Goal: Information Seeking & Learning: Learn about a topic

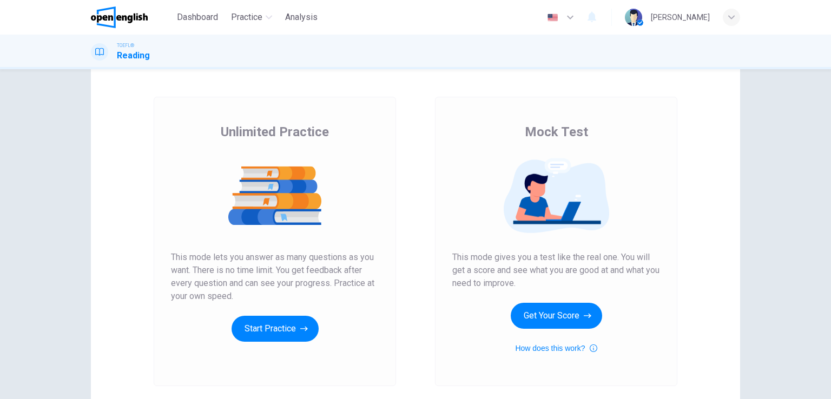
scroll to position [54, 0]
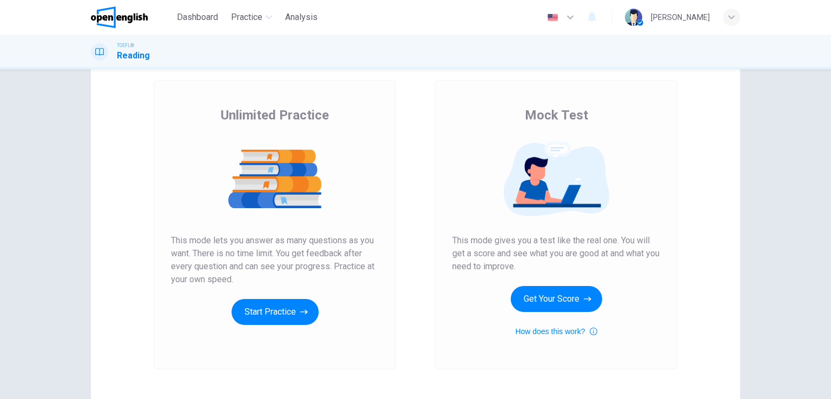
click at [599, 248] on span "This mode gives you a test like the real one. You will get a score and see what…" at bounding box center [556, 253] width 208 height 39
click at [560, 299] on button "Get Your Score" at bounding box center [556, 299] width 91 height 26
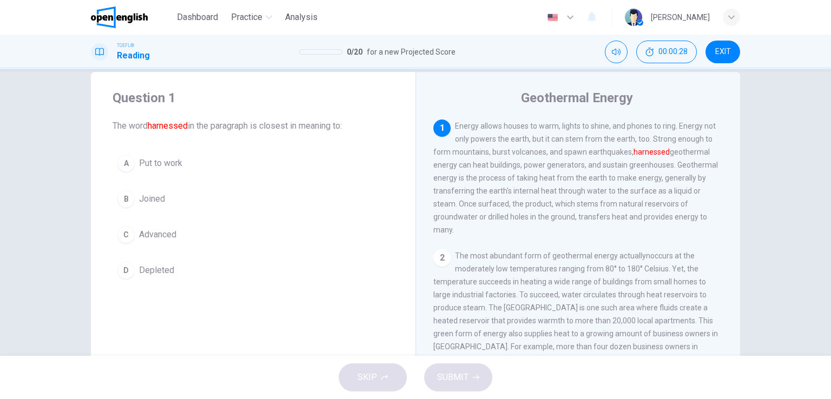
scroll to position [0, 0]
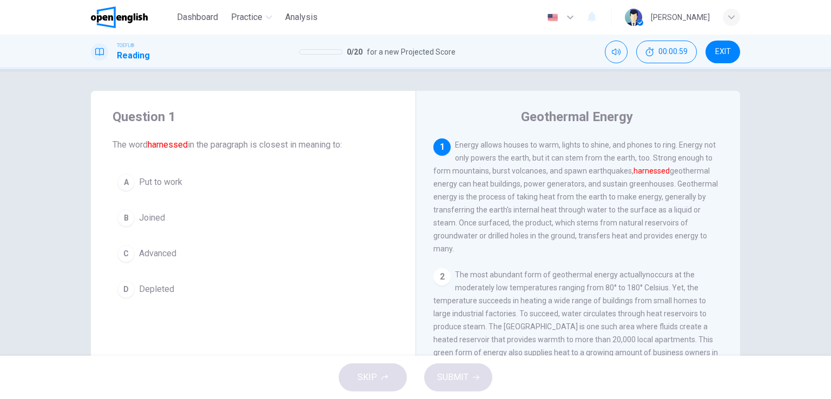
drag, startPoint x: 526, startPoint y: 159, endPoint x: 547, endPoint y: 160, distance: 21.1
click at [547, 160] on span "Energy allows houses to warm, lights to shine, and phones to ring. Energy not o…" at bounding box center [575, 197] width 284 height 112
drag, startPoint x: 530, startPoint y: 159, endPoint x: 552, endPoint y: 158, distance: 21.6
click at [552, 158] on span "Energy allows houses to warm, lights to shine, and phones to ring. Energy not o…" at bounding box center [575, 197] width 284 height 112
drag, startPoint x: 489, startPoint y: 173, endPoint x: 544, endPoint y: 174, distance: 54.6
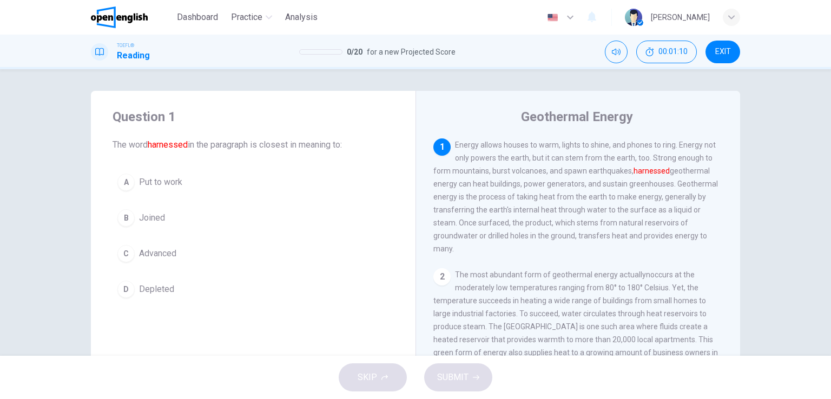
click at [544, 174] on span "Energy allows houses to warm, lights to shine, and phones to ring. Energy not o…" at bounding box center [575, 197] width 284 height 112
drag, startPoint x: 632, startPoint y: 170, endPoint x: 693, endPoint y: 171, distance: 61.1
click at [693, 171] on span "Energy allows houses to warm, lights to shine, and phones to ring. Energy not o…" at bounding box center [575, 197] width 284 height 112
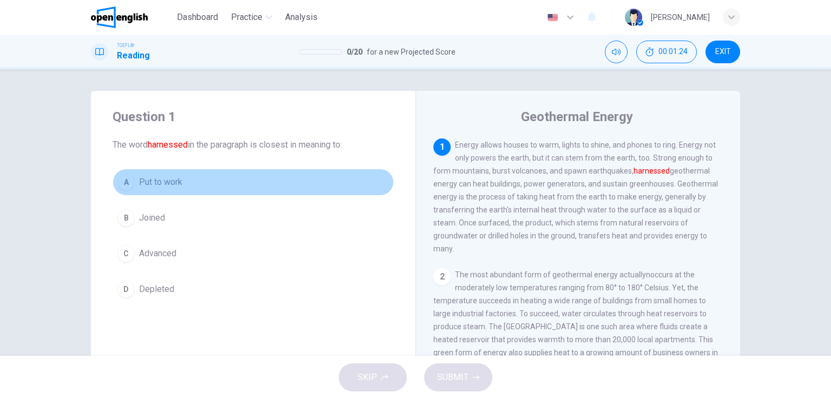
click at [130, 184] on div "A" at bounding box center [125, 182] width 17 height 17
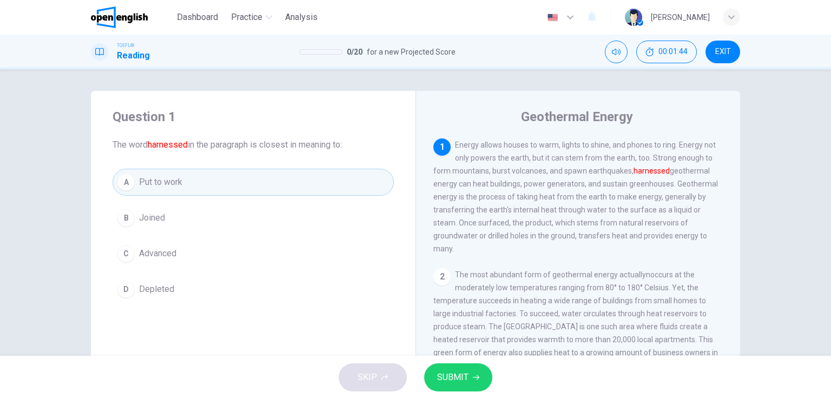
click at [456, 376] on span "SUBMIT" at bounding box center [452, 377] width 31 height 15
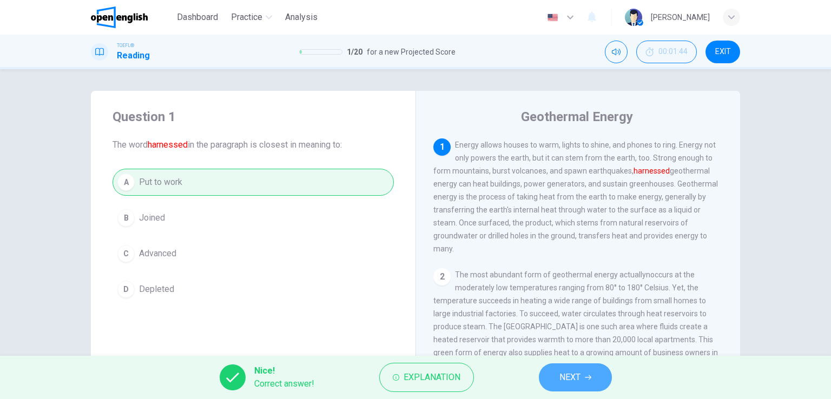
click at [567, 376] on span "NEXT" at bounding box center [569, 377] width 21 height 15
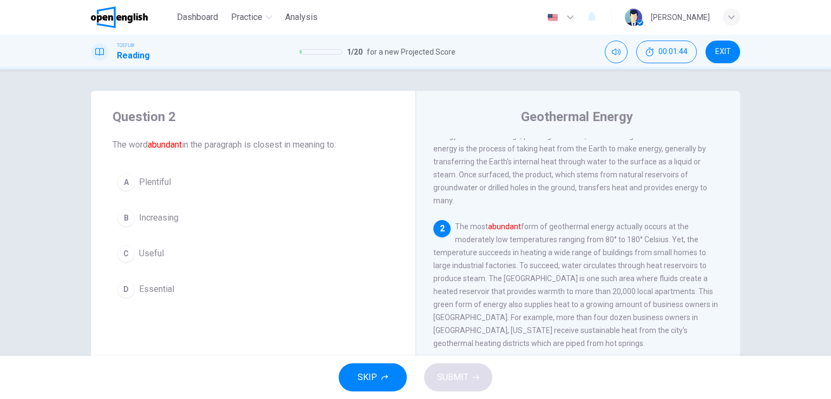
scroll to position [65, 0]
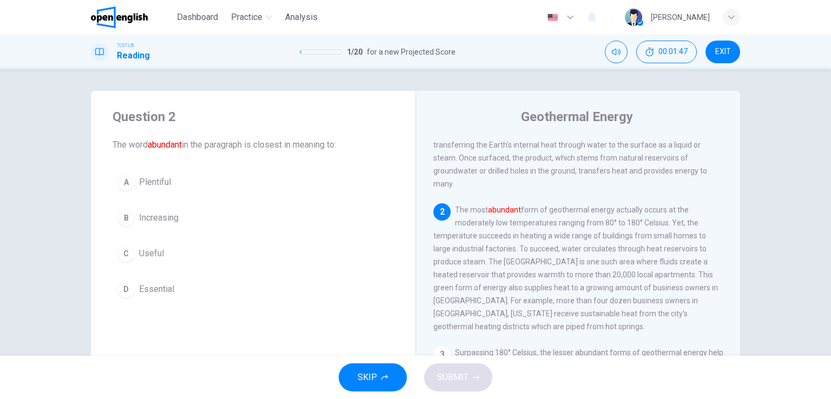
drag, startPoint x: 468, startPoint y: 213, endPoint x: 508, endPoint y: 212, distance: 40.6
click at [508, 212] on span "The most abundant form of geothermal energy actually occurs at the moderately l…" at bounding box center [575, 268] width 284 height 125
drag, startPoint x: 525, startPoint y: 216, endPoint x: 534, endPoint y: 217, distance: 9.3
click at [534, 217] on span "The most abundant form of geothermal energy actually occurs at the moderately l…" at bounding box center [575, 268] width 284 height 125
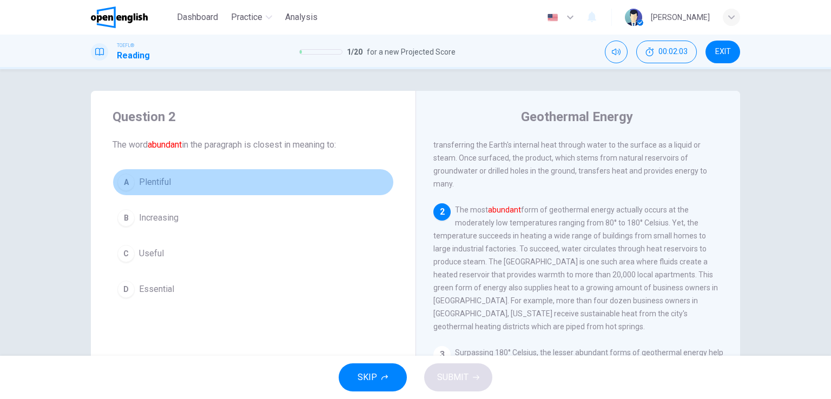
click at [148, 185] on span "Plentiful" at bounding box center [155, 182] width 32 height 13
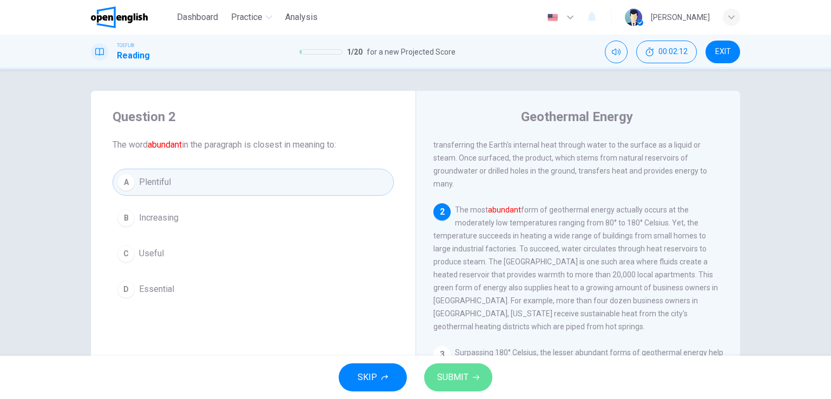
click at [463, 379] on span "SUBMIT" at bounding box center [452, 377] width 31 height 15
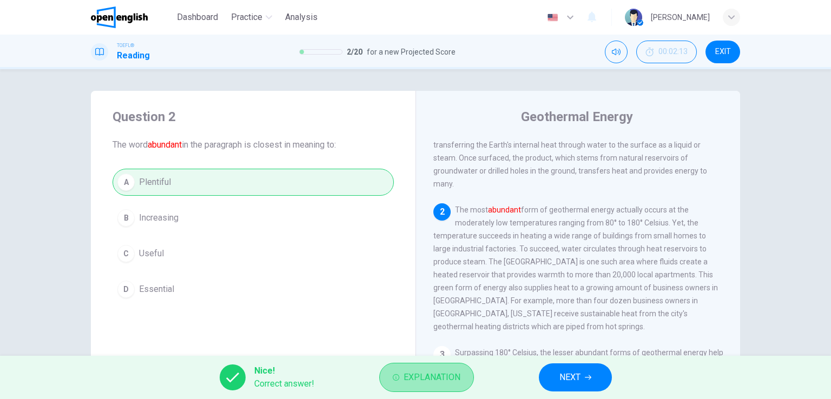
click at [418, 381] on span "Explanation" at bounding box center [431, 377] width 57 height 15
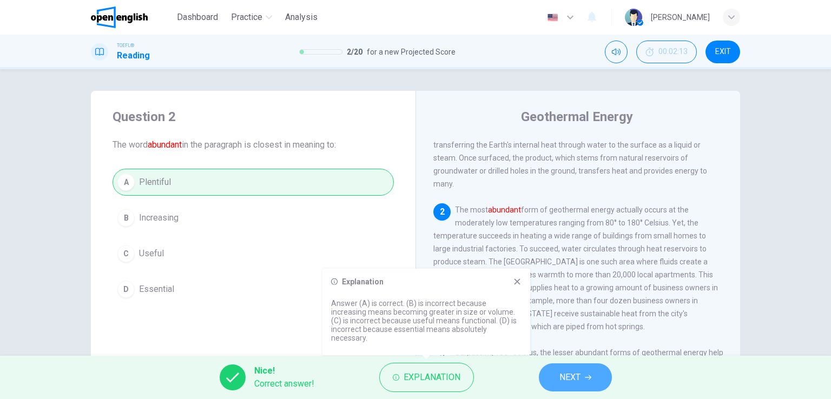
click at [578, 373] on span "NEXT" at bounding box center [569, 377] width 21 height 15
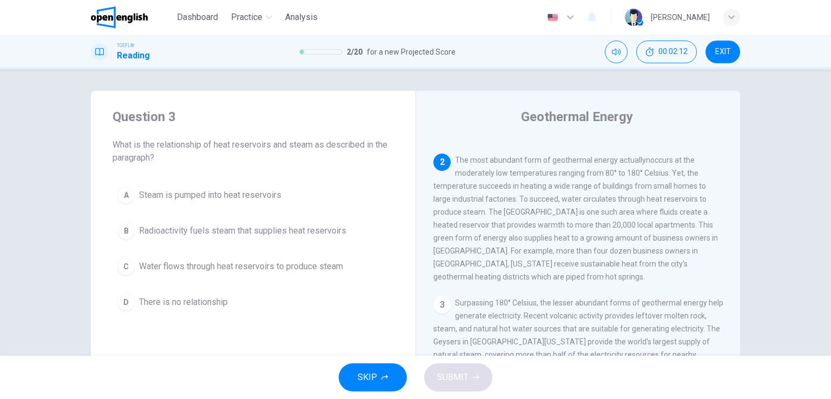
scroll to position [134, 0]
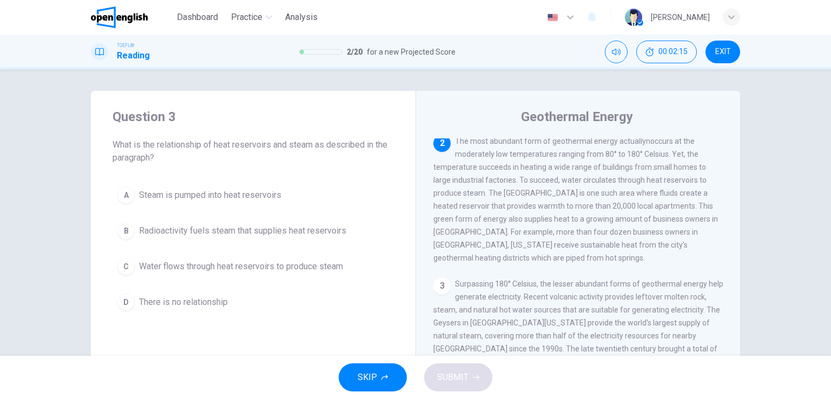
drag, startPoint x: 216, startPoint y: 147, endPoint x: 268, endPoint y: 147, distance: 52.5
click at [268, 147] on span "What is the relationship of heat reservoirs and steam as described in the parag…" at bounding box center [252, 151] width 281 height 26
drag, startPoint x: 217, startPoint y: 146, endPoint x: 260, endPoint y: 147, distance: 42.7
click at [260, 147] on span "What is the relationship of heat reservoirs and steam as described in the parag…" at bounding box center [252, 151] width 281 height 26
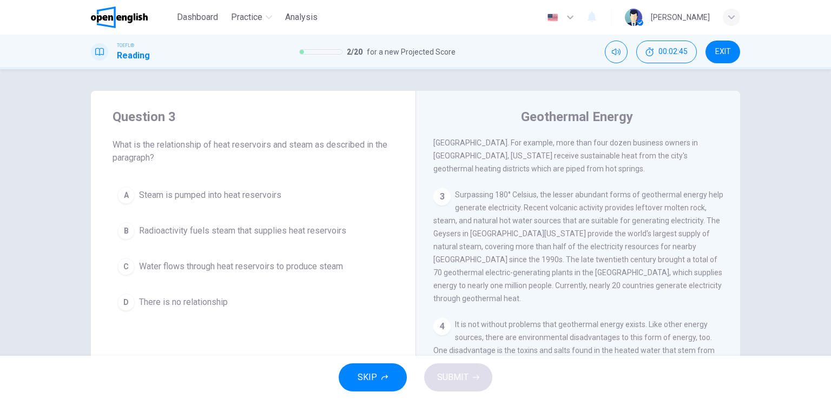
scroll to position [242, 0]
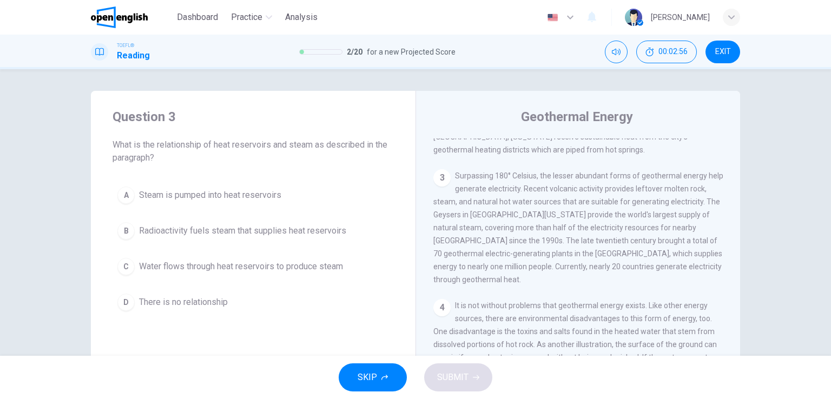
drag, startPoint x: 540, startPoint y: 201, endPoint x: 593, endPoint y: 200, distance: 53.5
click at [593, 200] on span "Surpassing 180° Celsius, the lesser abundant forms of geothermal energy help ge…" at bounding box center [578, 227] width 290 height 112
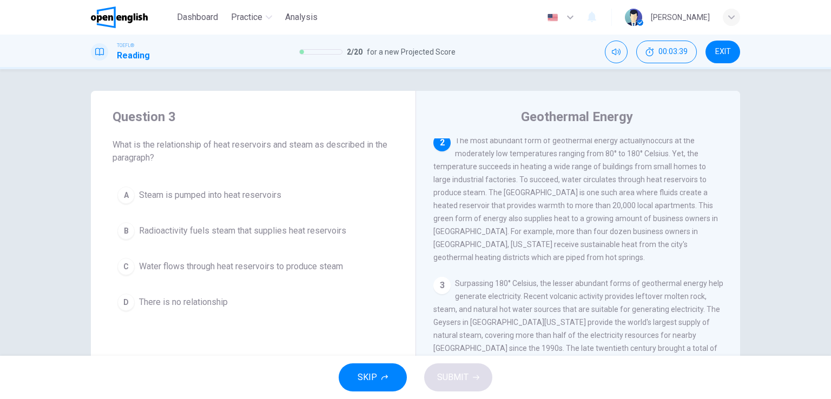
scroll to position [134, 0]
drag, startPoint x: 515, startPoint y: 173, endPoint x: 617, endPoint y: 176, distance: 101.7
click at [617, 176] on span "The most abundant form of geothermal energy actuallynoccurs at the moderately l…" at bounding box center [575, 199] width 284 height 125
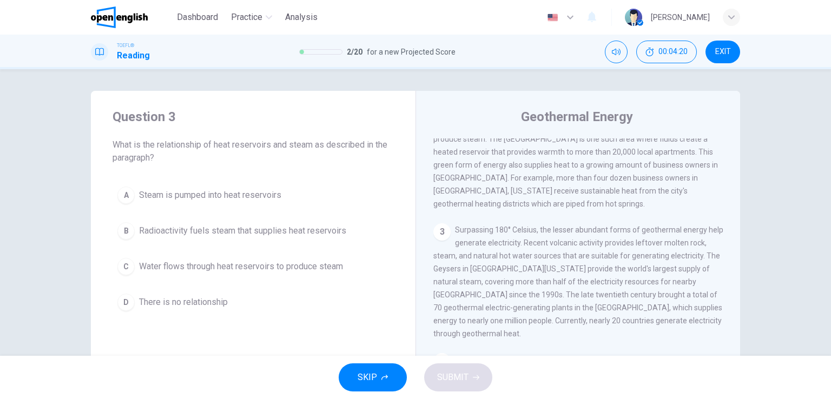
drag, startPoint x: 649, startPoint y: 277, endPoint x: 677, endPoint y: 282, distance: 28.5
click at [677, 282] on span "Surpassing 180° Celsius, the lesser abundant forms of geothermal energy help ge…" at bounding box center [578, 282] width 290 height 112
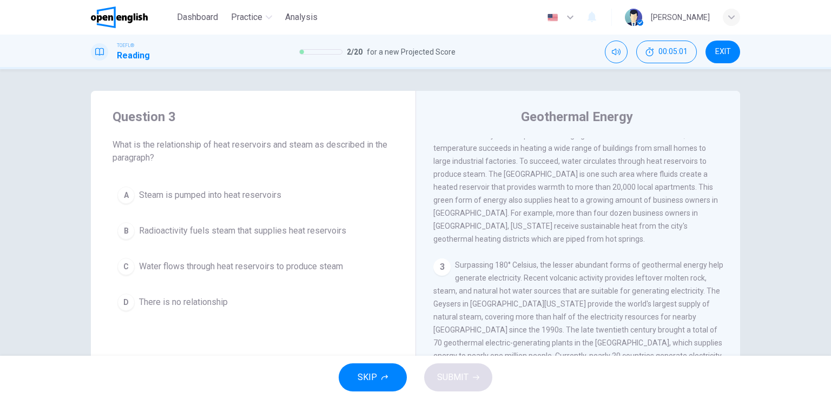
scroll to position [134, 0]
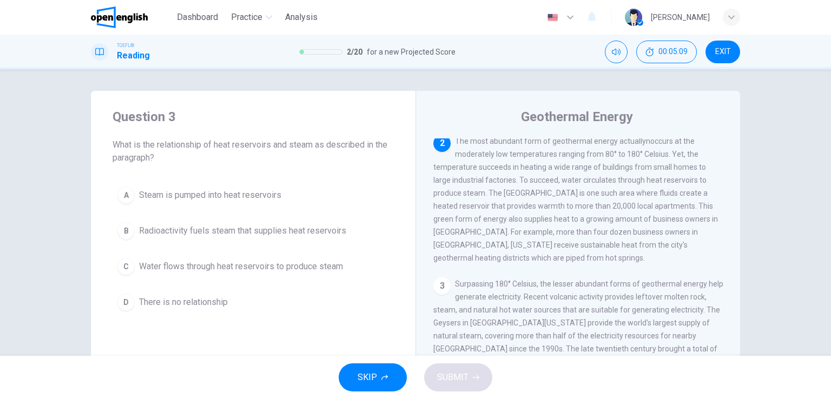
drag, startPoint x: 480, startPoint y: 201, endPoint x: 518, endPoint y: 185, distance: 41.7
click at [518, 185] on span "The most abundant form of geothermal energy actuallynoccurs at the moderately l…" at bounding box center [575, 199] width 284 height 125
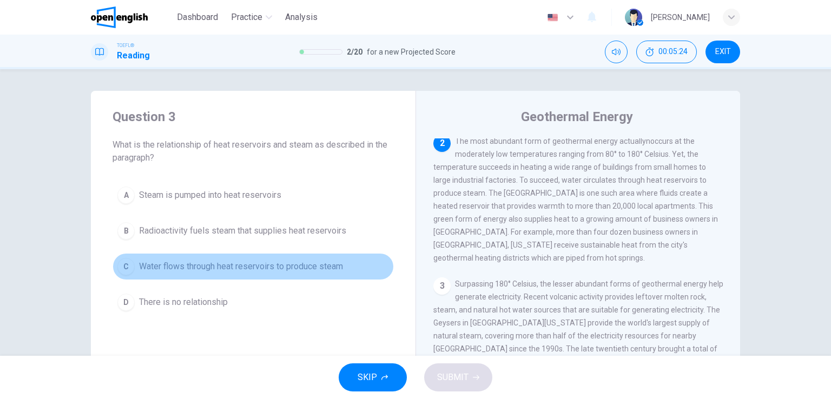
click at [201, 269] on span "Water flows through heat reservoirs to produce steam" at bounding box center [241, 266] width 204 height 13
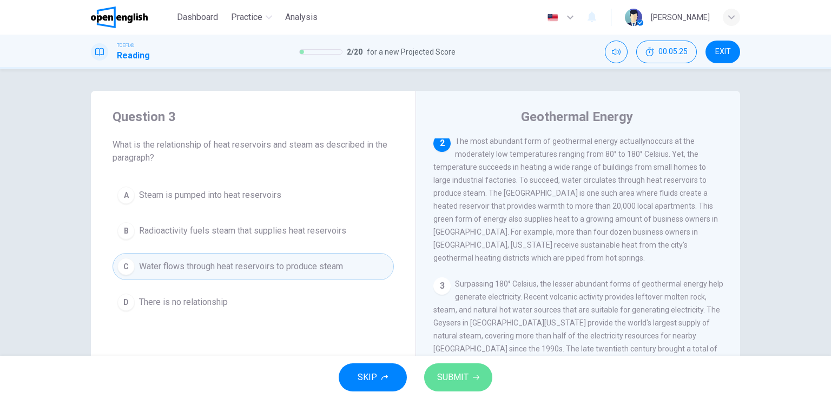
click at [469, 384] on button "SUBMIT" at bounding box center [458, 377] width 68 height 28
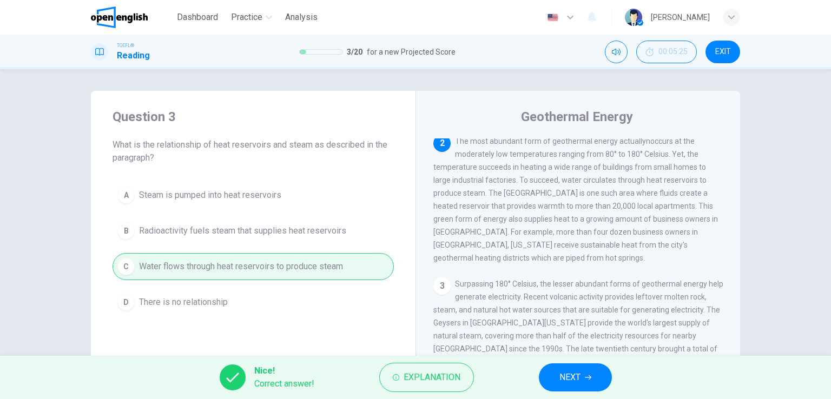
click at [572, 376] on span "NEXT" at bounding box center [569, 377] width 21 height 15
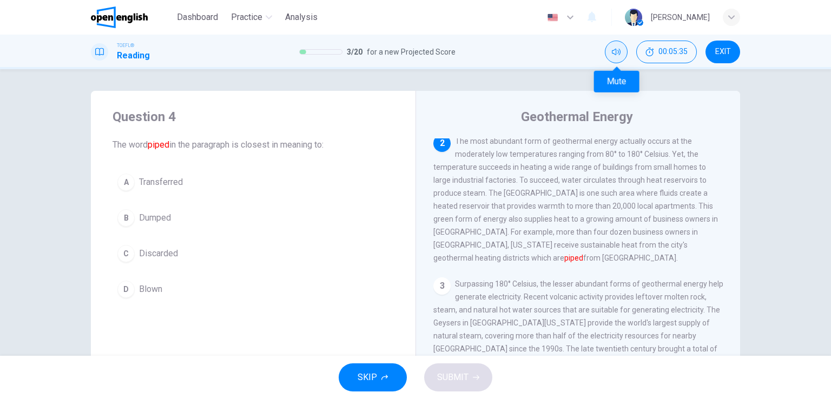
click at [614, 55] on icon "Mute" at bounding box center [616, 52] width 9 height 9
click at [614, 55] on icon "Unmute" at bounding box center [616, 52] width 9 height 9
click at [151, 185] on span "Transferred" at bounding box center [161, 182] width 44 height 13
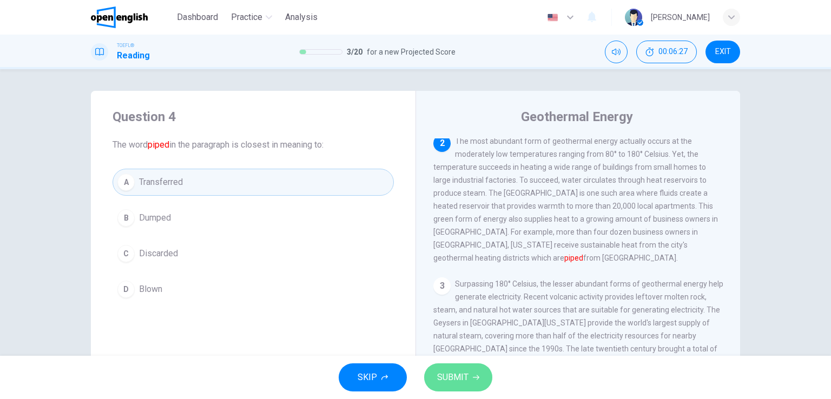
click at [452, 377] on span "SUBMIT" at bounding box center [452, 377] width 31 height 15
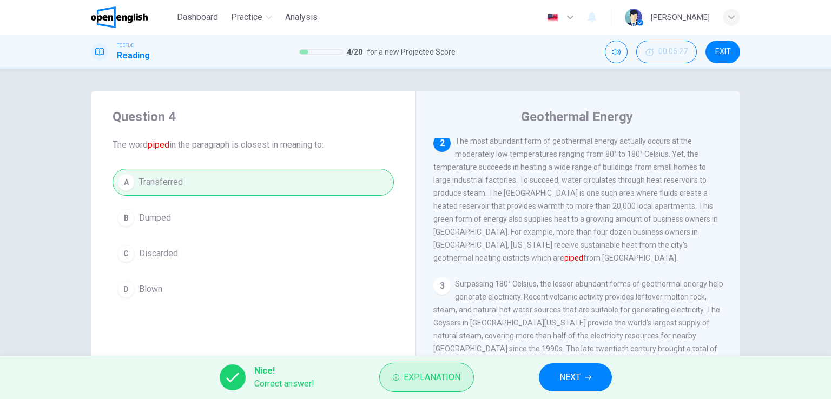
click at [438, 370] on span "Explanation" at bounding box center [431, 377] width 57 height 15
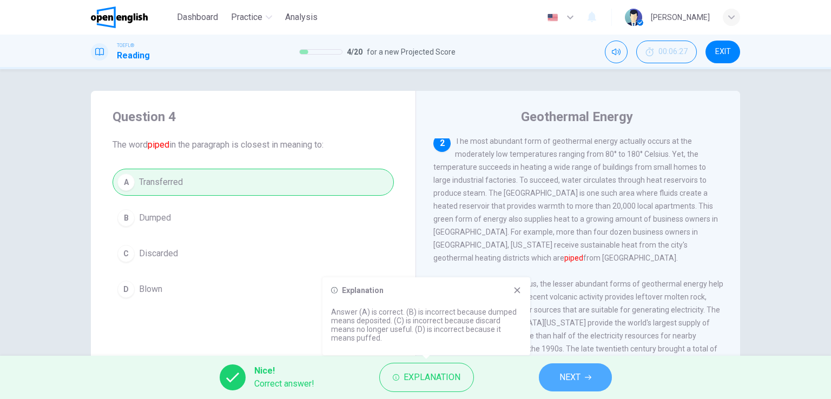
click at [581, 372] on button "NEXT" at bounding box center [575, 377] width 73 height 28
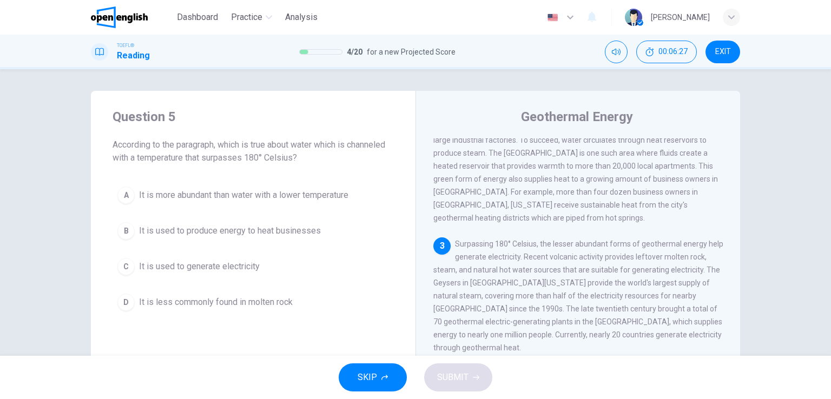
scroll to position [198, 0]
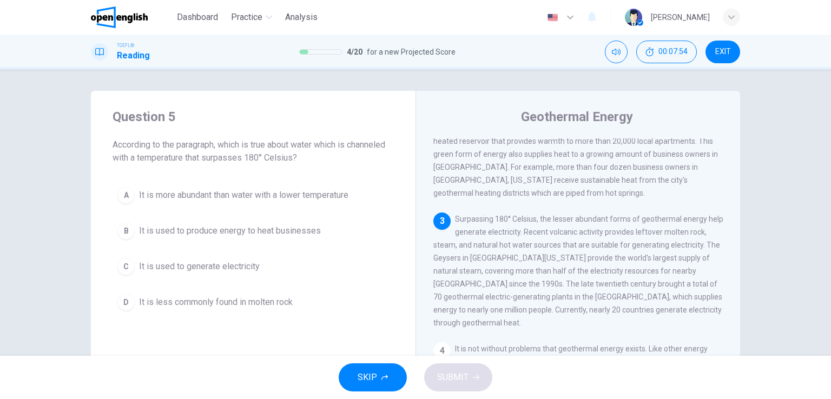
click at [187, 260] on span "It is used to generate electricity" at bounding box center [199, 266] width 121 height 13
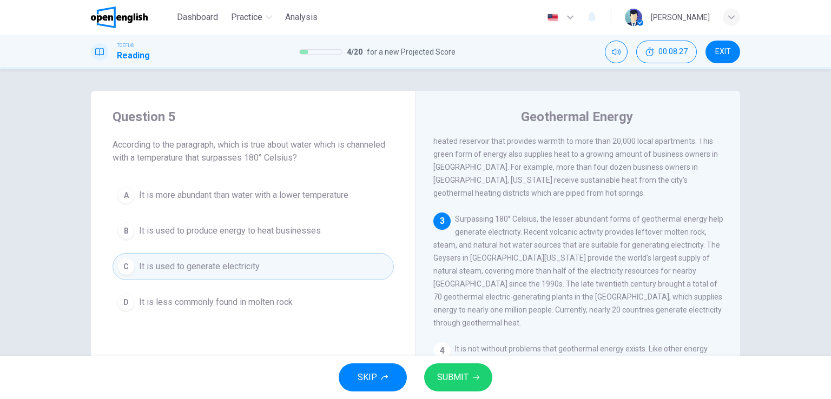
click at [440, 379] on span "SUBMIT" at bounding box center [452, 377] width 31 height 15
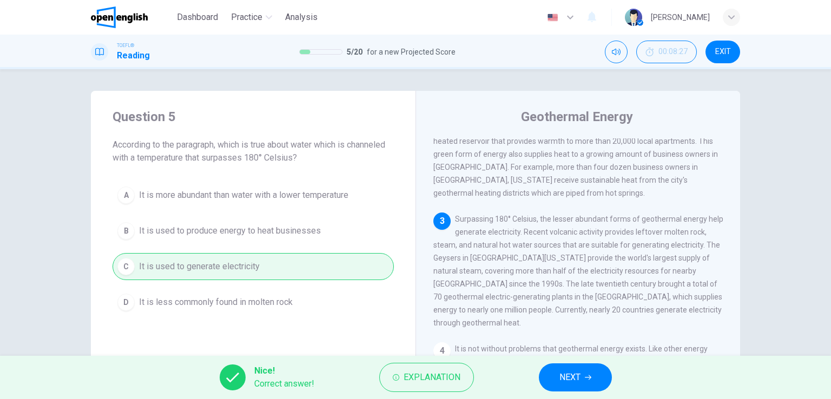
click at [566, 393] on div "Nice! Correct answer! Explanation NEXT" at bounding box center [415, 377] width 831 height 43
click at [569, 383] on span "NEXT" at bounding box center [569, 377] width 21 height 15
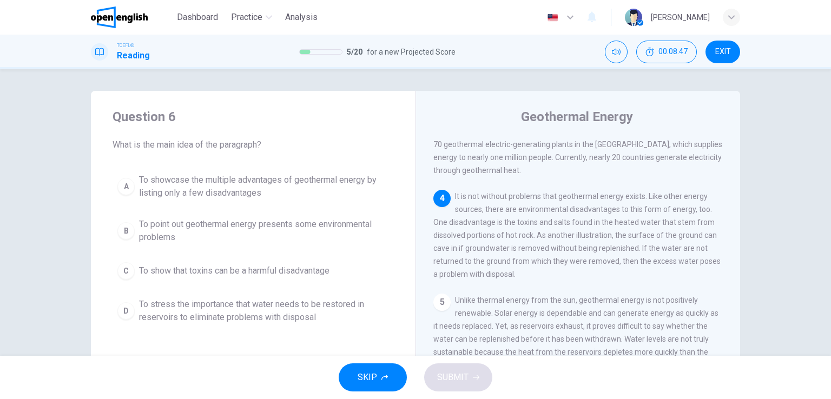
scroll to position [370, 0]
drag, startPoint x: 638, startPoint y: 192, endPoint x: 452, endPoint y: 193, distance: 186.0
click at [452, 193] on span "It is not without problems that geothermal energy exists. Like other energy sou…" at bounding box center [576, 235] width 287 height 87
drag, startPoint x: 504, startPoint y: 272, endPoint x: 488, endPoint y: 248, distance: 28.5
click at [488, 248] on div "4 It is not without problems that geothermal energy exists. Like other energy s…" at bounding box center [578, 235] width 290 height 91
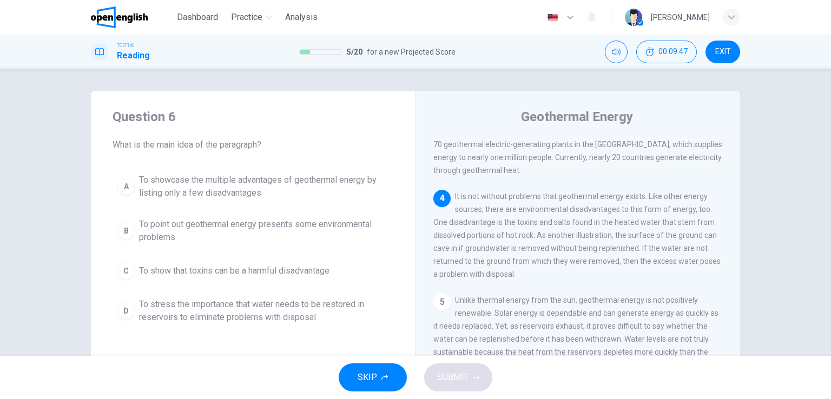
scroll to position [54, 0]
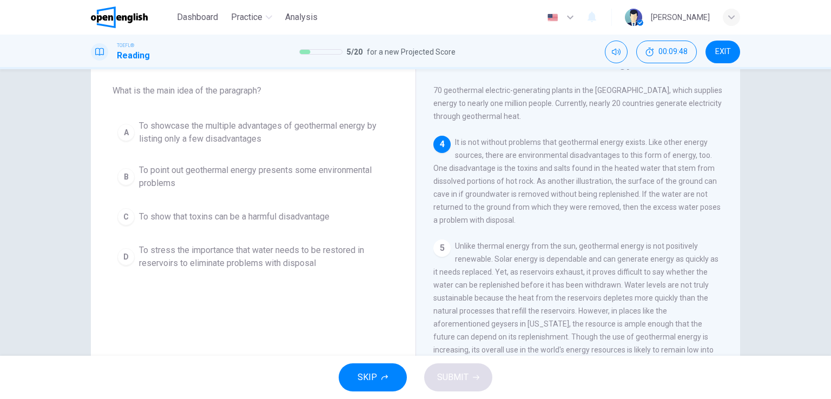
click at [226, 254] on span "To stress the importance that water needs to be restored in reservoirs to elimi…" at bounding box center [264, 257] width 250 height 26
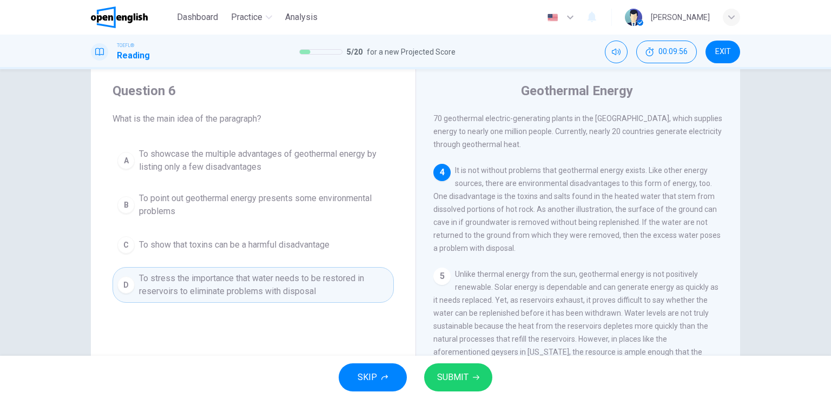
scroll to position [0, 0]
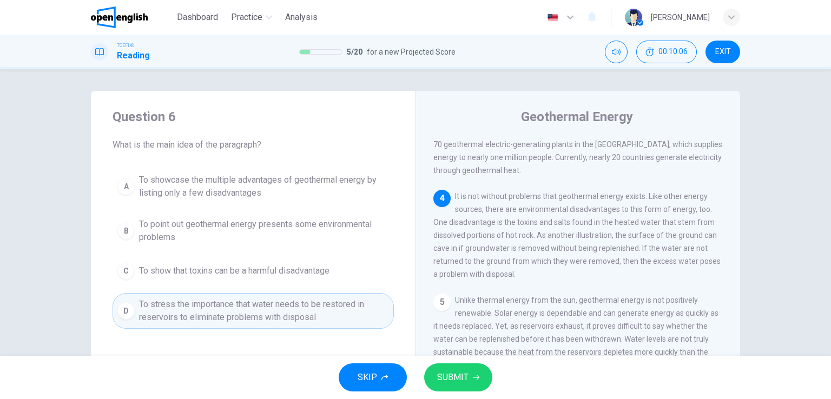
click at [250, 189] on span "To showcase the multiple advantages of geothermal energy by listing only a few …" at bounding box center [264, 187] width 250 height 26
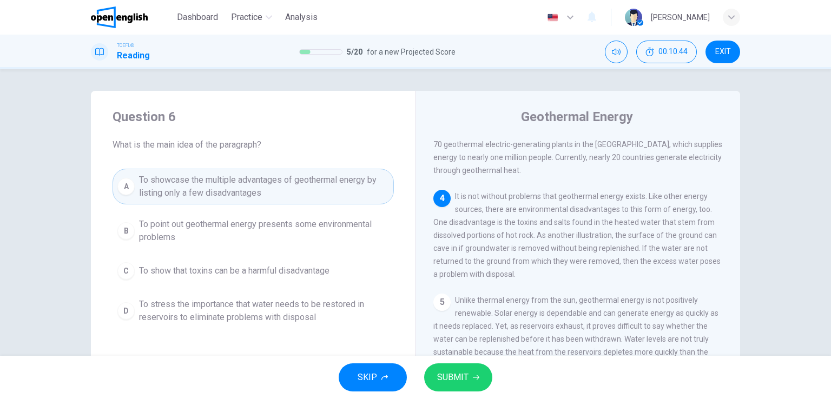
click at [240, 235] on span "To point out geothermal energy presents some environmental problems" at bounding box center [264, 231] width 250 height 26
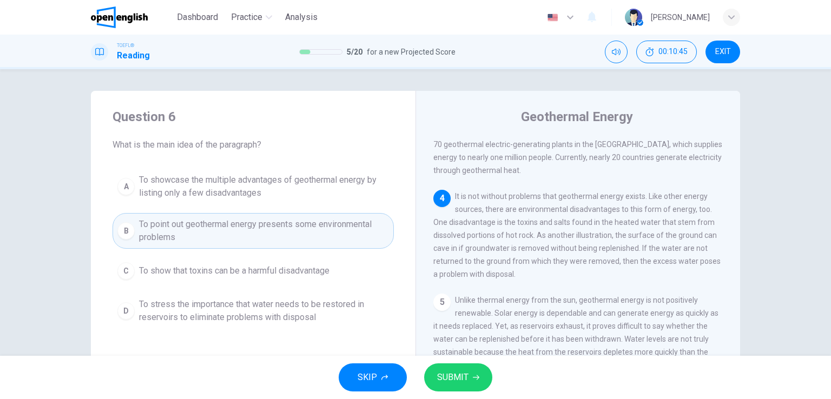
click at [450, 381] on span "SUBMIT" at bounding box center [452, 377] width 31 height 15
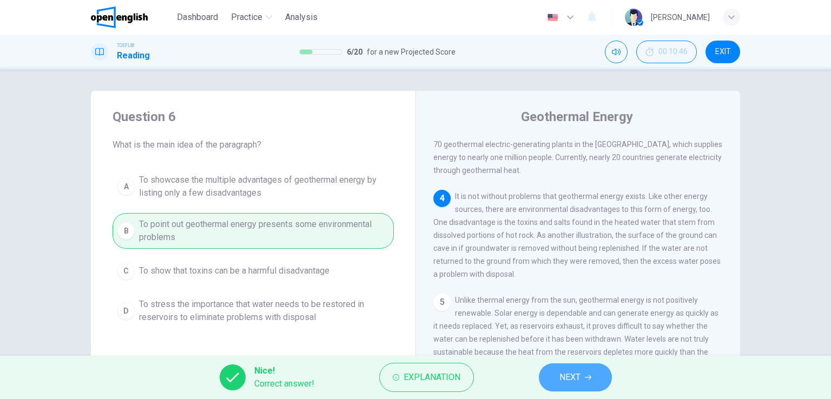
click at [548, 378] on button "NEXT" at bounding box center [575, 377] width 73 height 28
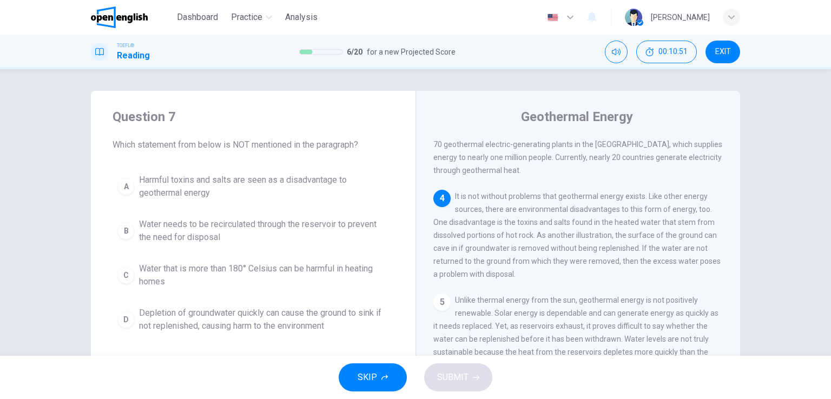
drag, startPoint x: 177, startPoint y: 145, endPoint x: 229, endPoint y: 144, distance: 51.9
click at [229, 144] on span "Which statement from below is NOT mentioned in the paragraph?" at bounding box center [252, 144] width 281 height 13
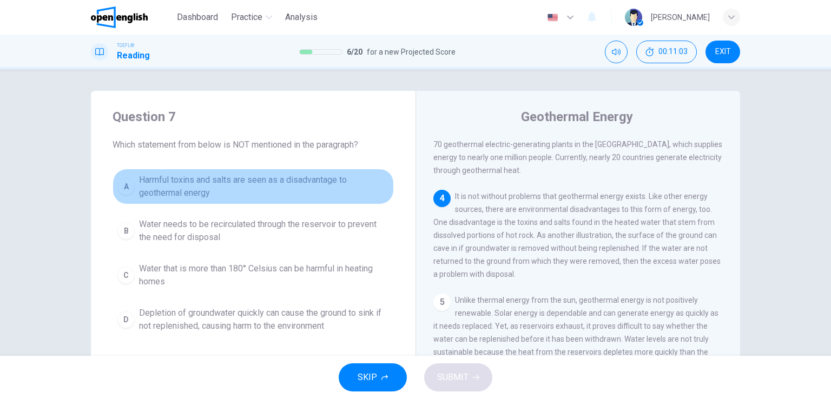
click at [197, 184] on span "Harmful toxins and salts are seen as a disadvantage to geothermal energy" at bounding box center [264, 187] width 250 height 26
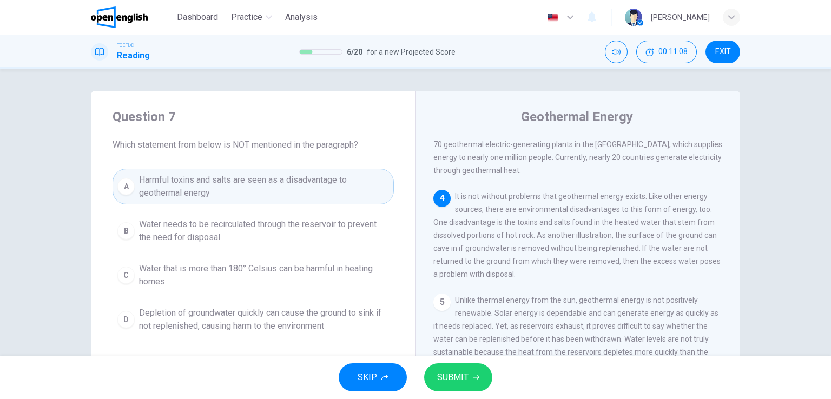
click at [217, 228] on span "Water needs to be recirculated through the reservoir to prevent the need for di…" at bounding box center [264, 231] width 250 height 26
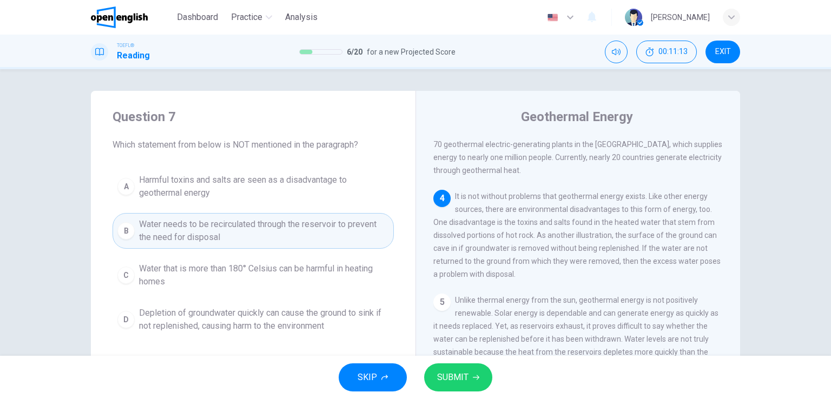
click at [208, 268] on span "Water that is more than 180° Celsius can be harmful in heating homes" at bounding box center [264, 275] width 250 height 26
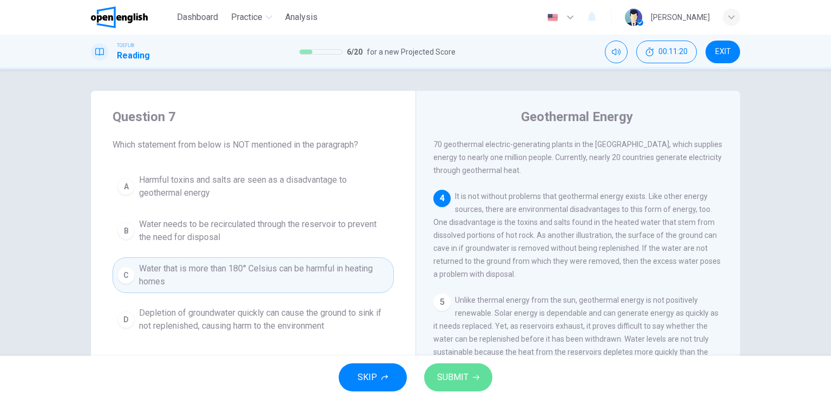
click at [467, 379] on span "SUBMIT" at bounding box center [452, 377] width 31 height 15
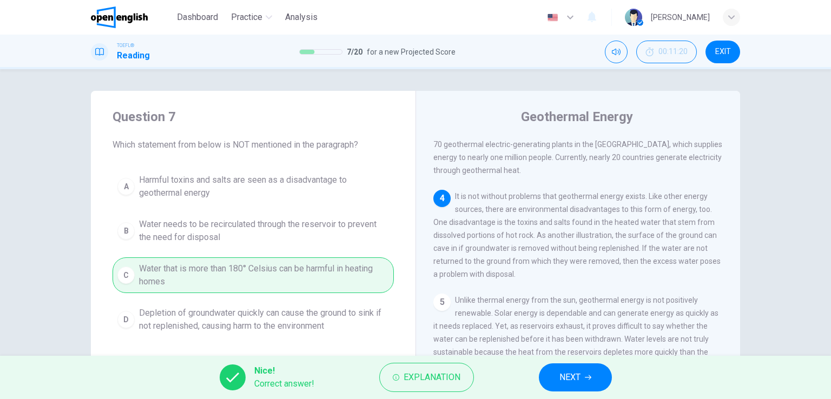
click at [560, 370] on span "NEXT" at bounding box center [569, 377] width 21 height 15
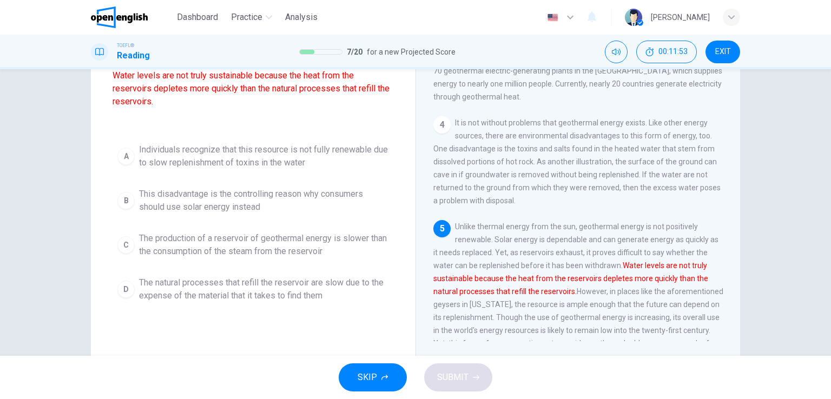
scroll to position [54, 0]
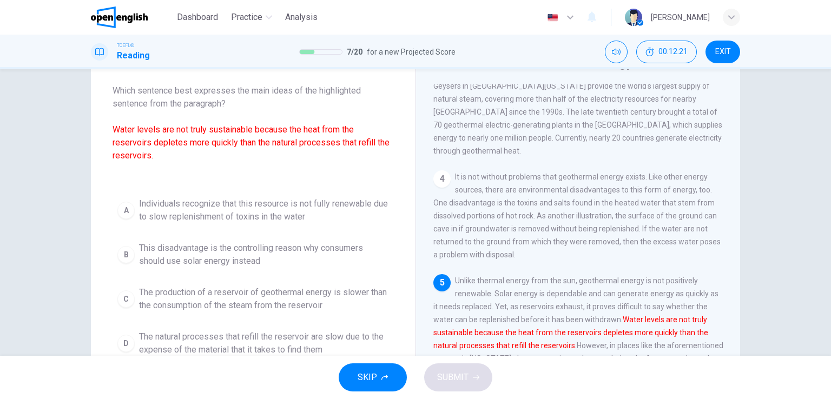
click at [206, 254] on span "This disadvantage is the controlling reason why consumers should use solar ener…" at bounding box center [264, 255] width 250 height 26
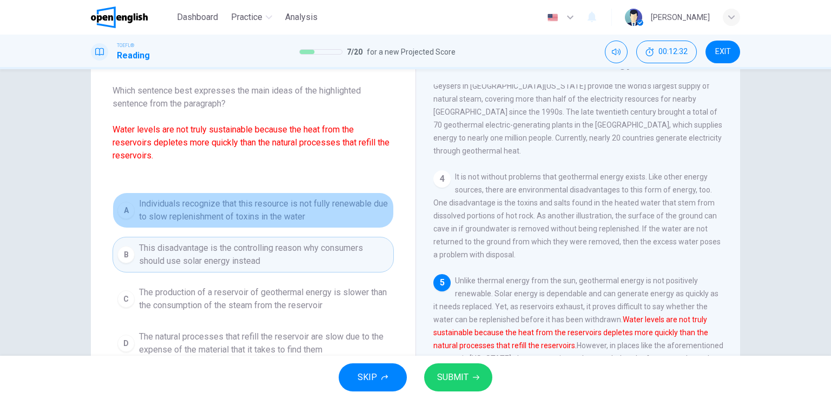
click at [207, 211] on span "Individuals recognize that this resource is not fully renewable due to slow rep…" at bounding box center [264, 210] width 250 height 26
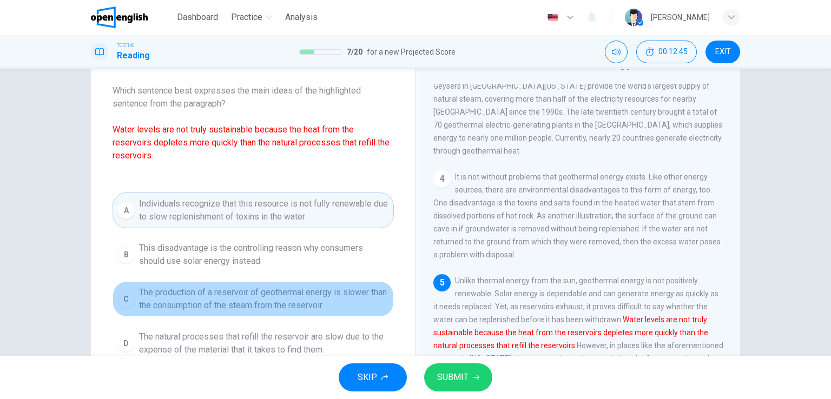
click at [227, 301] on span "The production of a reservoir of geothermal energy is slower than the consumpti…" at bounding box center [264, 299] width 250 height 26
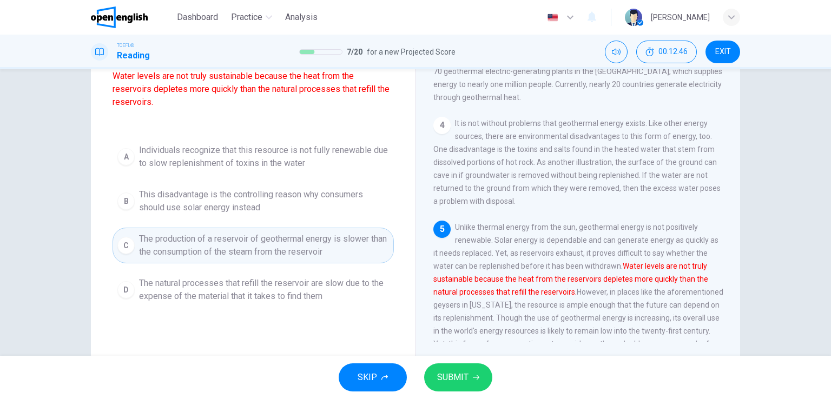
scroll to position [108, 0]
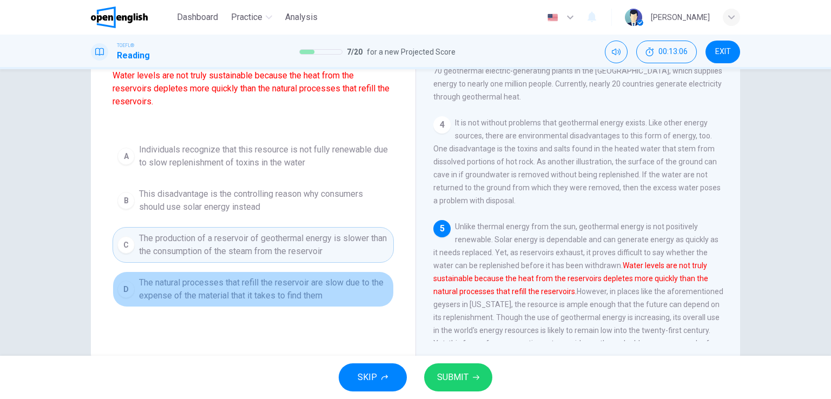
click at [294, 286] on span "The natural processes that refill the reservoir are slow due to the expense of …" at bounding box center [264, 289] width 250 height 26
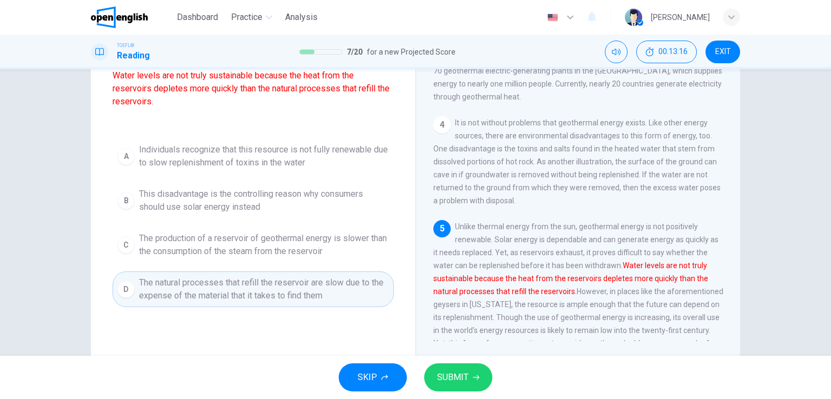
click at [260, 242] on span "The production of a reservoir of geothermal energy is slower than the consumpti…" at bounding box center [264, 245] width 250 height 26
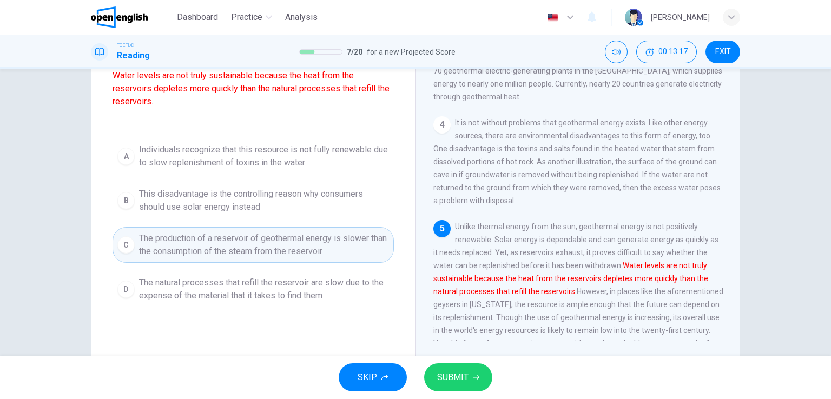
click at [451, 376] on span "SUBMIT" at bounding box center [452, 377] width 31 height 15
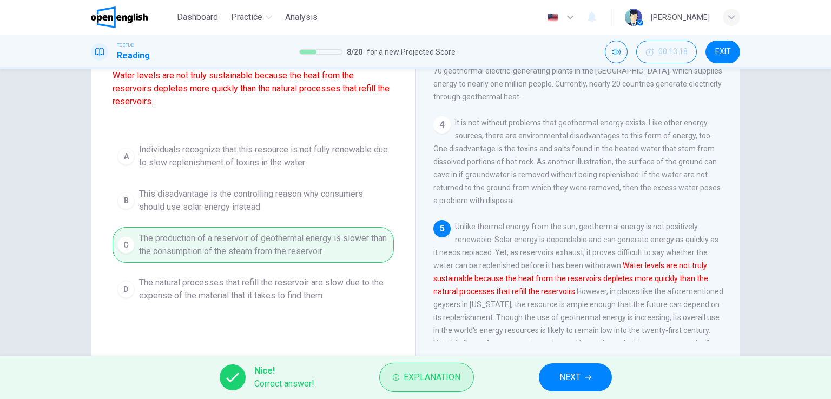
click at [419, 376] on span "Explanation" at bounding box center [431, 377] width 57 height 15
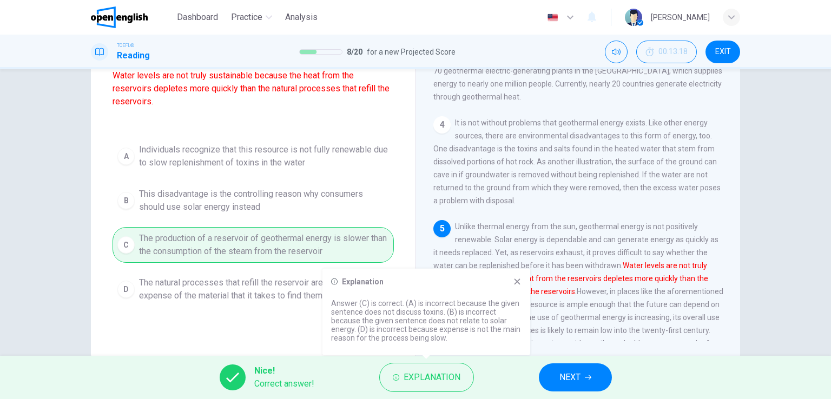
drag, startPoint x: 424, startPoint y: 304, endPoint x: 464, endPoint y: 310, distance: 40.4
click at [464, 310] on p "Answer (C) is correct. (A) is incorrect because the given sentence does not dis…" at bounding box center [426, 320] width 190 height 43
drag, startPoint x: 426, startPoint y: 329, endPoint x: 467, endPoint y: 329, distance: 41.6
click at [467, 329] on p "Answer (C) is correct. (A) is incorrect because the given sentence does not dis…" at bounding box center [426, 320] width 190 height 43
drag, startPoint x: 435, startPoint y: 329, endPoint x: 481, endPoint y: 330, distance: 46.5
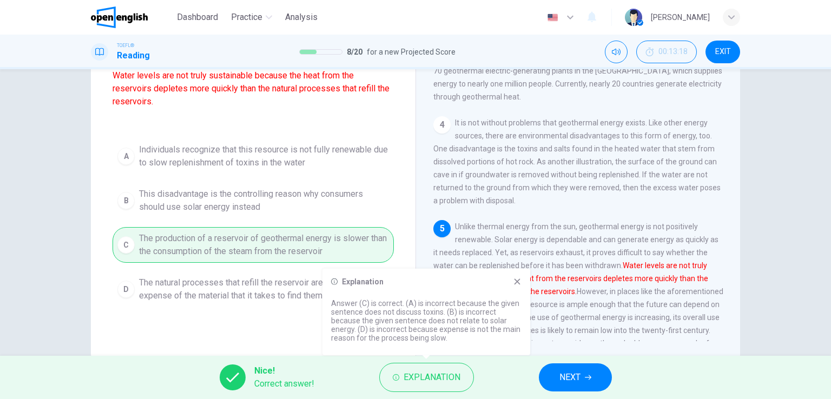
click at [481, 329] on p "Answer (C) is correct. (A) is incorrect because the given sentence does not dis…" at bounding box center [426, 320] width 190 height 43
click at [588, 376] on icon "button" at bounding box center [588, 377] width 6 height 6
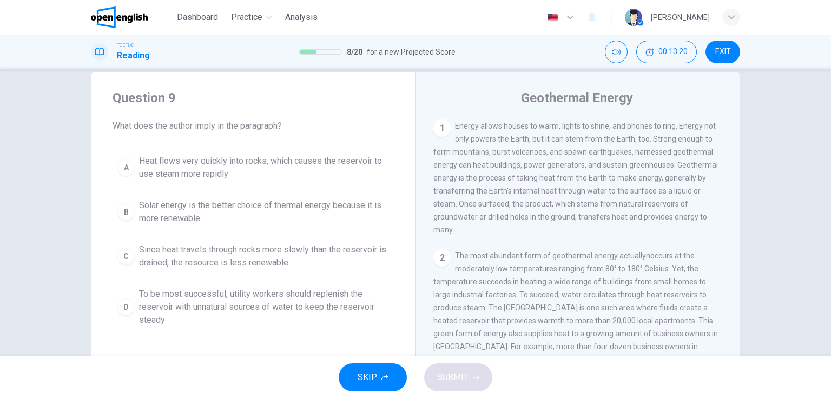
scroll to position [0, 0]
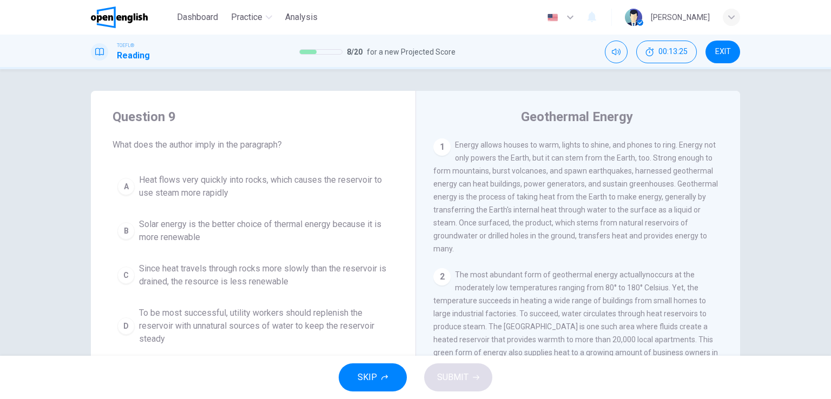
click at [199, 145] on span "What does the author imply in the paragraph?" at bounding box center [252, 144] width 281 height 13
drag, startPoint x: 200, startPoint y: 144, endPoint x: 244, endPoint y: 144, distance: 44.9
click at [244, 144] on span "What does the author imply in the paragraph?" at bounding box center [252, 144] width 281 height 13
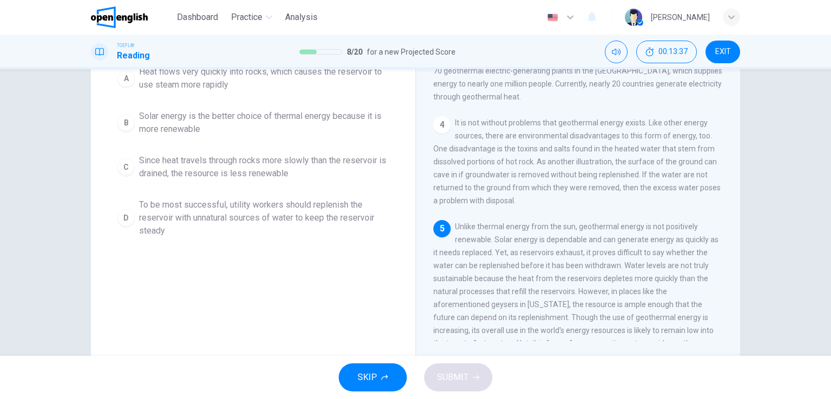
scroll to position [370, 0]
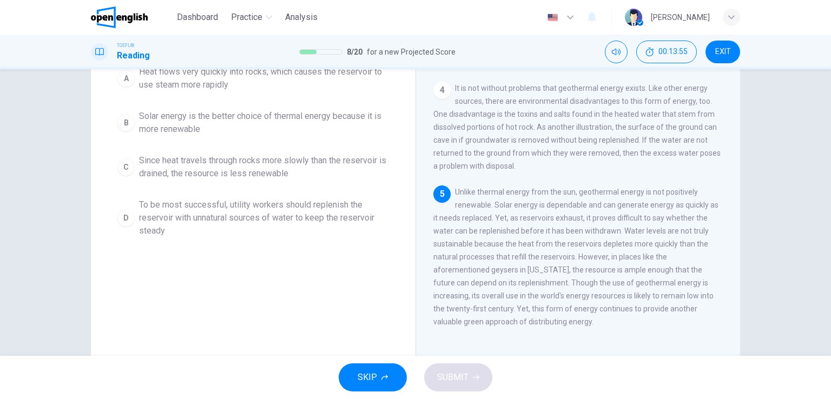
drag, startPoint x: 513, startPoint y: 200, endPoint x: 589, endPoint y: 204, distance: 76.9
click at [589, 204] on span "Unlike thermal energy from the sun, geothermal energy is not positively renewab…" at bounding box center [575, 257] width 285 height 138
drag, startPoint x: 613, startPoint y: 230, endPoint x: 590, endPoint y: 221, distance: 24.3
click at [590, 221] on div "5 Unlike thermal energy from the sun, geothermal energy is not positively renew…" at bounding box center [578, 256] width 290 height 143
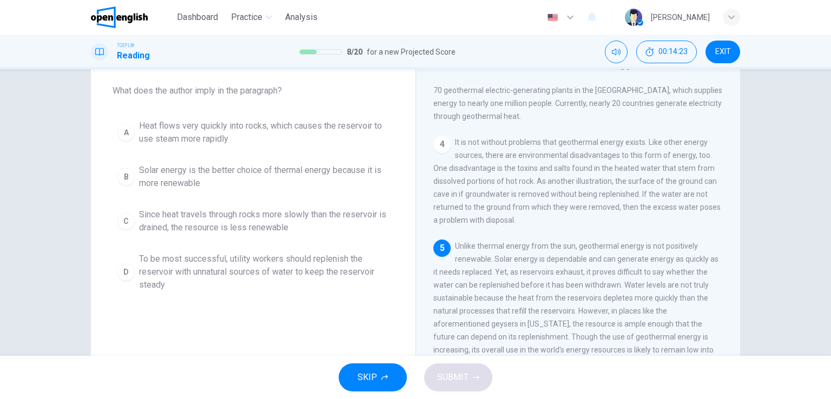
scroll to position [0, 0]
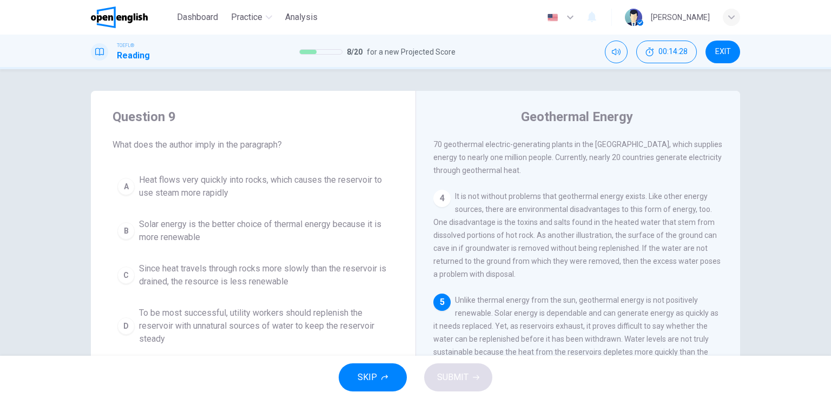
click at [180, 225] on span "Solar energy is the better choice of thermal energy because it is more renewable" at bounding box center [264, 231] width 250 height 26
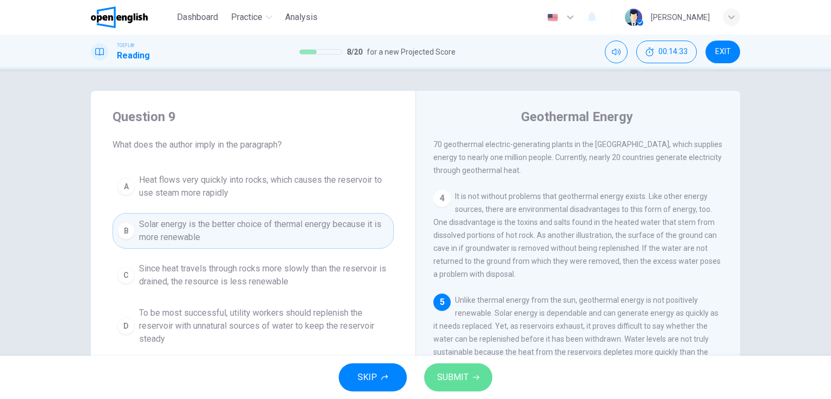
click at [464, 379] on span "SUBMIT" at bounding box center [452, 377] width 31 height 15
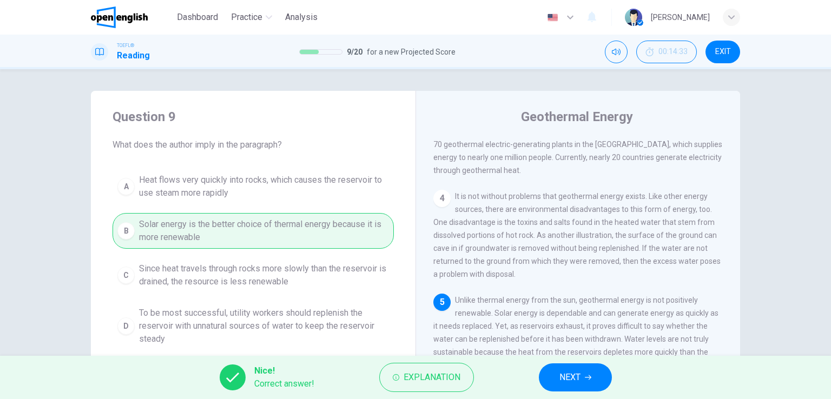
click at [573, 378] on span "NEXT" at bounding box center [569, 377] width 21 height 15
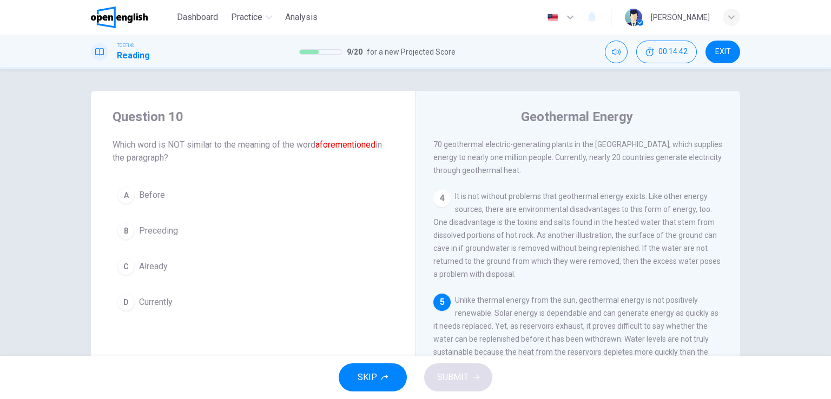
drag, startPoint x: 317, startPoint y: 145, endPoint x: 374, endPoint y: 145, distance: 56.2
click at [374, 145] on span "Which word is NOT similar to the meaning of the word aforementioned in the para…" at bounding box center [252, 151] width 281 height 26
click at [374, 145] on font "aforementioned" at bounding box center [345, 145] width 60 height 10
click at [346, 145] on font "aforementioned" at bounding box center [345, 145] width 60 height 10
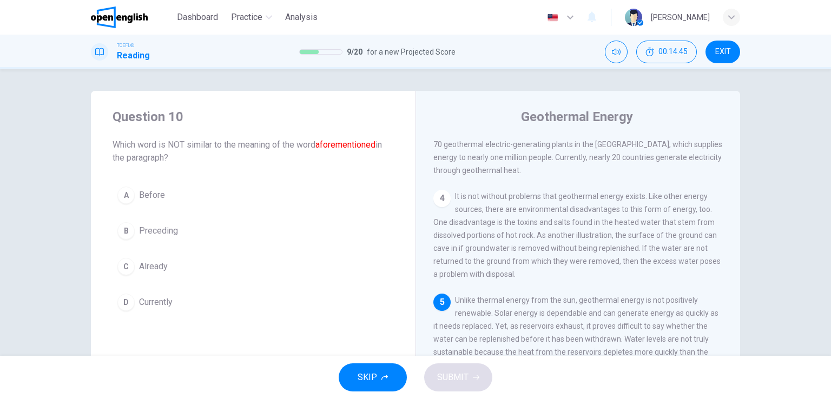
click at [346, 145] on font "aforementioned" at bounding box center [345, 145] width 60 height 10
click at [149, 302] on span "Currently" at bounding box center [156, 302] width 34 height 13
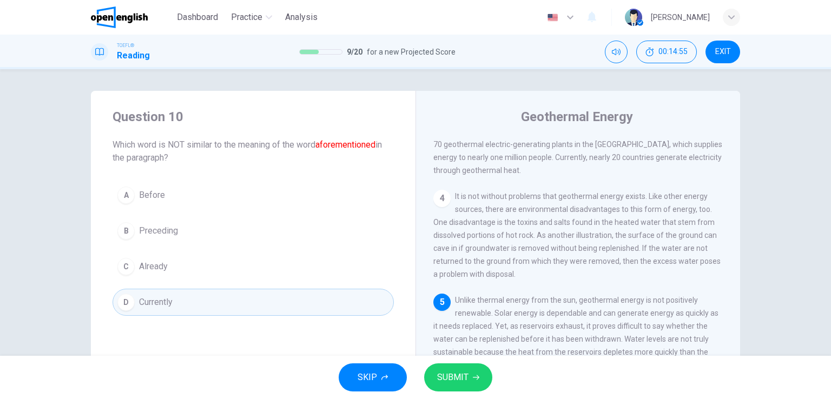
click at [454, 380] on span "SUBMIT" at bounding box center [452, 377] width 31 height 15
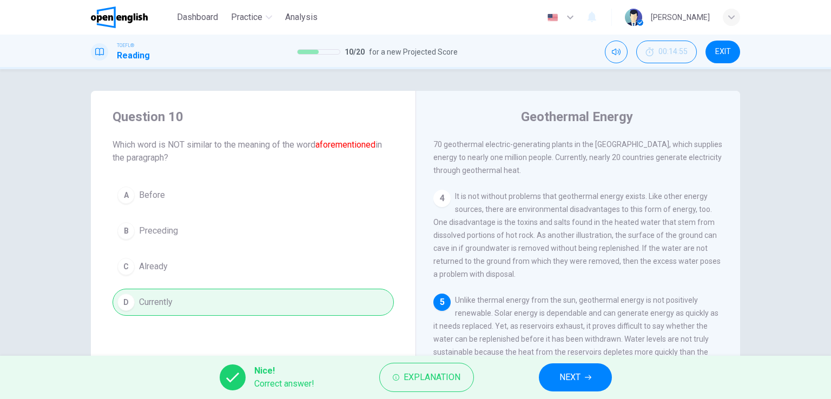
click at [359, 145] on font "aforementioned" at bounding box center [345, 145] width 60 height 10
drag, startPoint x: 379, startPoint y: 144, endPoint x: 316, endPoint y: 145, distance: 62.2
click at [316, 145] on span "Which word is NOT similar to the meaning of the word aforementioned in the para…" at bounding box center [252, 151] width 281 height 26
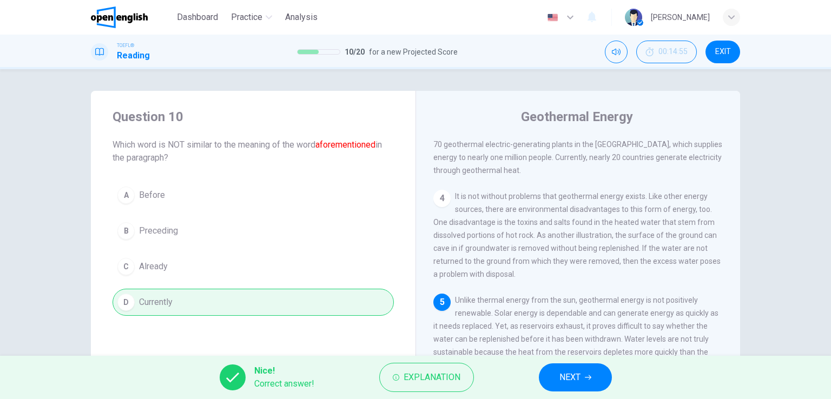
click at [566, 379] on span "NEXT" at bounding box center [569, 377] width 21 height 15
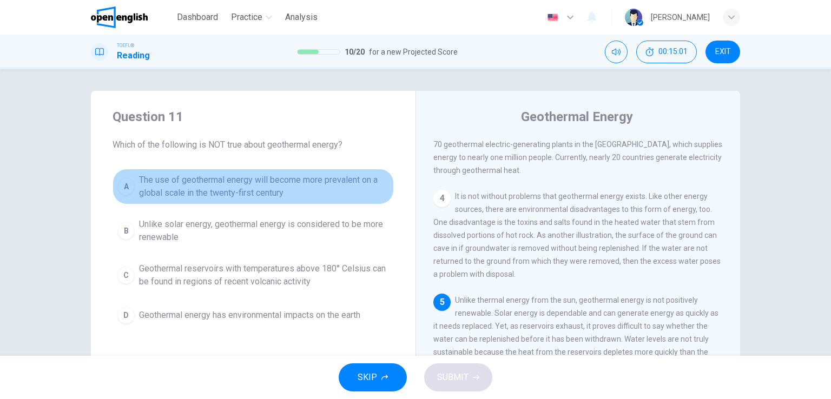
click at [177, 187] on span "The use of geothermal energy will become more prevalent on a global scale in th…" at bounding box center [264, 187] width 250 height 26
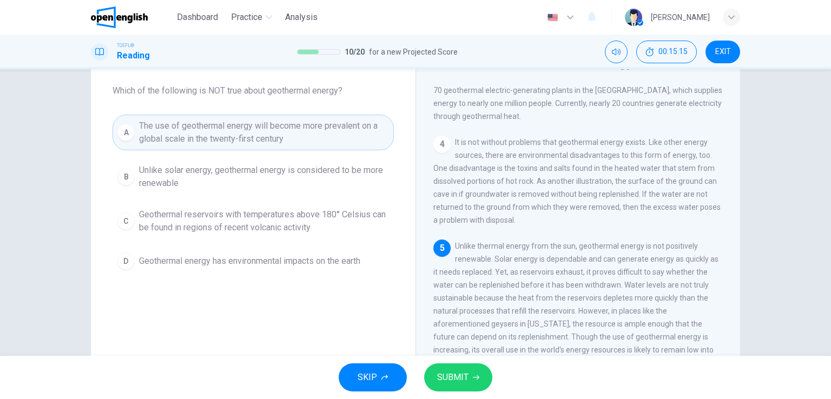
scroll to position [108, 0]
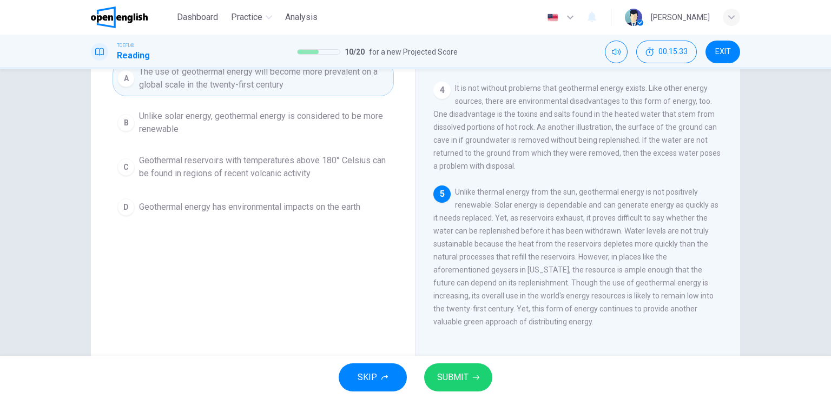
drag, startPoint x: 511, startPoint y: 310, endPoint x: 551, endPoint y: 286, distance: 46.4
click at [551, 286] on div "5 Unlike thermal energy from the sun, geothermal energy is not positively renew…" at bounding box center [578, 256] width 290 height 143
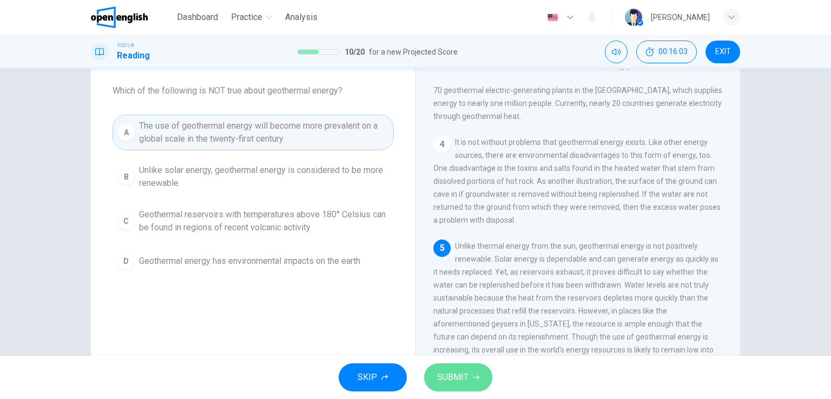
click at [478, 376] on icon "button" at bounding box center [476, 377] width 6 height 5
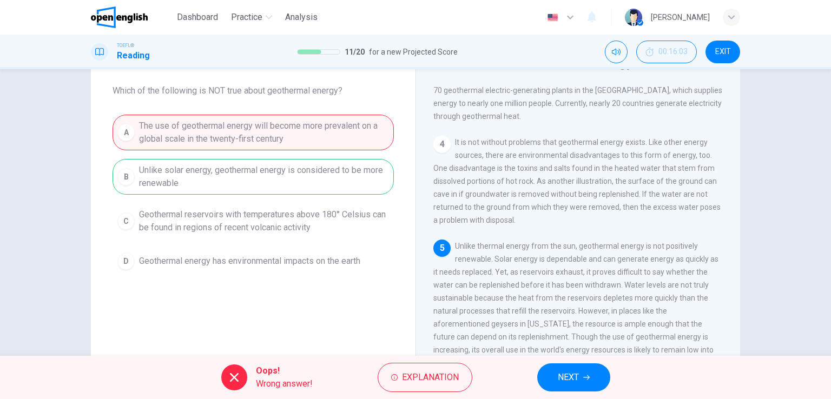
click at [257, 173] on div "A The use of geothermal energy will become more prevalent on a global scale in …" at bounding box center [252, 195] width 281 height 160
click at [350, 176] on div "A The use of geothermal energy will become more prevalent on a global scale in …" at bounding box center [252, 195] width 281 height 160
click at [585, 383] on button "NEXT" at bounding box center [573, 377] width 73 height 28
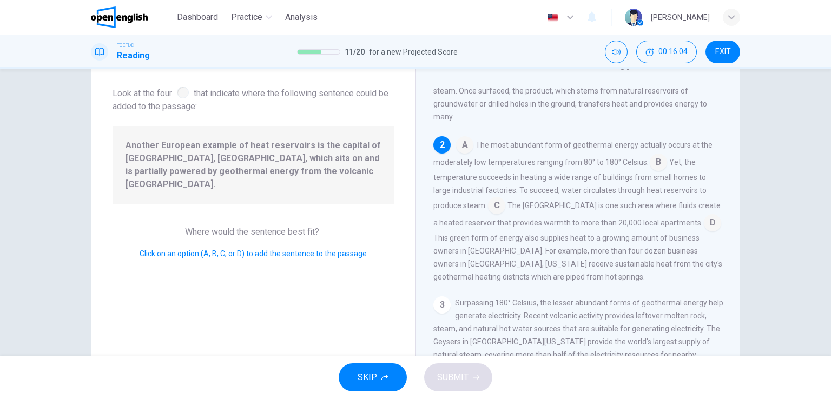
scroll to position [0, 0]
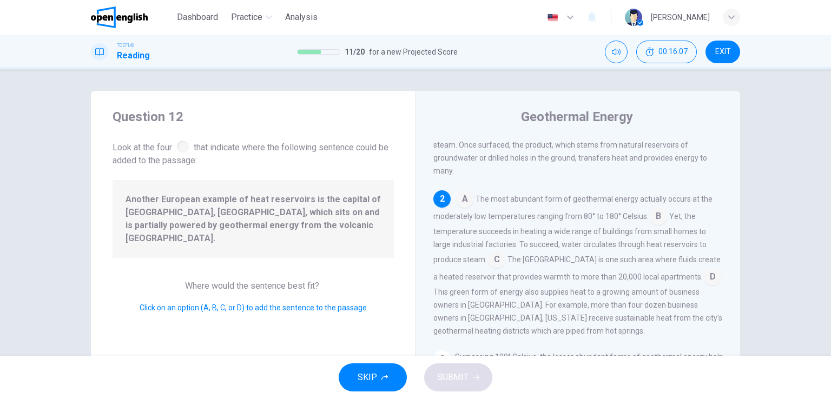
drag, startPoint x: 160, startPoint y: 146, endPoint x: 222, endPoint y: 137, distance: 62.9
click at [222, 137] on div "Question 12 Look at the four that indicate where the following sentence could b…" at bounding box center [252, 137] width 281 height 59
drag, startPoint x: 206, startPoint y: 147, endPoint x: 281, endPoint y: 148, distance: 75.2
click at [274, 148] on span "Look at the four that indicate where the following sentence could be added to t…" at bounding box center [252, 152] width 281 height 29
drag, startPoint x: 169, startPoint y: 163, endPoint x: 182, endPoint y: 165, distance: 13.2
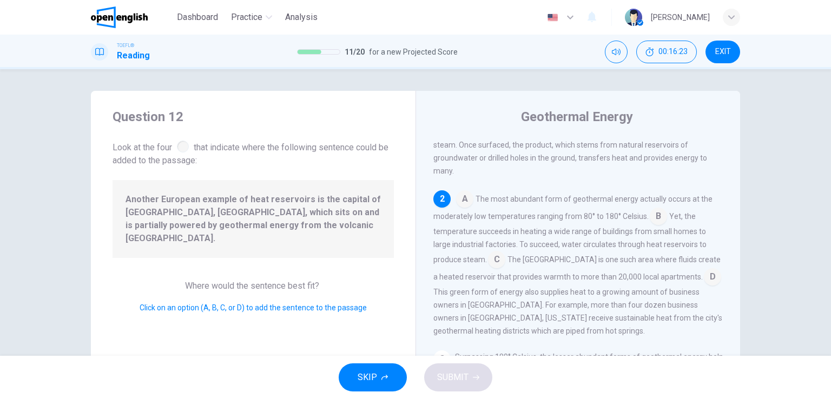
click at [182, 165] on span "Look at the four that indicate where the following sentence could be added to t…" at bounding box center [252, 152] width 281 height 29
click at [255, 213] on span "Another European example of heat reservoirs is the capital of [GEOGRAPHIC_DATA]…" at bounding box center [252, 219] width 255 height 52
click at [185, 145] on div at bounding box center [183, 147] width 12 height 12
click at [180, 148] on div at bounding box center [183, 147] width 12 height 12
click at [704, 282] on input at bounding box center [712, 277] width 17 height 17
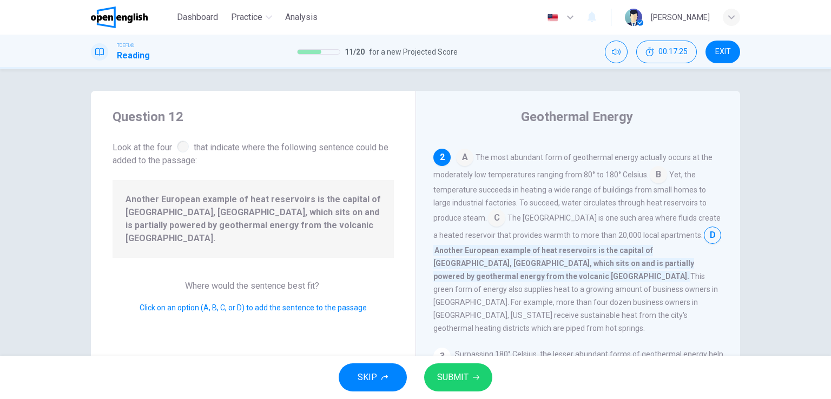
scroll to position [132, 0]
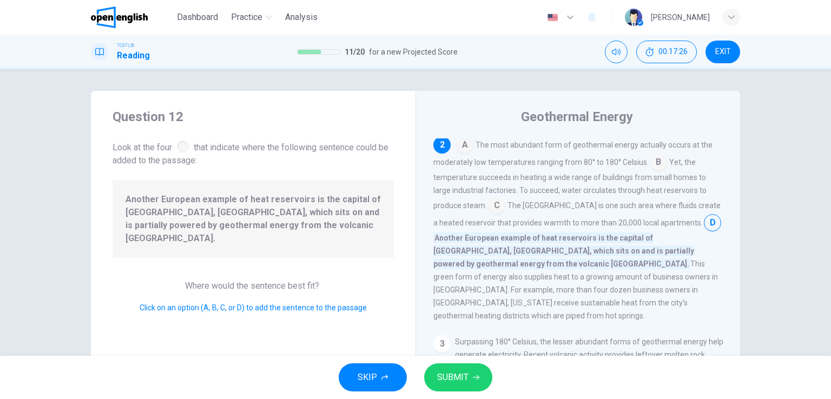
click at [458, 376] on span "SUBMIT" at bounding box center [452, 377] width 31 height 15
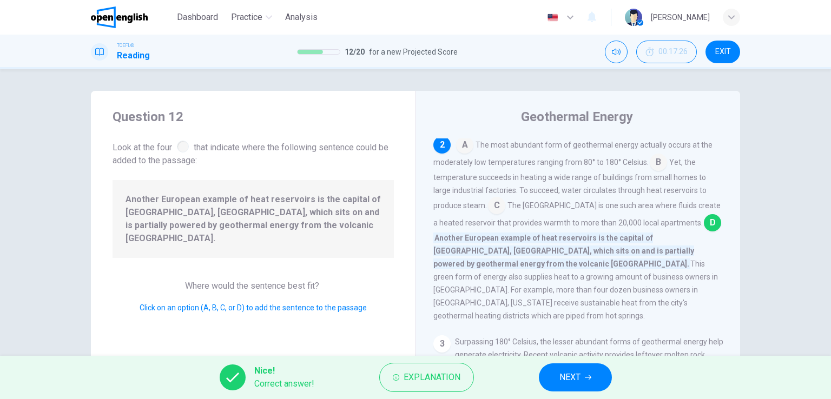
scroll to position [186, 0]
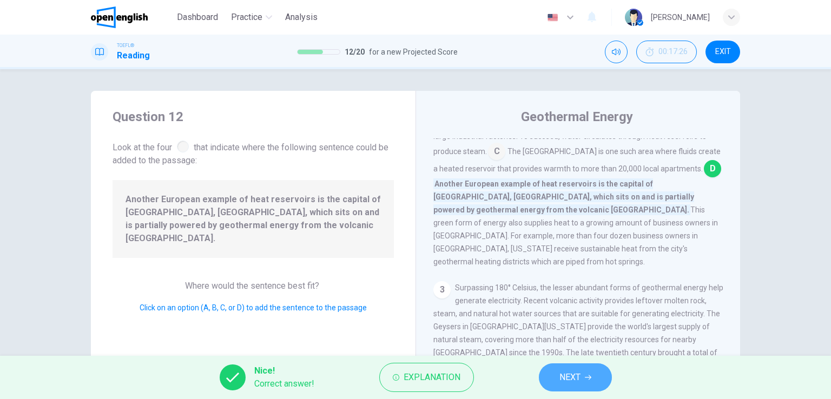
click at [565, 368] on button "NEXT" at bounding box center [575, 377] width 73 height 28
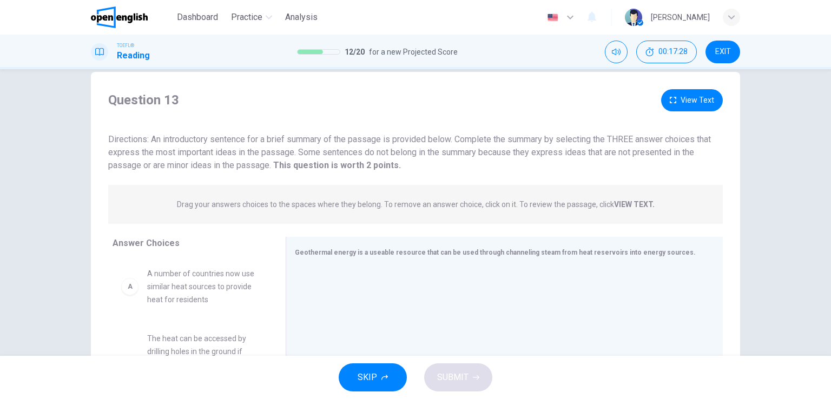
scroll to position [0, 0]
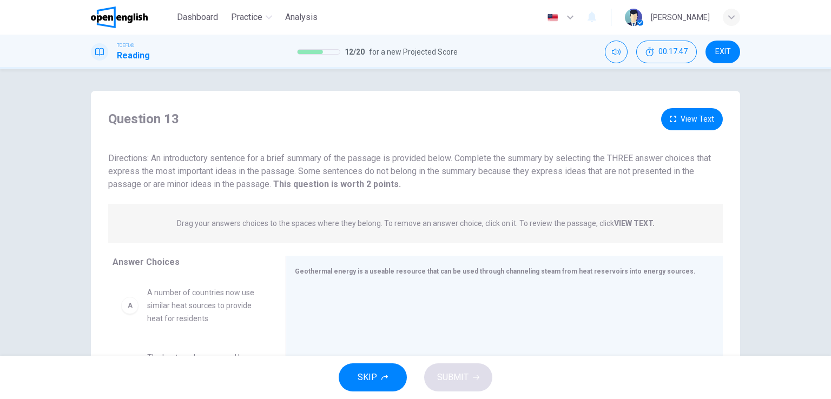
drag, startPoint x: 303, startPoint y: 171, endPoint x: 446, endPoint y: 171, distance: 142.8
click at [446, 171] on span "Directions: An introductory sentence for a brief summary of the passage is prov…" at bounding box center [409, 171] width 602 height 36
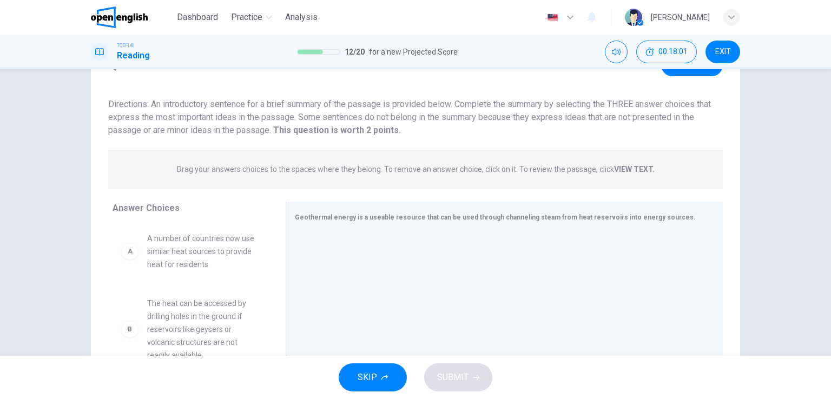
drag, startPoint x: 224, startPoint y: 167, endPoint x: 275, endPoint y: 167, distance: 50.8
click at [275, 167] on p "Drag your answers choices to the spaces where they belong. To remove an answer …" at bounding box center [416, 169] width 478 height 9
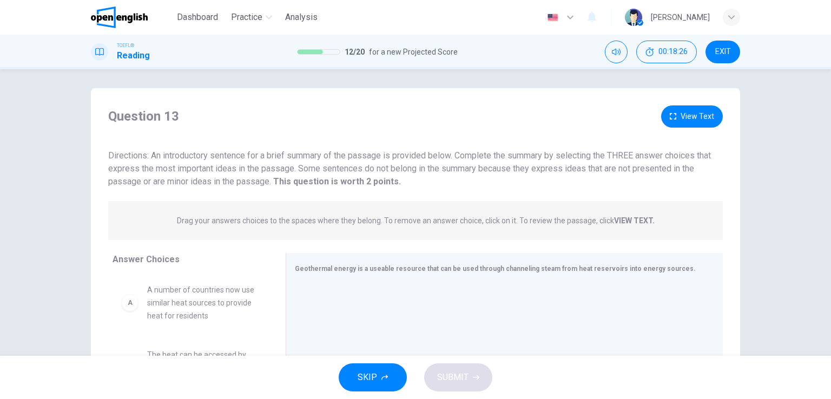
scroll to position [0, 0]
drag, startPoint x: 449, startPoint y: 160, endPoint x: 559, endPoint y: 161, distance: 109.2
click at [559, 161] on span "Directions: An introductory sentence for a brief summary of the passage is prov…" at bounding box center [409, 171] width 602 height 36
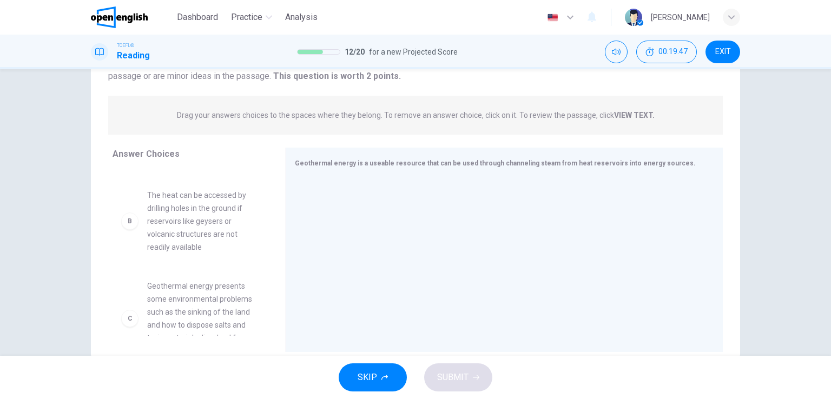
scroll to position [108, 0]
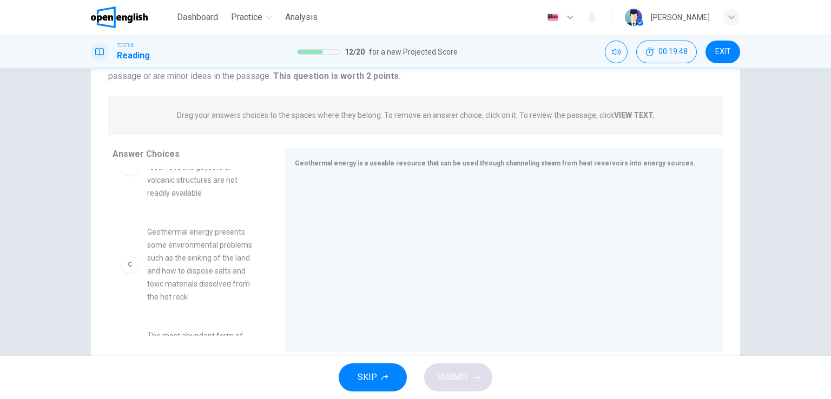
click at [189, 250] on span "Geothermal energy presents some environmental problems such as the sinking of t…" at bounding box center [203, 265] width 112 height 78
click at [147, 267] on span "Geothermal energy presents some environmental problems such as the sinking of t…" at bounding box center [203, 265] width 112 height 78
click at [127, 267] on div "C" at bounding box center [129, 264] width 17 height 17
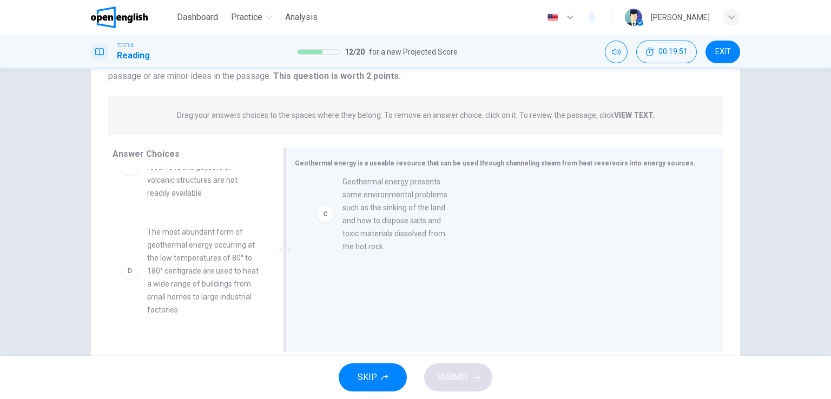
drag, startPoint x: 151, startPoint y: 265, endPoint x: 355, endPoint y: 215, distance: 209.5
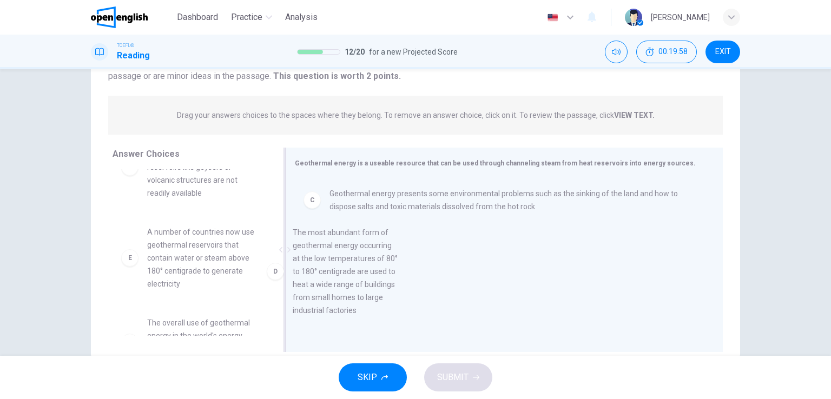
drag, startPoint x: 188, startPoint y: 262, endPoint x: 368, endPoint y: 262, distance: 179.6
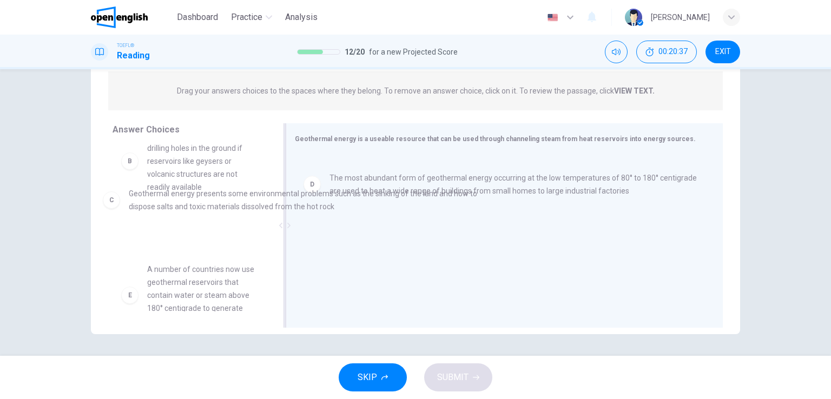
scroll to position [89, 0]
drag, startPoint x: 463, startPoint y: 178, endPoint x: 235, endPoint y: 213, distance: 230.9
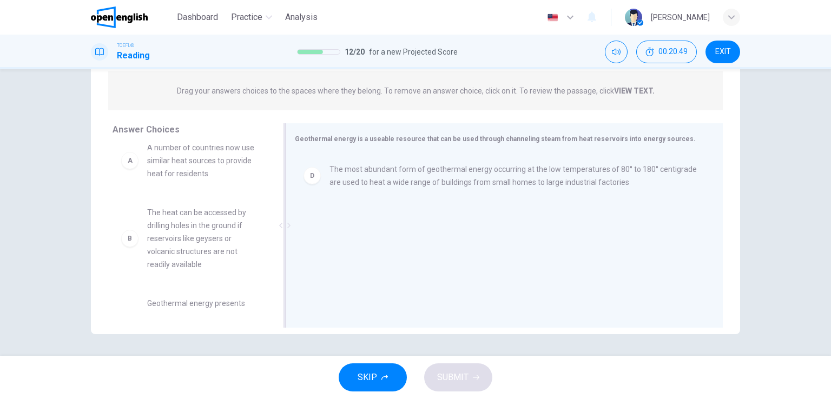
scroll to position [0, 0]
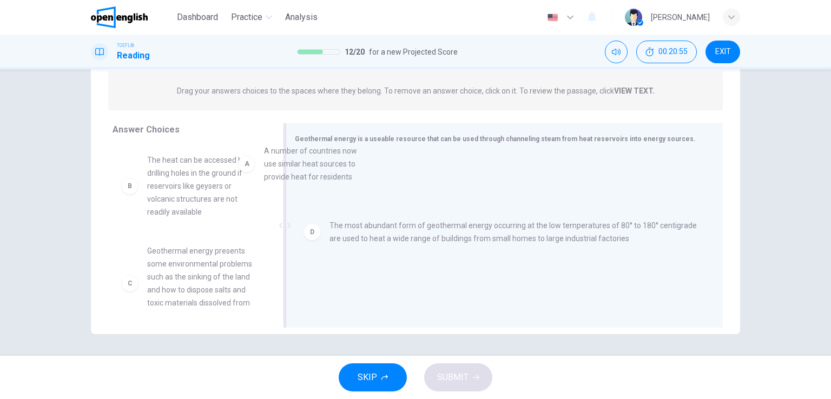
drag, startPoint x: 184, startPoint y: 176, endPoint x: 321, endPoint y: 164, distance: 136.8
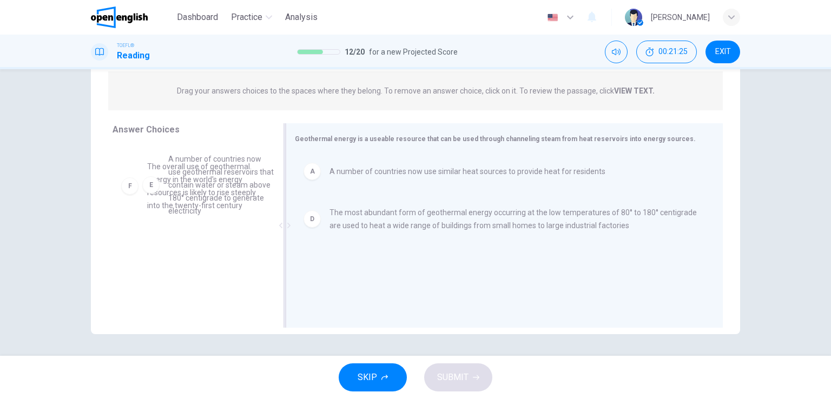
scroll to position [194, 0]
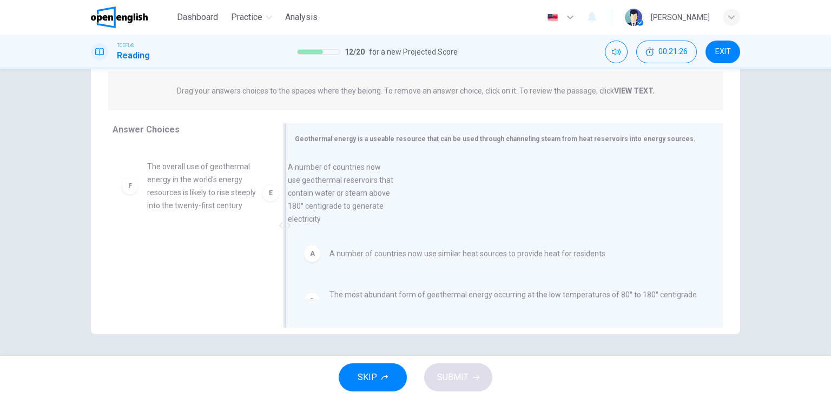
drag, startPoint x: 208, startPoint y: 182, endPoint x: 354, endPoint y: 196, distance: 147.2
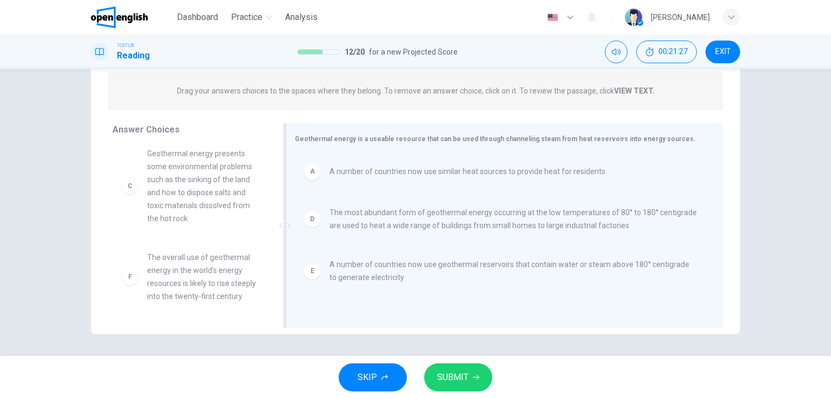
scroll to position [110, 0]
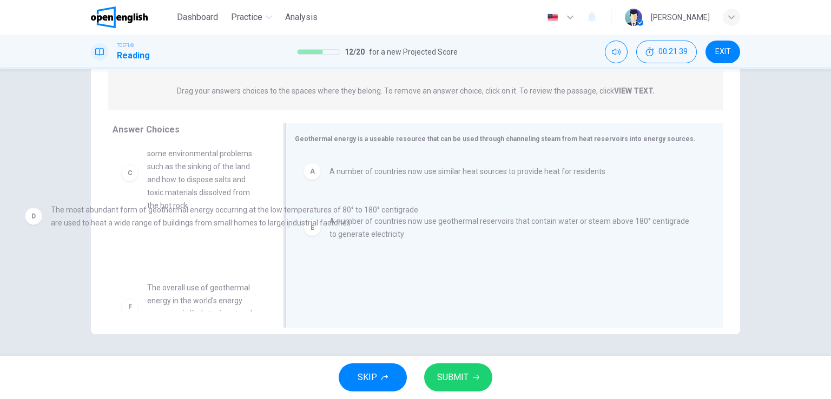
drag, startPoint x: 562, startPoint y: 217, endPoint x: 281, endPoint y: 215, distance: 281.8
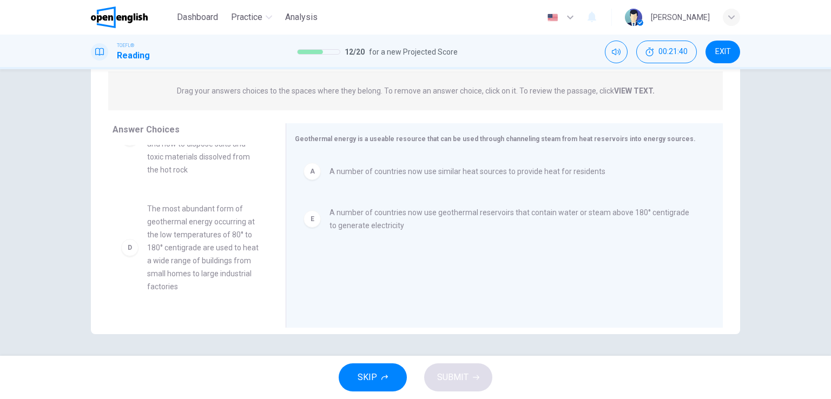
scroll to position [227, 0]
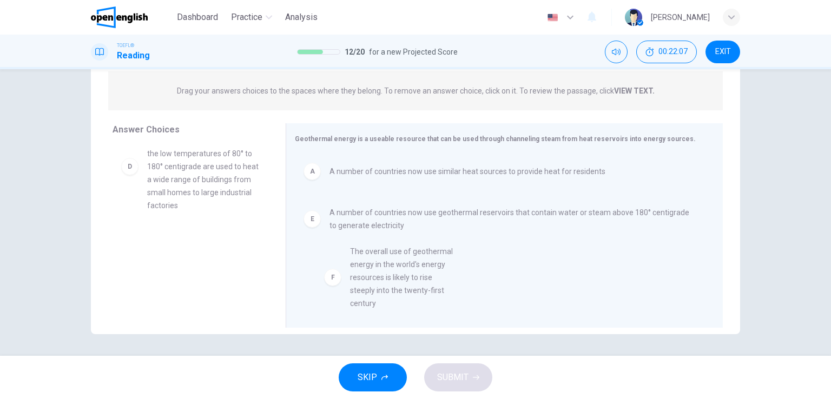
drag, startPoint x: 183, startPoint y: 262, endPoint x: 400, endPoint y: 269, distance: 217.5
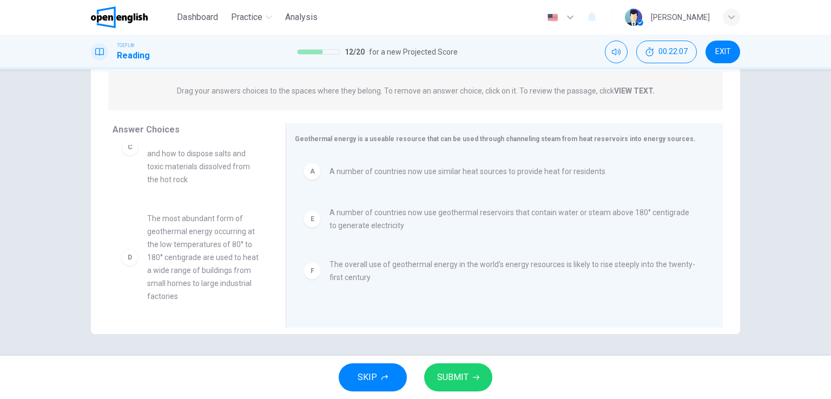
scroll to position [136, 0]
click at [454, 381] on span "SUBMIT" at bounding box center [452, 377] width 31 height 15
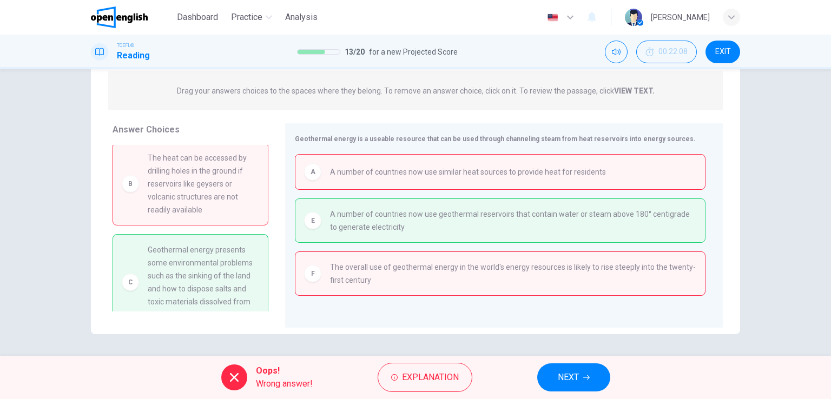
scroll to position [54, 0]
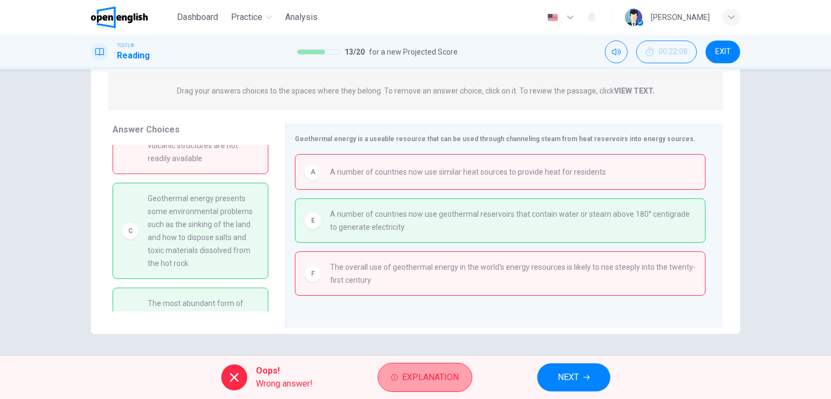
click at [426, 382] on span "Explanation" at bounding box center [430, 377] width 57 height 15
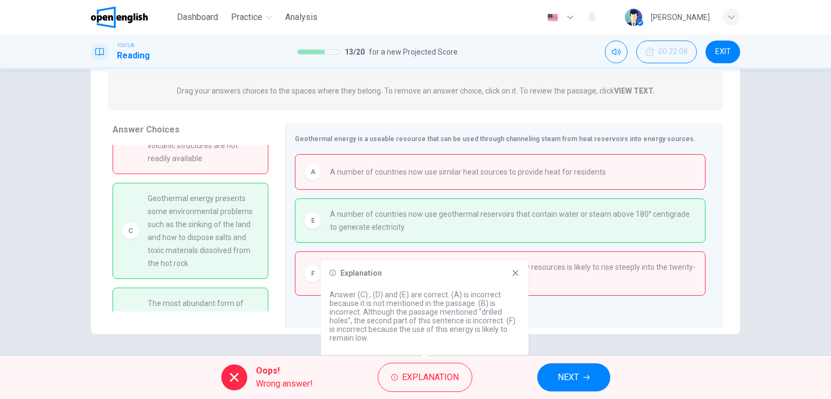
drag, startPoint x: 467, startPoint y: 293, endPoint x: 393, endPoint y: 306, distance: 75.8
click at [393, 306] on p "Answer (C) , (D) and (E) are correct. (A) is incorrect because it is not mentio…" at bounding box center [424, 316] width 190 height 52
drag, startPoint x: 368, startPoint y: 306, endPoint x: 443, endPoint y: 306, distance: 75.2
click at [443, 306] on p "Answer (C) , (D) and (E) are correct. (A) is incorrect because it is not mentio…" at bounding box center [424, 316] width 190 height 52
drag, startPoint x: 471, startPoint y: 303, endPoint x: 467, endPoint y: 297, distance: 7.5
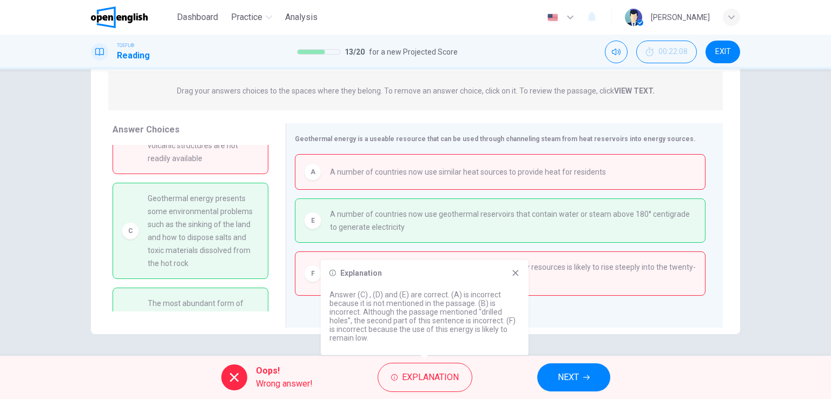
click at [467, 297] on p "Answer (C) , (D) and (E) are correct. (A) is incorrect because it is not mentio…" at bounding box center [424, 316] width 190 height 52
click at [518, 279] on div "Explanation Answer (C) , (D) and (E) are correct. (A) is incorrect because it i…" at bounding box center [425, 307] width 208 height 95
click at [513, 269] on icon at bounding box center [515, 273] width 9 height 9
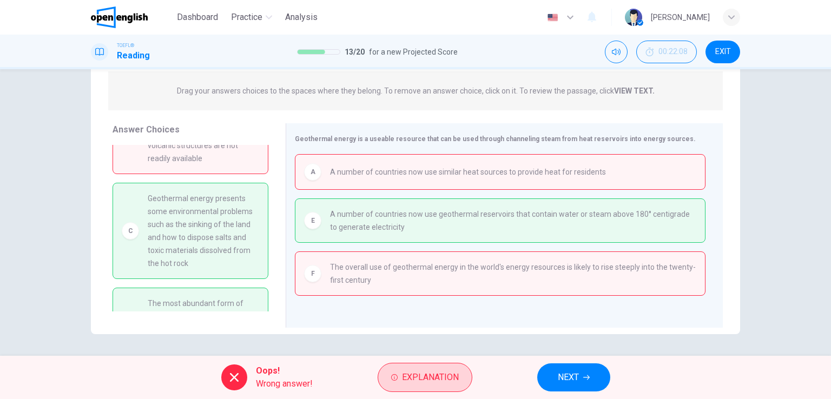
click at [437, 374] on span "Explanation" at bounding box center [430, 377] width 57 height 15
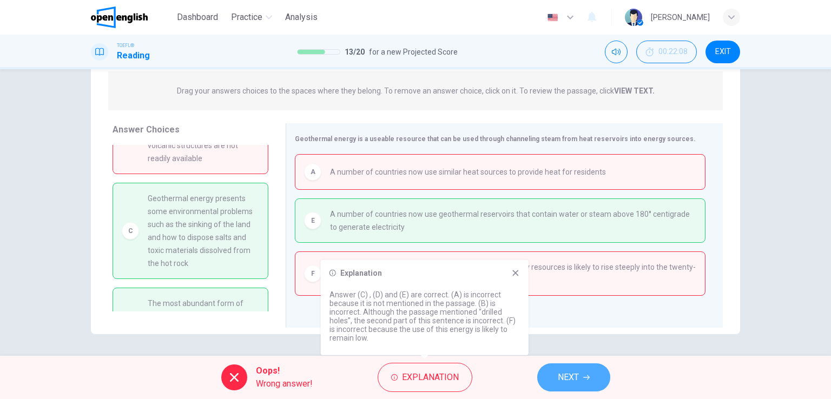
click at [575, 370] on span "NEXT" at bounding box center [568, 377] width 21 height 15
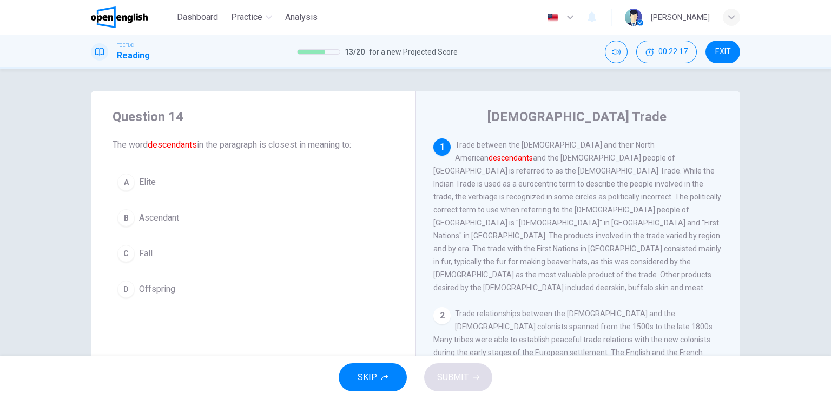
drag, startPoint x: 242, startPoint y: 143, endPoint x: 309, endPoint y: 141, distance: 67.6
click at [309, 141] on span "The word descendants in the paragraph is closest in meaning to:" at bounding box center [252, 144] width 281 height 13
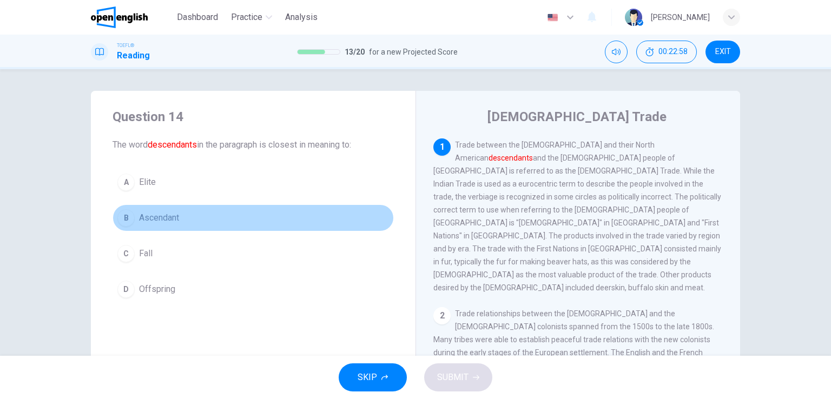
click at [152, 217] on span "Ascendant" at bounding box center [159, 217] width 40 height 13
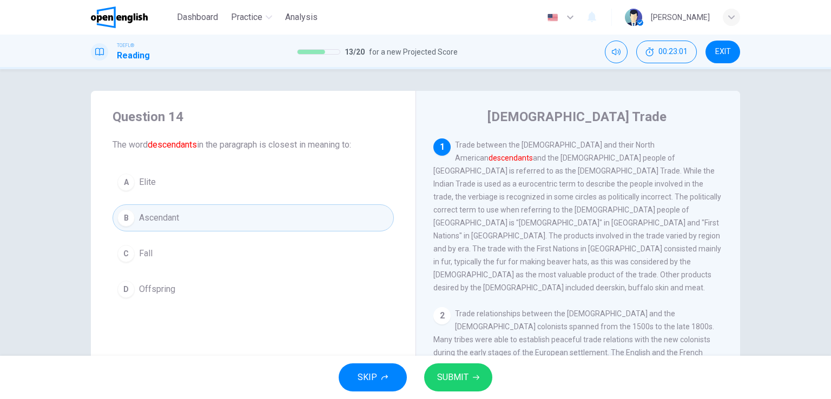
click at [158, 293] on span "Offspring" at bounding box center [157, 289] width 36 height 13
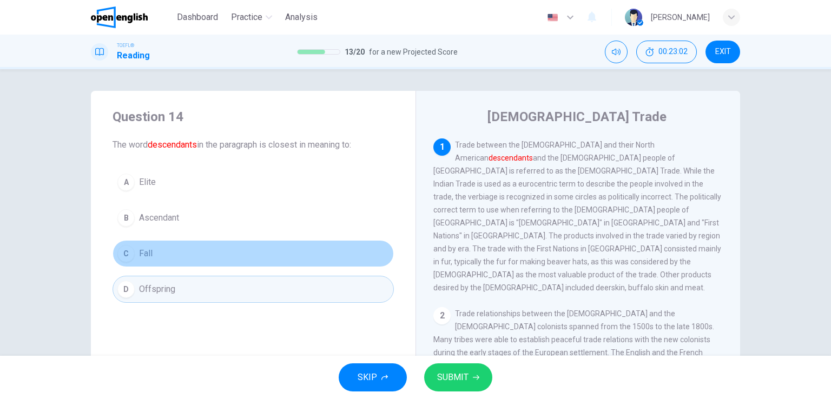
click at [156, 254] on button "C Fall" at bounding box center [252, 253] width 281 height 27
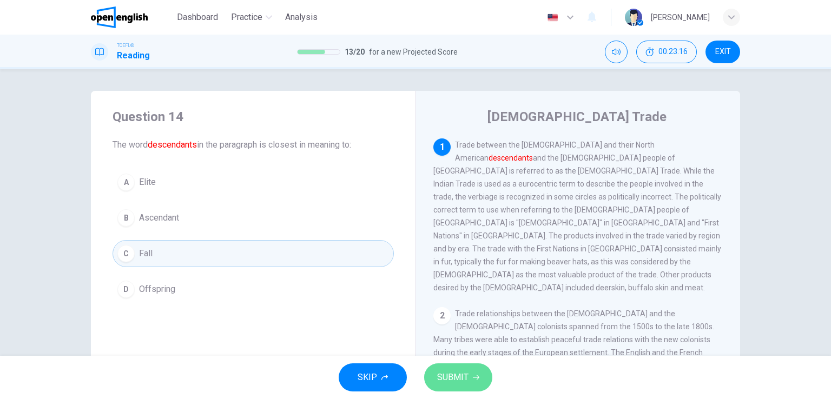
click at [449, 380] on span "SUBMIT" at bounding box center [452, 377] width 31 height 15
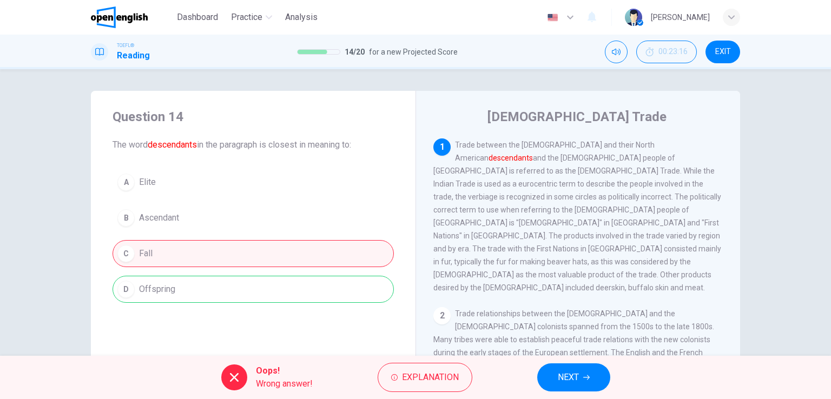
click at [286, 289] on div "A Elite B Ascendant C Fall D Offspring" at bounding box center [252, 236] width 281 height 134
click at [224, 287] on div "A Elite B Ascendant C Fall D Offspring" at bounding box center [252, 236] width 281 height 134
click at [443, 389] on button "Explanation" at bounding box center [424, 377] width 95 height 29
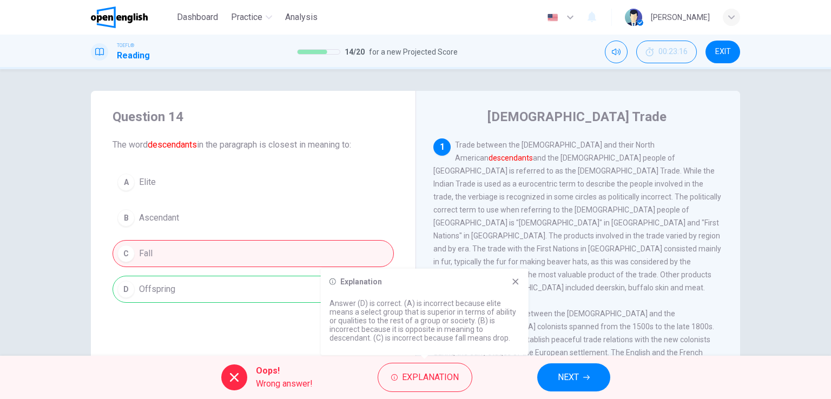
drag, startPoint x: 409, startPoint y: 339, endPoint x: 461, endPoint y: 339, distance: 51.9
click at [460, 339] on p "Answer (D) is correct. (A) is incorrect because elite means a select group that…" at bounding box center [424, 320] width 190 height 43
drag, startPoint x: 183, startPoint y: 289, endPoint x: 145, endPoint y: 286, distance: 37.4
click at [143, 284] on div "A Elite B Ascendant C Fall D Offspring" at bounding box center [252, 236] width 281 height 134
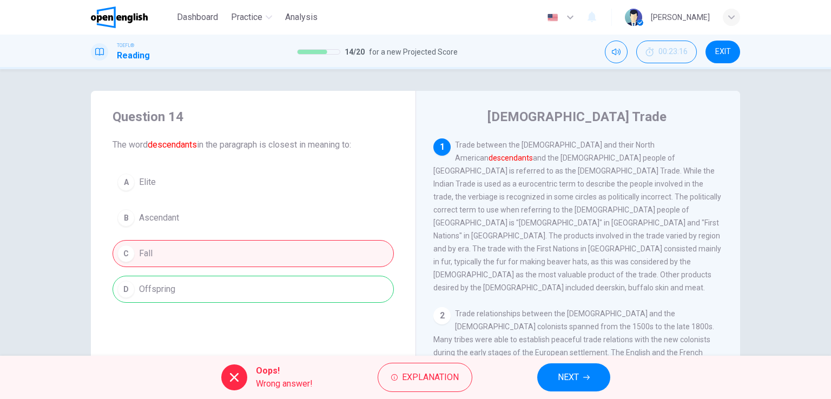
click at [561, 372] on span "NEXT" at bounding box center [568, 377] width 21 height 15
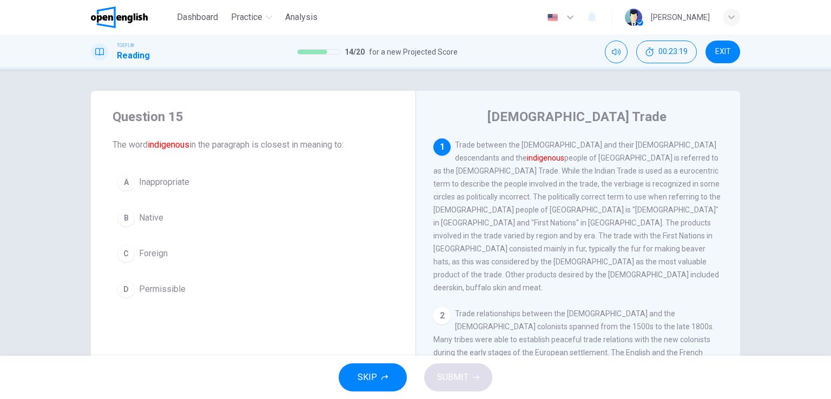
click at [173, 146] on font "indigenous" at bounding box center [169, 145] width 42 height 10
drag, startPoint x: 249, startPoint y: 145, endPoint x: 316, endPoint y: 145, distance: 66.5
click at [316, 145] on span "The word indigenous in the paragraph is closest in meaning to:" at bounding box center [252, 144] width 281 height 13
click at [146, 217] on span "Native" at bounding box center [151, 217] width 24 height 13
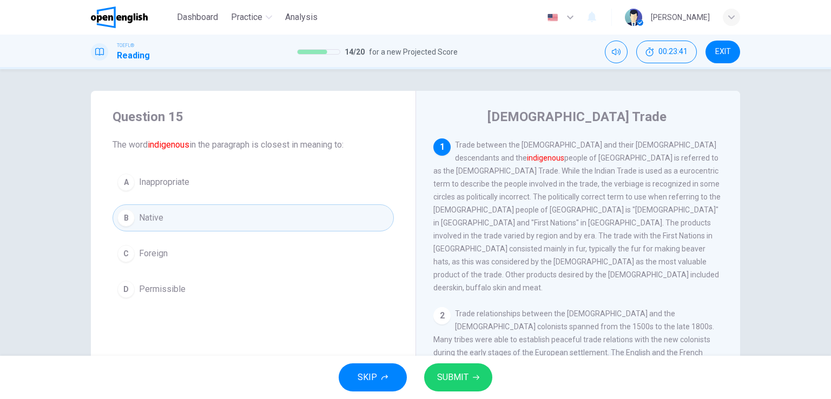
click at [452, 376] on span "SUBMIT" at bounding box center [452, 377] width 31 height 15
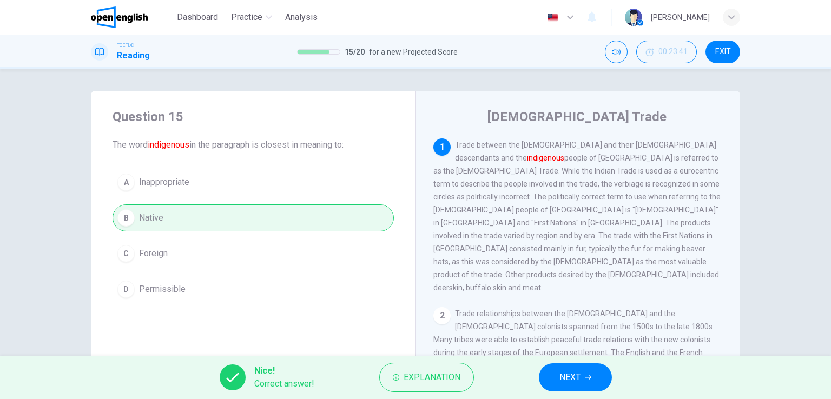
click at [566, 392] on div "Nice! Correct answer! Explanation NEXT" at bounding box center [415, 377] width 831 height 43
click at [566, 379] on span "NEXT" at bounding box center [569, 377] width 21 height 15
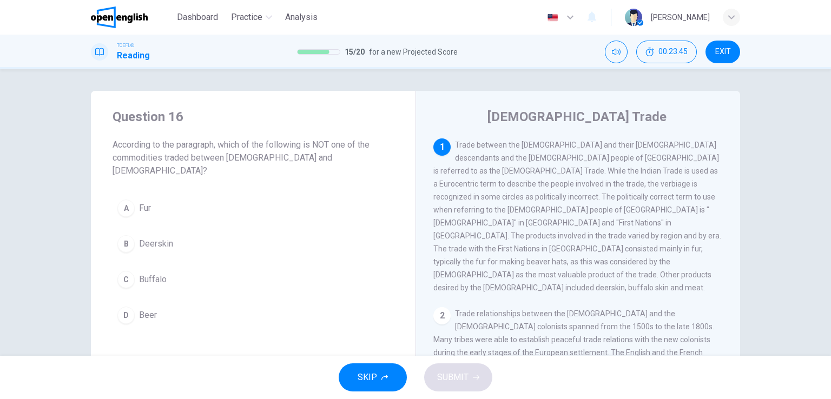
drag, startPoint x: 316, startPoint y: 144, endPoint x: 242, endPoint y: 155, distance: 74.3
click at [270, 155] on span "According to the paragraph, which of the following is NOT one of the commoditie…" at bounding box center [252, 157] width 281 height 39
drag, startPoint x: 153, startPoint y: 160, endPoint x: 161, endPoint y: 161, distance: 8.2
click at [161, 161] on span "According to the paragraph, which of the following is NOT one of the commoditie…" at bounding box center [252, 157] width 281 height 39
click at [133, 266] on button "C Buffalo" at bounding box center [252, 279] width 281 height 27
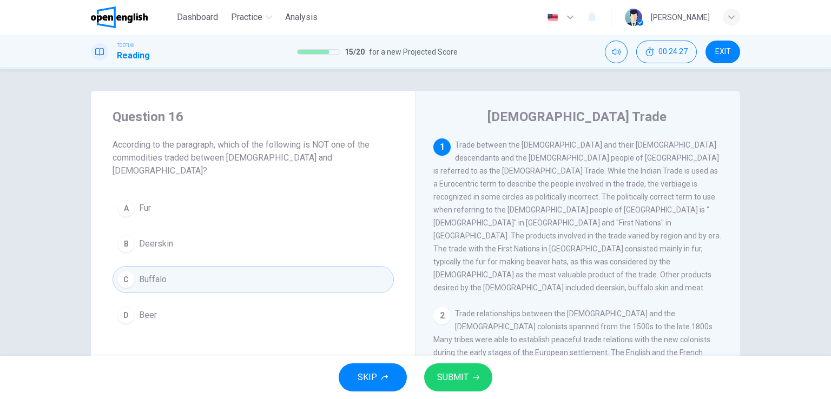
drag, startPoint x: 640, startPoint y: 187, endPoint x: 674, endPoint y: 189, distance: 34.1
click at [673, 189] on span "Trade between the [DEMOGRAPHIC_DATA] and their [DEMOGRAPHIC_DATA] descendants a…" at bounding box center [577, 216] width 288 height 151
click at [160, 302] on button "D Beer" at bounding box center [252, 315] width 281 height 27
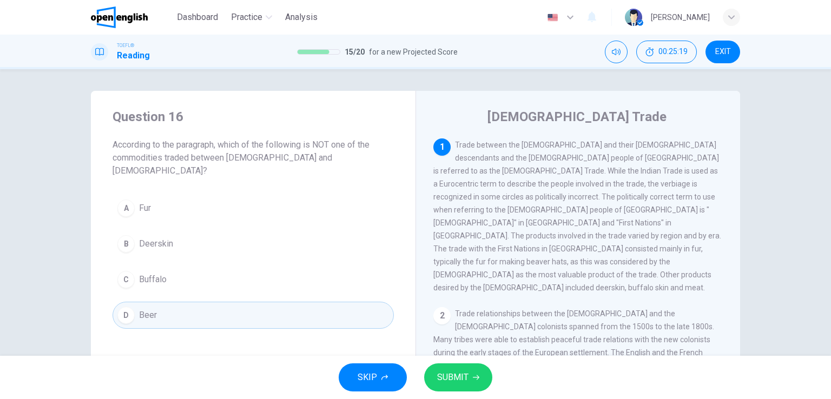
click at [447, 370] on span "SUBMIT" at bounding box center [452, 377] width 31 height 15
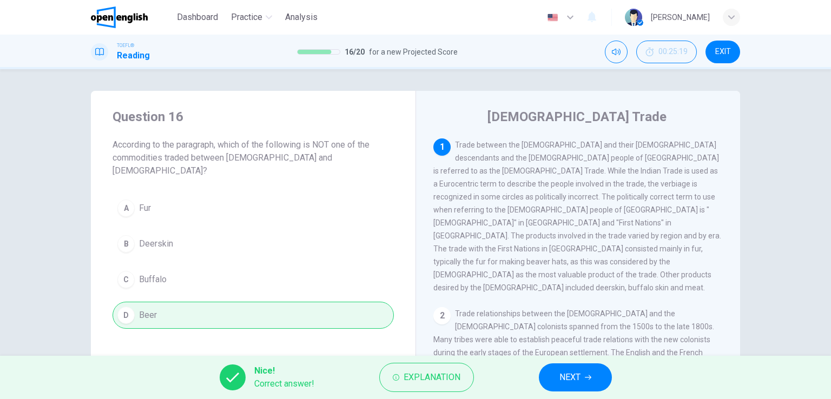
click at [554, 375] on button "NEXT" at bounding box center [575, 377] width 73 height 28
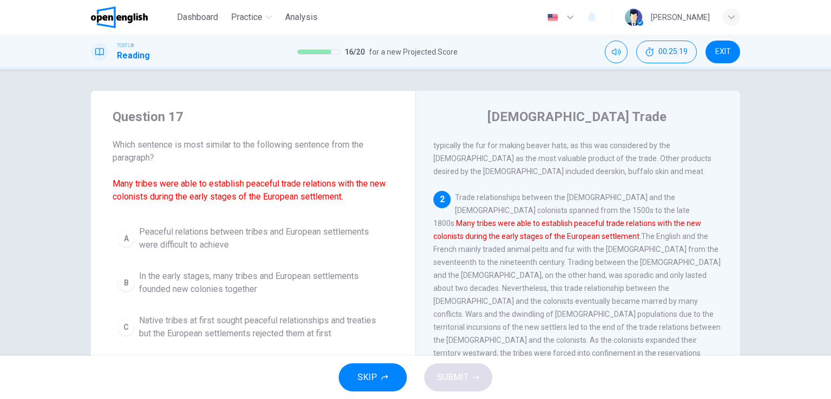
scroll to position [118, 0]
click at [207, 240] on span "Peaceful relations between tribes and European settlements were difficult to ac…" at bounding box center [264, 239] width 250 height 26
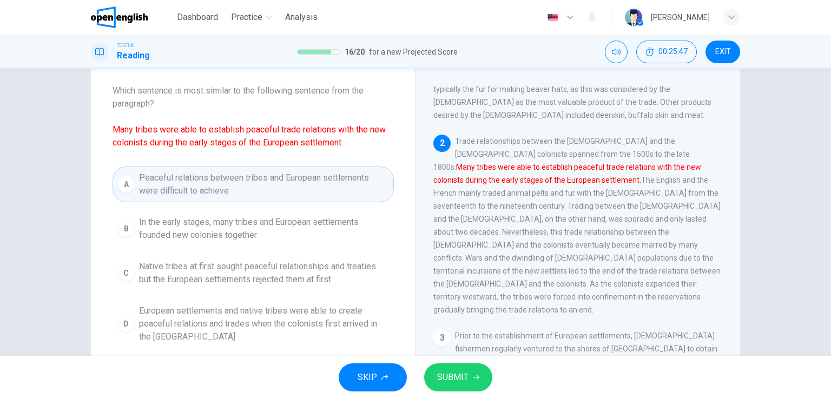
scroll to position [108, 0]
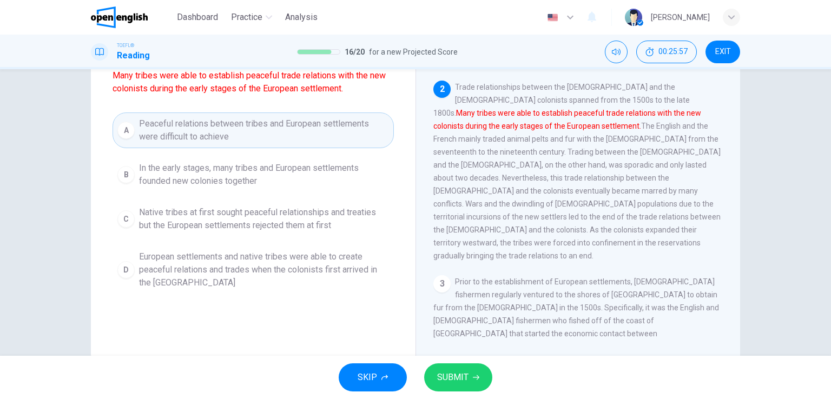
click at [236, 174] on span "In the early stages, many tribes and European settlements founded new colonies …" at bounding box center [264, 175] width 250 height 26
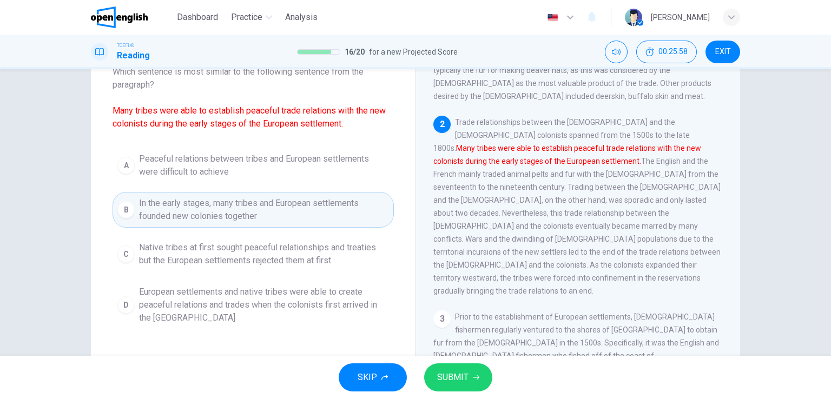
scroll to position [54, 0]
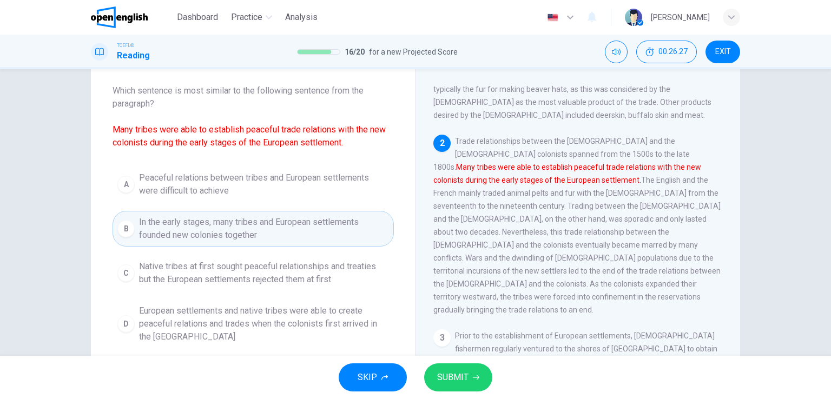
click at [225, 318] on span "European settlements and native tribes were able to create peaceful relations a…" at bounding box center [264, 323] width 250 height 39
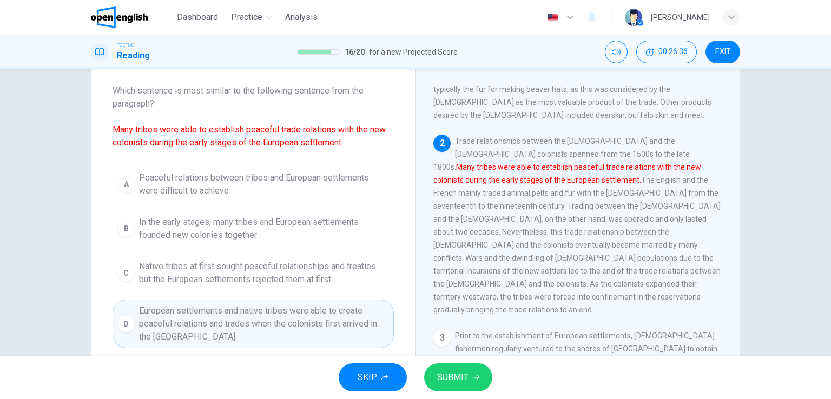
click at [453, 376] on span "SUBMIT" at bounding box center [452, 377] width 31 height 15
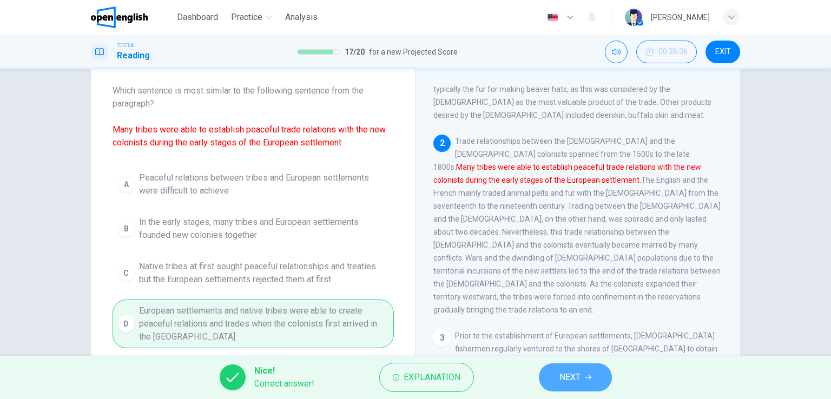
click at [567, 382] on span "NEXT" at bounding box center [569, 377] width 21 height 15
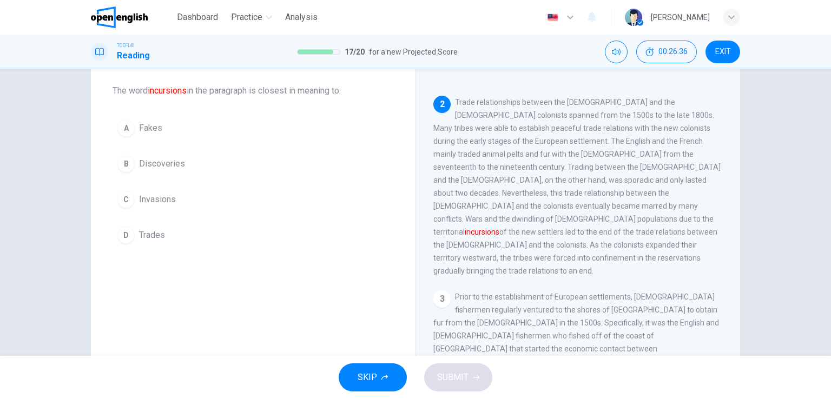
scroll to position [160, 0]
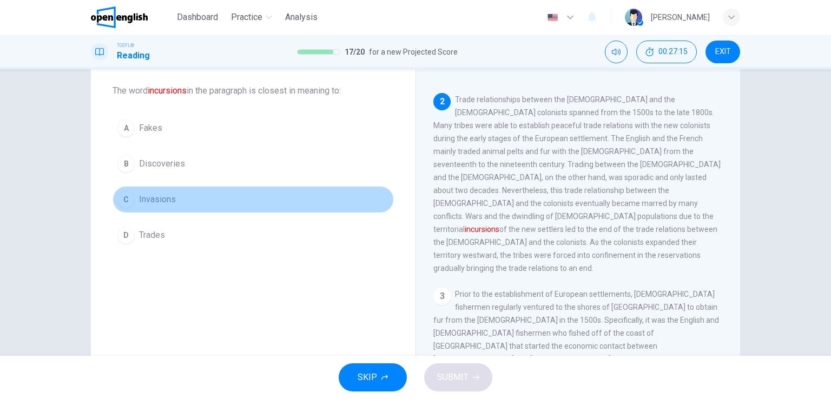
click at [143, 199] on span "Invasions" at bounding box center [157, 199] width 37 height 13
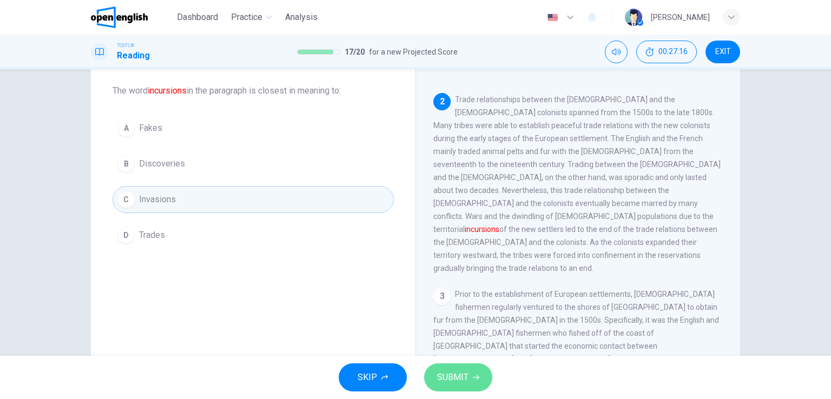
click at [455, 377] on span "SUBMIT" at bounding box center [452, 377] width 31 height 15
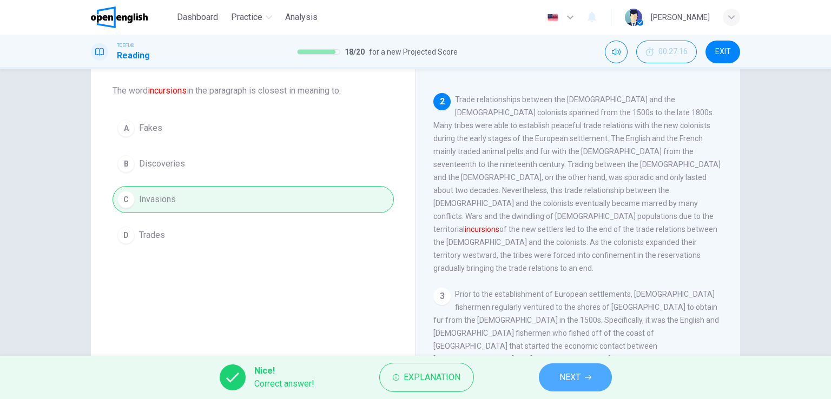
click at [558, 375] on button "NEXT" at bounding box center [575, 377] width 73 height 28
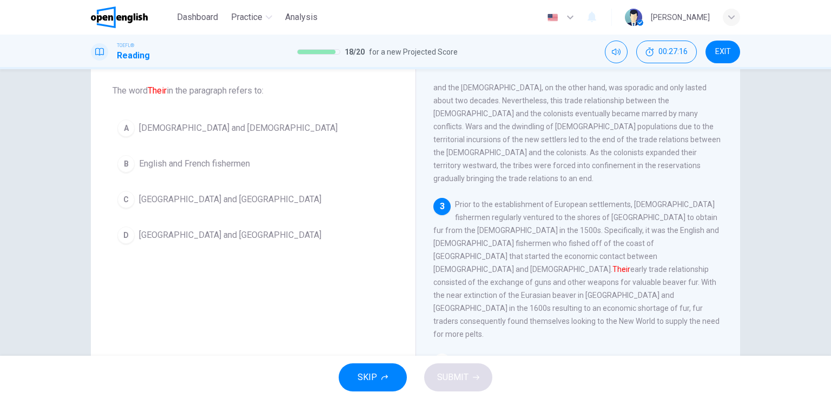
scroll to position [252, 0]
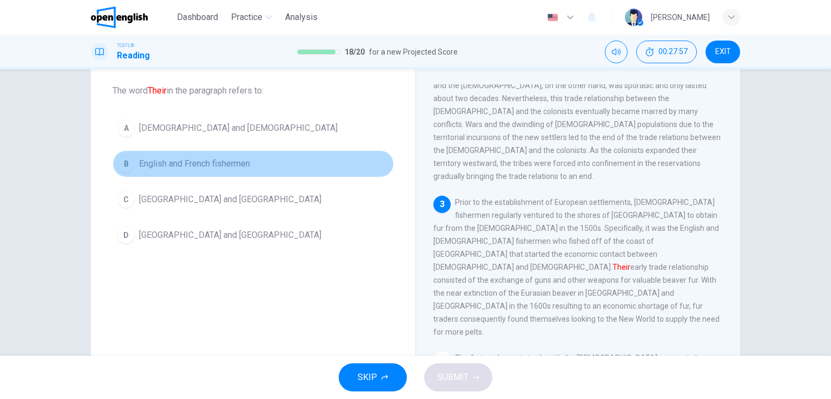
click at [204, 155] on button "B English and French fishermen" at bounding box center [252, 163] width 281 height 27
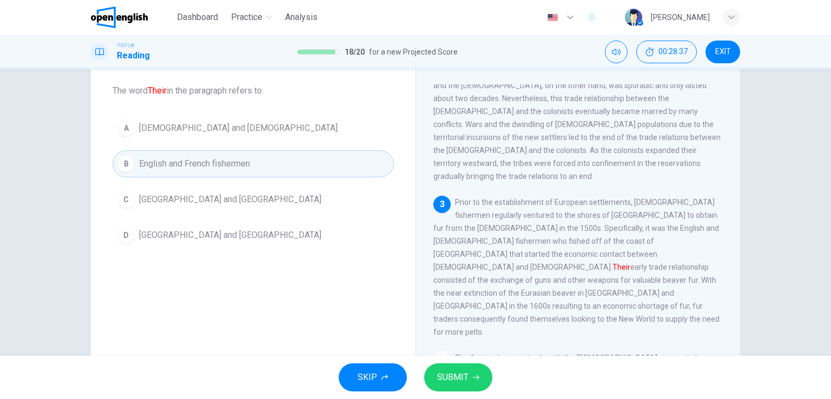
click at [474, 376] on icon "button" at bounding box center [476, 377] width 6 height 6
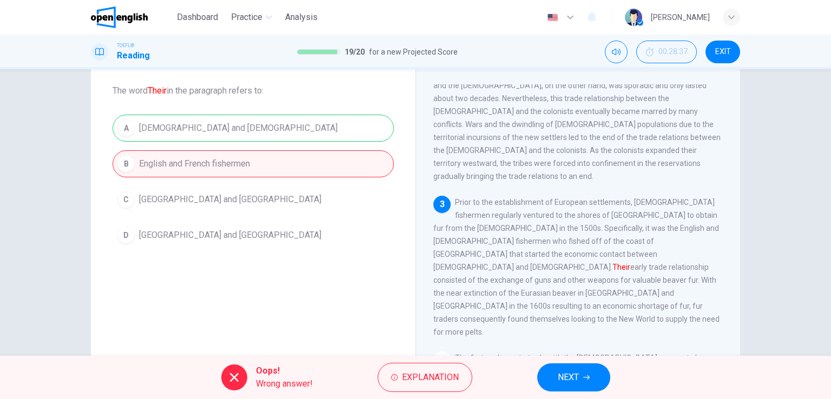
click at [295, 130] on div "A [DEMOGRAPHIC_DATA] and [DEMOGRAPHIC_DATA] B English and [DEMOGRAPHIC_DATA] fi…" at bounding box center [252, 182] width 281 height 134
click at [575, 373] on span "NEXT" at bounding box center [568, 377] width 21 height 15
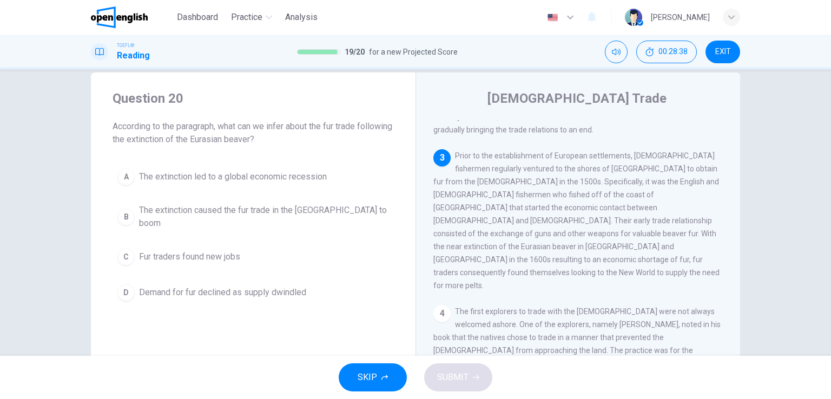
scroll to position [0, 0]
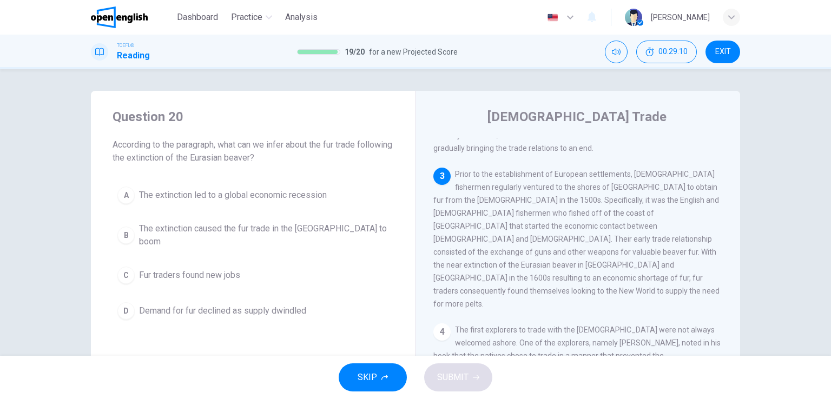
drag, startPoint x: 501, startPoint y: 145, endPoint x: 549, endPoint y: 145, distance: 48.7
click at [549, 170] on span "Prior to the establishment of European settlements, [DEMOGRAPHIC_DATA] fisherme…" at bounding box center [576, 239] width 286 height 138
drag, startPoint x: 653, startPoint y: 158, endPoint x: 670, endPoint y: 158, distance: 17.3
click at [662, 170] on span "Prior to the establishment of European settlements, [DEMOGRAPHIC_DATA] fisherme…" at bounding box center [576, 239] width 286 height 138
click at [324, 234] on span "The extinction caused the fur trade in the [GEOGRAPHIC_DATA] to boom" at bounding box center [264, 235] width 250 height 26
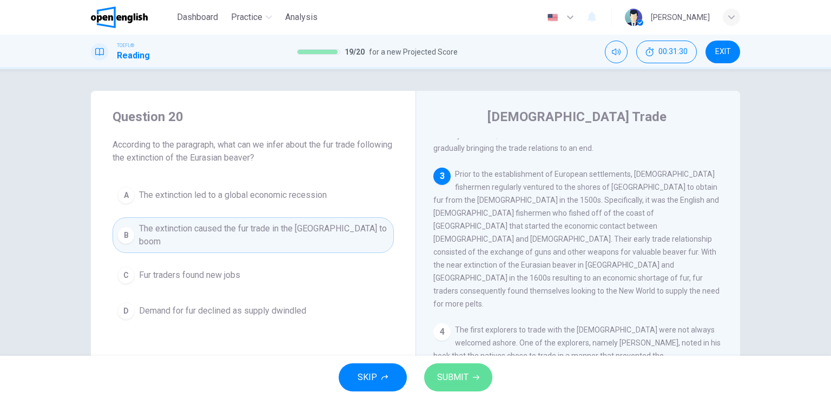
click at [458, 371] on span "SUBMIT" at bounding box center [452, 377] width 31 height 15
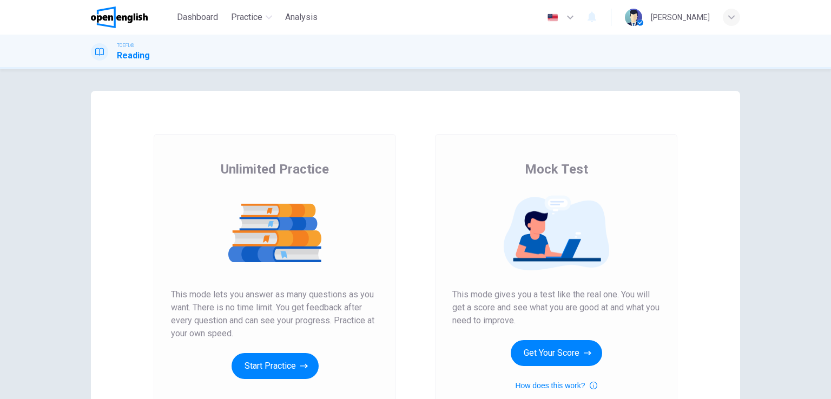
click at [134, 18] on img at bounding box center [119, 17] width 57 height 22
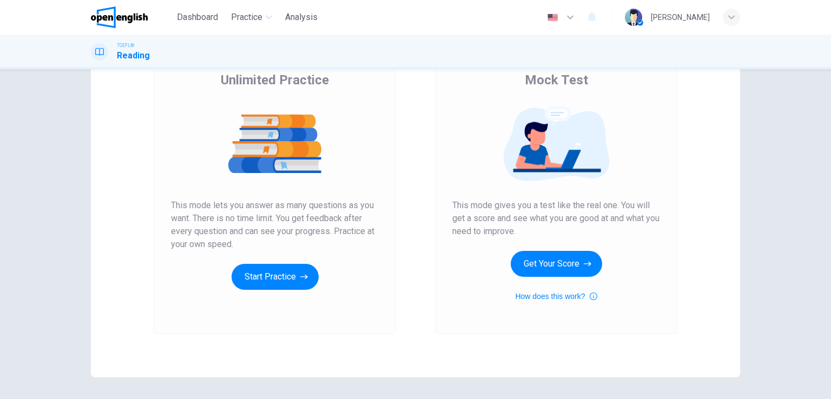
scroll to position [108, 0]
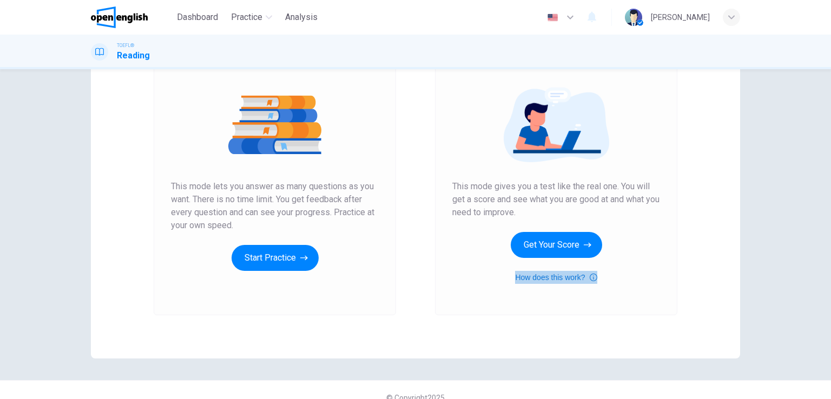
click at [556, 280] on button "How does this work?" at bounding box center [556, 277] width 82 height 13
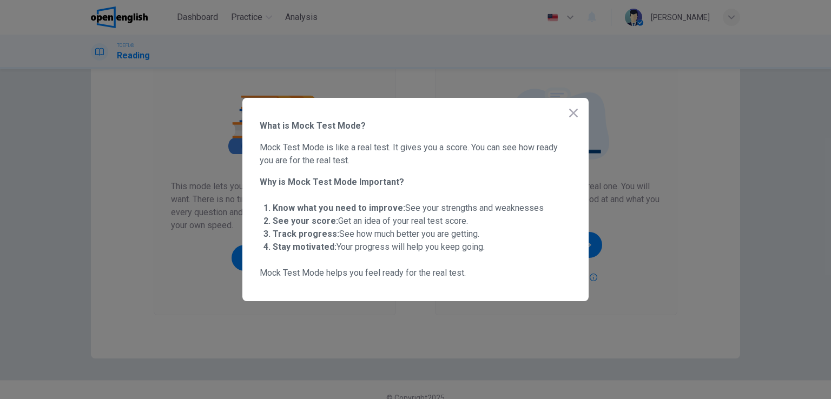
drag, startPoint x: 363, startPoint y: 147, endPoint x: 389, endPoint y: 147, distance: 25.4
click at [389, 147] on span "Mock Test Mode is like a real test. It gives you a score. You can see how ready…" at bounding box center [416, 154] width 312 height 26
drag, startPoint x: 372, startPoint y: 234, endPoint x: 464, endPoint y: 236, distance: 92.0
click at [464, 236] on span "Track progress: See how much better you are getting." at bounding box center [376, 234] width 207 height 10
drag, startPoint x: 344, startPoint y: 246, endPoint x: 443, endPoint y: 247, distance: 99.5
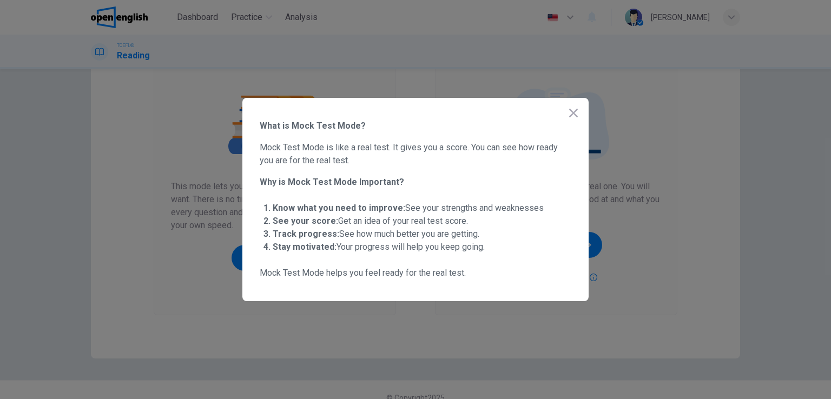
click at [442, 247] on span "Stay motivated: Your progress will help you keep going." at bounding box center [379, 247] width 212 height 10
drag, startPoint x: 291, startPoint y: 269, endPoint x: 372, endPoint y: 275, distance: 80.8
click at [372, 275] on span "Mock Test Mode helps you feel ready for the real test." at bounding box center [416, 273] width 312 height 13
click at [574, 111] on icon "button" at bounding box center [573, 113] width 13 height 13
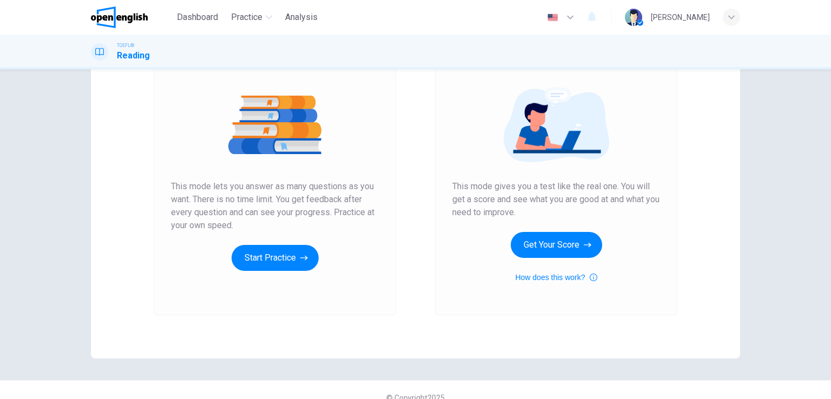
click at [277, 201] on span "This mode lets you answer as many questions as you want. There is no time limit…" at bounding box center [275, 206] width 208 height 52
click at [280, 245] on button "Start Practice" at bounding box center [274, 258] width 87 height 26
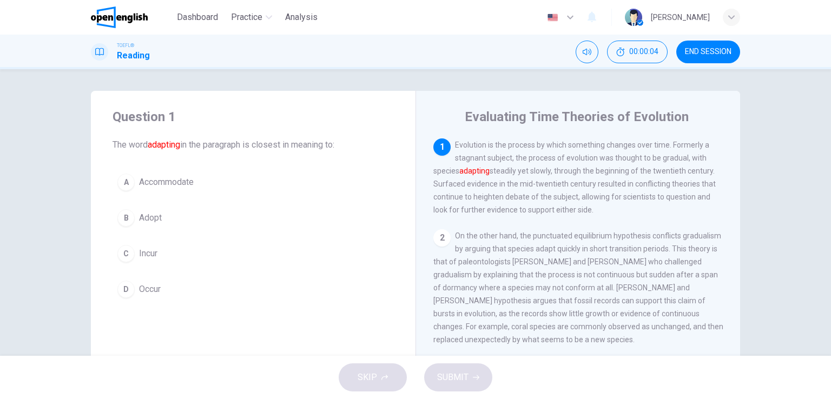
click at [161, 145] on font "adapting" at bounding box center [164, 145] width 32 height 10
drag, startPoint x: 245, startPoint y: 148, endPoint x: 307, endPoint y: 147, distance: 62.2
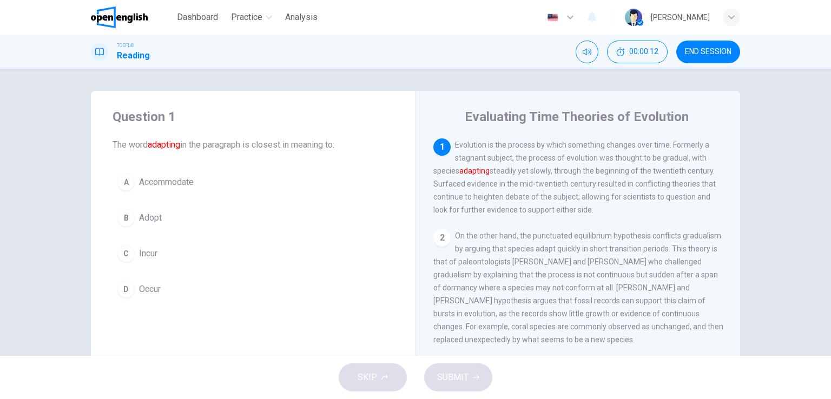
click at [307, 147] on span "The word adapting in the paragraph is closest in meaning to:" at bounding box center [252, 144] width 281 height 13
click at [474, 173] on font "adapting" at bounding box center [474, 171] width 30 height 9
click at [164, 184] on span "Accommodate" at bounding box center [166, 182] width 55 height 13
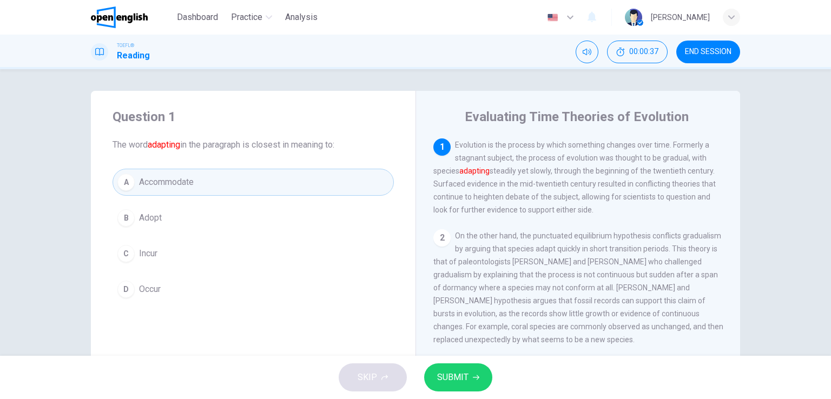
drag, startPoint x: 515, startPoint y: 145, endPoint x: 562, endPoint y: 150, distance: 47.3
click at [598, 149] on span "Evolution is the process by which something changes over time. Formerly a stagn…" at bounding box center [574, 178] width 282 height 74
click at [460, 373] on span "SUBMIT" at bounding box center [452, 377] width 31 height 15
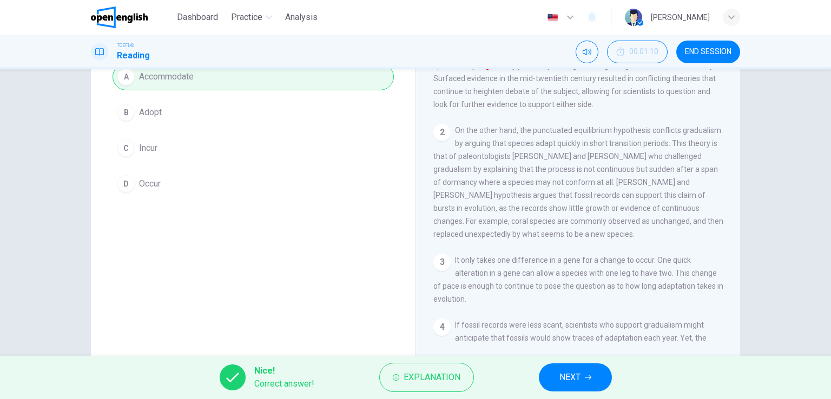
scroll to position [108, 0]
click at [574, 375] on span "NEXT" at bounding box center [569, 377] width 21 height 15
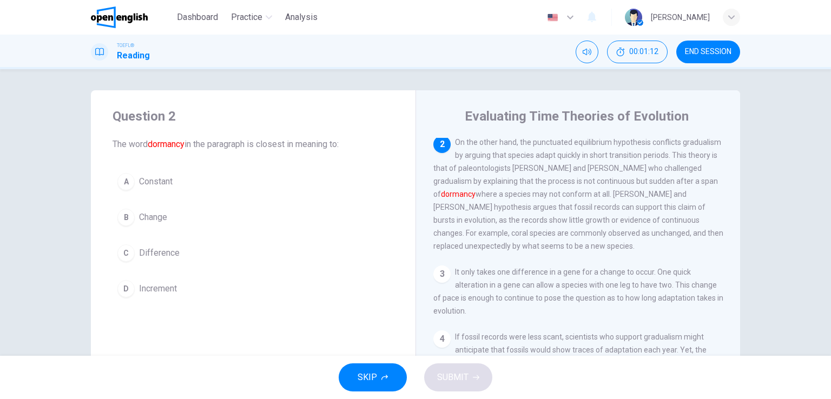
scroll to position [0, 0]
drag, startPoint x: 178, startPoint y: 143, endPoint x: 236, endPoint y: 143, distance: 57.3
click at [236, 143] on span "The word dormancy in the paragraph is closest in meaning to:" at bounding box center [252, 144] width 281 height 13
drag, startPoint x: 263, startPoint y: 143, endPoint x: 326, endPoint y: 145, distance: 62.8
click at [326, 145] on span "The word dormancy in the paragraph is closest in meaning to:" at bounding box center [252, 144] width 281 height 13
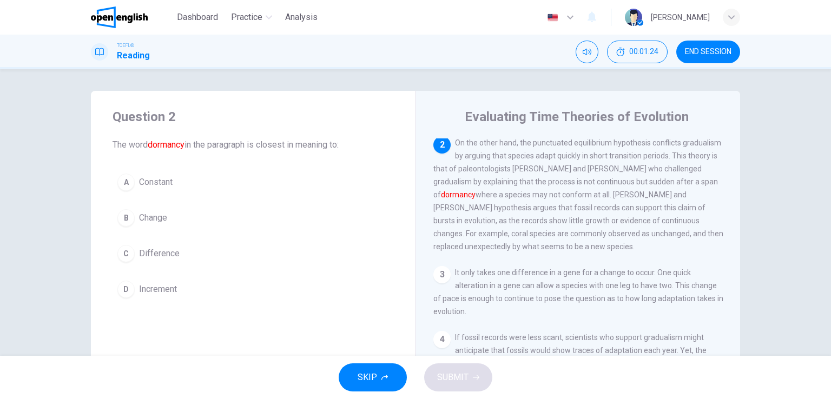
drag, startPoint x: 358, startPoint y: 147, endPoint x: 267, endPoint y: 134, distance: 92.3
click at [268, 134] on div "Question 2 The word dormancy in the paragraph is closest in meaning to:" at bounding box center [252, 129] width 281 height 43
drag, startPoint x: 456, startPoint y: 198, endPoint x: 592, endPoint y: 193, distance: 135.8
click at [590, 194] on span "On the other hand, the punctuated equilibrium hypothesis conflicts gradualism b…" at bounding box center [578, 194] width 290 height 112
click at [160, 290] on span "Increment" at bounding box center [158, 289] width 38 height 13
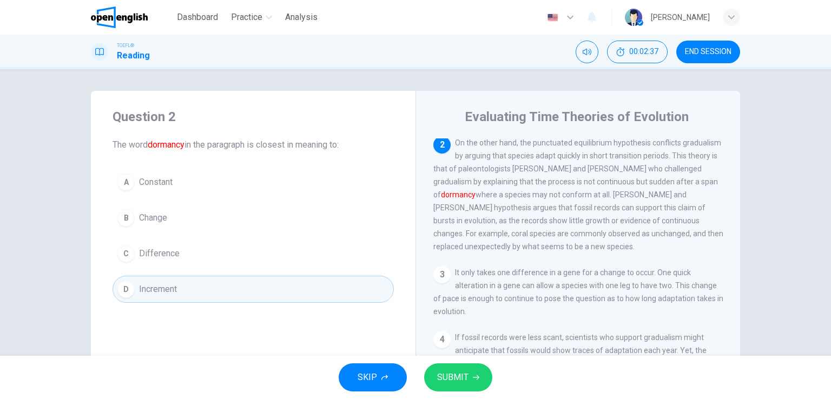
click at [168, 184] on span "Constant" at bounding box center [156, 182] width 34 height 13
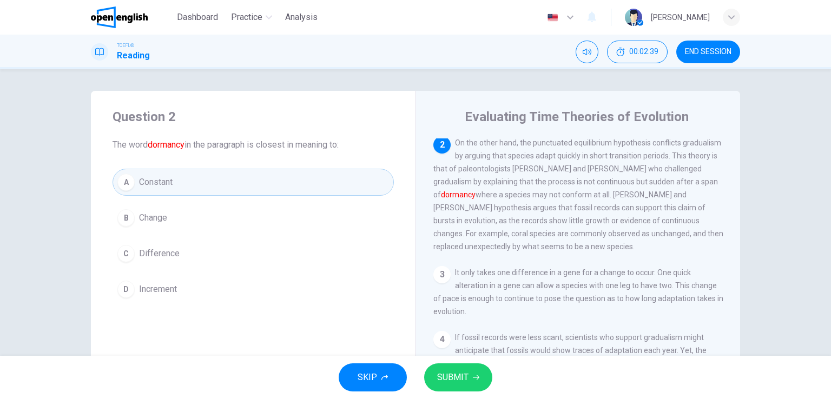
click at [461, 372] on span "SUBMIT" at bounding box center [452, 377] width 31 height 15
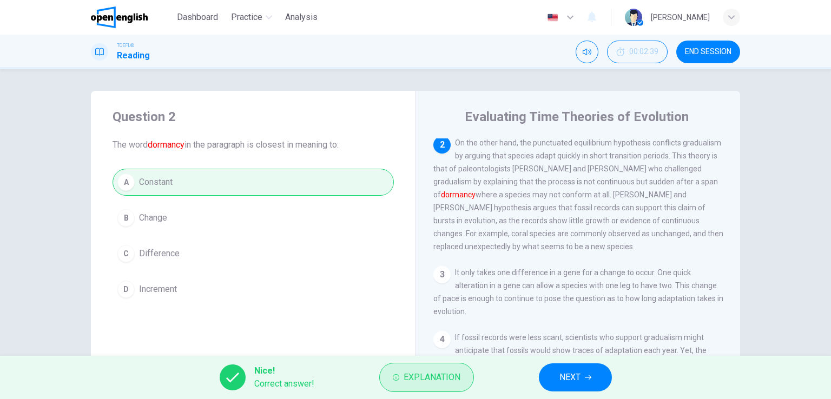
click at [415, 374] on span "Explanation" at bounding box center [431, 377] width 57 height 15
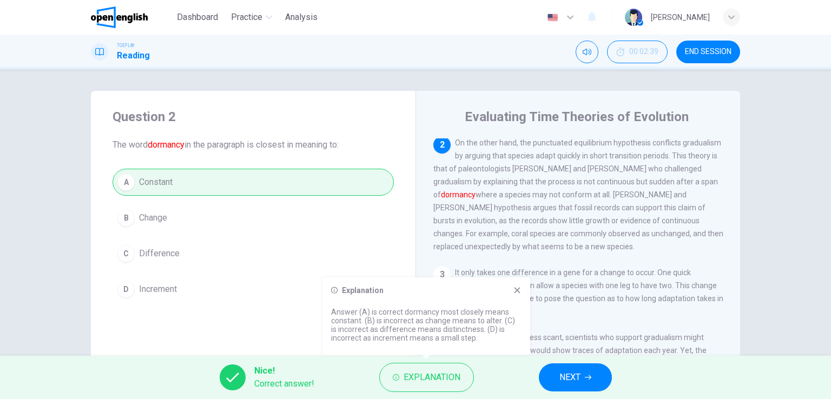
drag, startPoint x: 356, startPoint y: 319, endPoint x: 381, endPoint y: 312, distance: 25.9
click at [381, 312] on p "Answer (A) is correct dormancy most closely means constant. (B) is incorrect as…" at bounding box center [426, 325] width 190 height 35
click at [585, 377] on icon "button" at bounding box center [588, 377] width 6 height 6
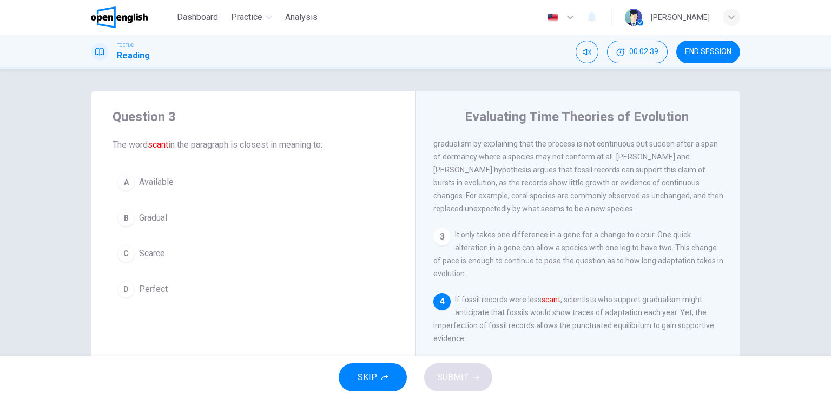
scroll to position [144, 0]
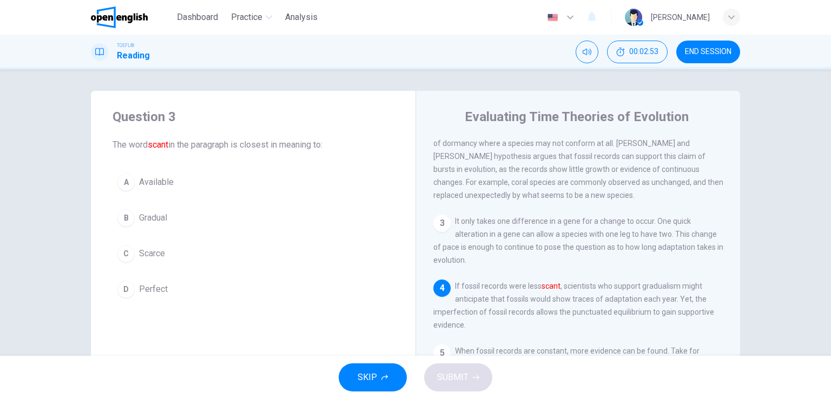
click at [554, 290] on font "scant" at bounding box center [550, 286] width 19 height 9
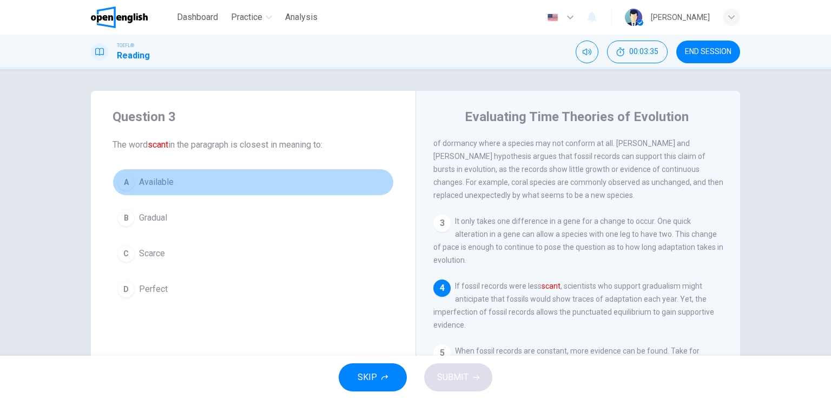
click at [147, 182] on span "Available" at bounding box center [156, 182] width 35 height 13
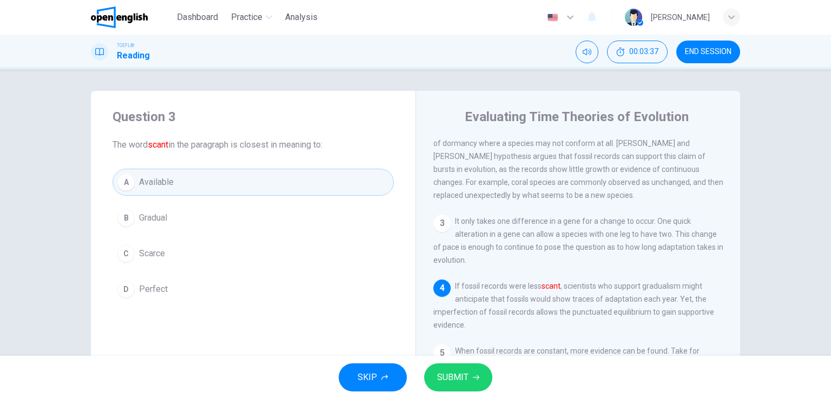
click at [156, 258] on span "Scarce" at bounding box center [152, 253] width 26 height 13
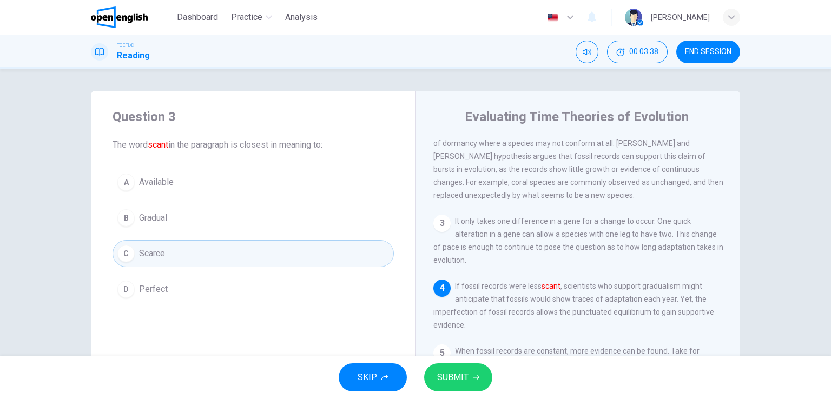
click at [159, 288] on span "Perfect" at bounding box center [153, 289] width 29 height 13
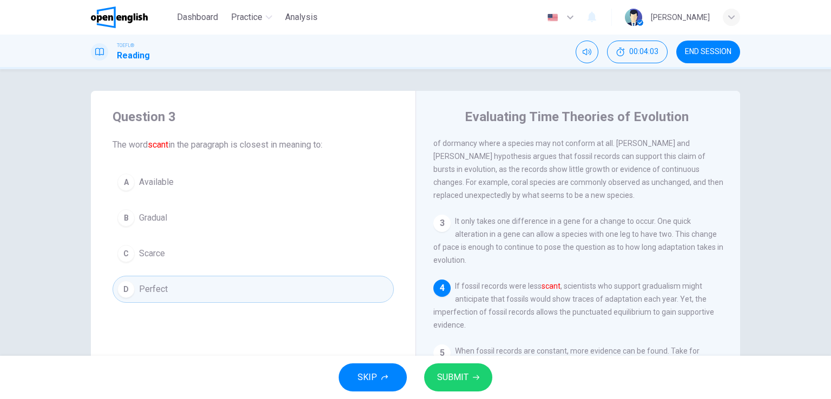
drag, startPoint x: 668, startPoint y: 307, endPoint x: 613, endPoint y: 307, distance: 55.2
click at [613, 307] on span "If fossil records were less scant , scientists who support gradualism might ant…" at bounding box center [573, 306] width 281 height 48
click at [164, 253] on button "C Scarce" at bounding box center [252, 253] width 281 height 27
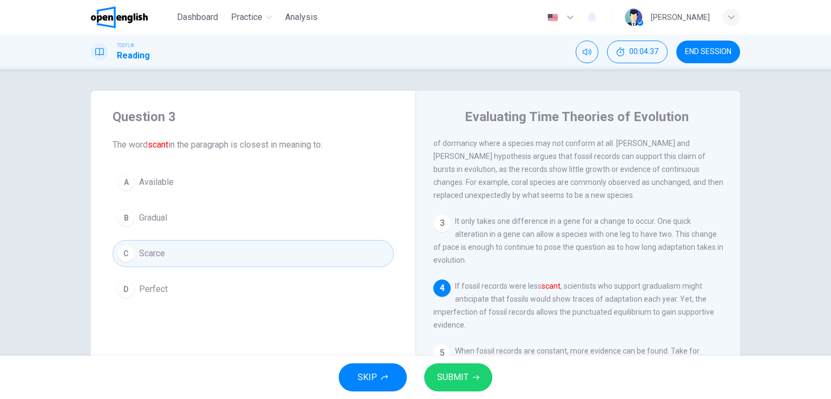
click at [169, 293] on button "D Perfect" at bounding box center [252, 289] width 281 height 27
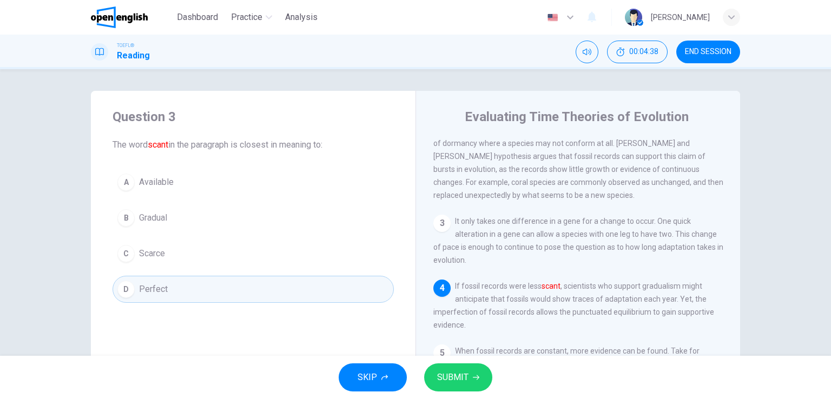
click at [449, 375] on span "SUBMIT" at bounding box center [452, 377] width 31 height 15
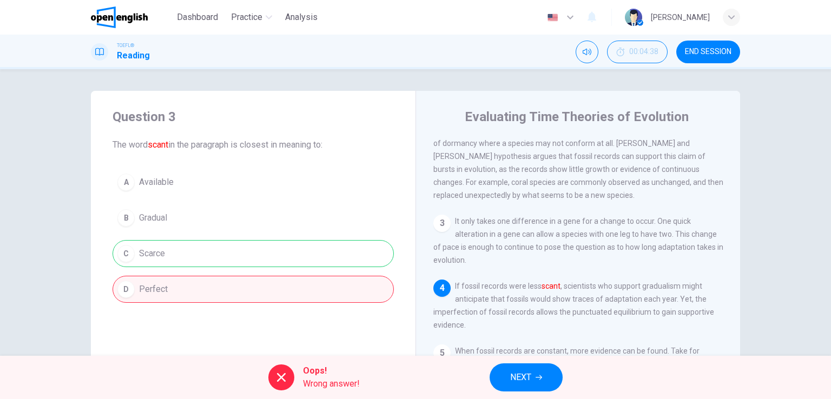
click at [260, 246] on div "A Available B Gradual C Scarce D Perfect" at bounding box center [252, 236] width 281 height 134
click at [158, 253] on div "A Available B Gradual C Scarce D Perfect" at bounding box center [252, 236] width 281 height 134
click at [231, 194] on div "A Available B Gradual C Scarce D Perfect" at bounding box center [252, 236] width 281 height 134
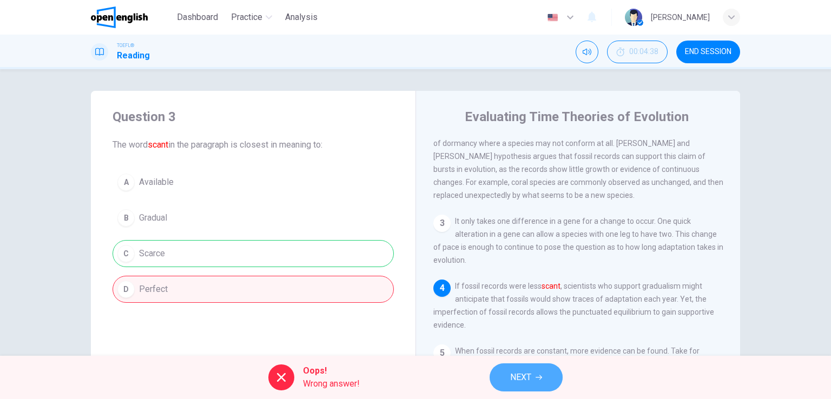
click at [514, 381] on span "NEXT" at bounding box center [520, 377] width 21 height 15
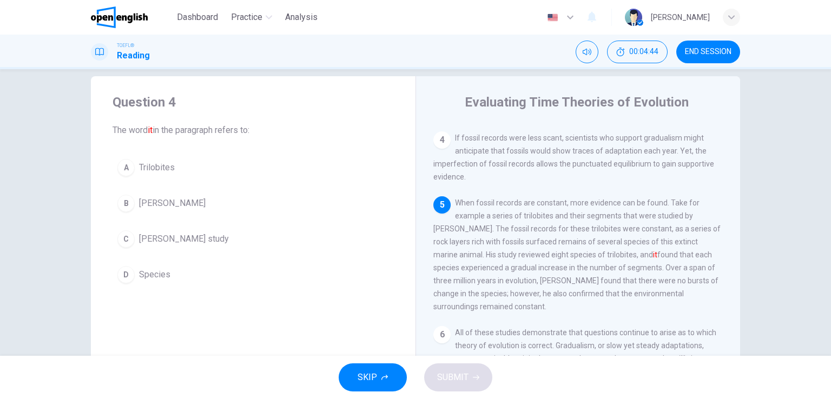
scroll to position [0, 0]
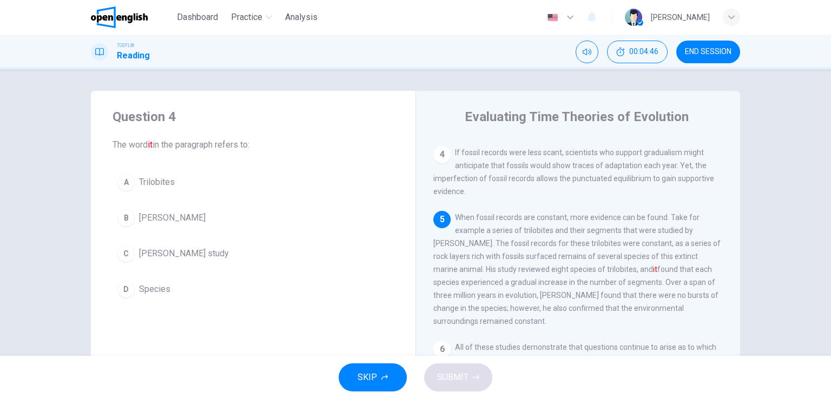
drag, startPoint x: 184, startPoint y: 148, endPoint x: 236, endPoint y: 144, distance: 52.0
click at [236, 144] on span "The word it in the paragraph refers to:" at bounding box center [252, 144] width 281 height 13
drag, startPoint x: 627, startPoint y: 294, endPoint x: 563, endPoint y: 283, distance: 64.7
click at [563, 283] on span "When fossil records are constant, more evidence can be found. Take for example …" at bounding box center [576, 269] width 287 height 112
click at [168, 183] on span "Trilobites" at bounding box center [157, 182] width 36 height 13
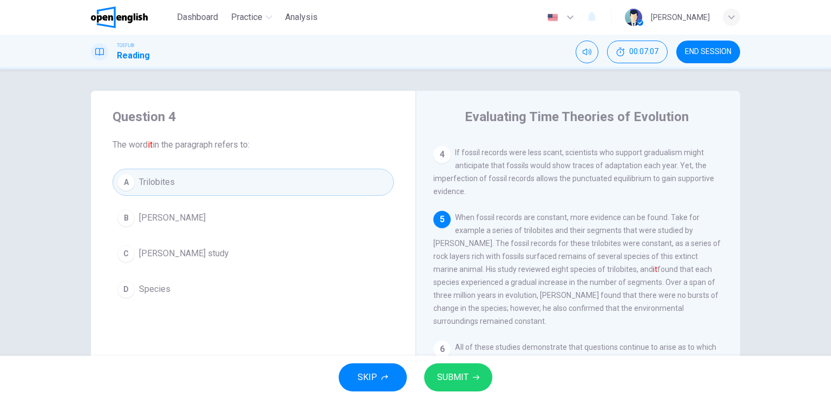
click at [210, 247] on button "C Sheldon's study" at bounding box center [252, 253] width 281 height 27
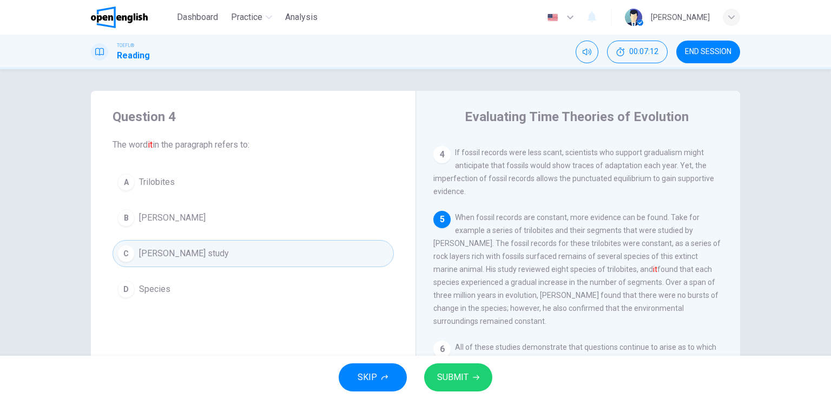
click at [461, 373] on span "SUBMIT" at bounding box center [452, 377] width 31 height 15
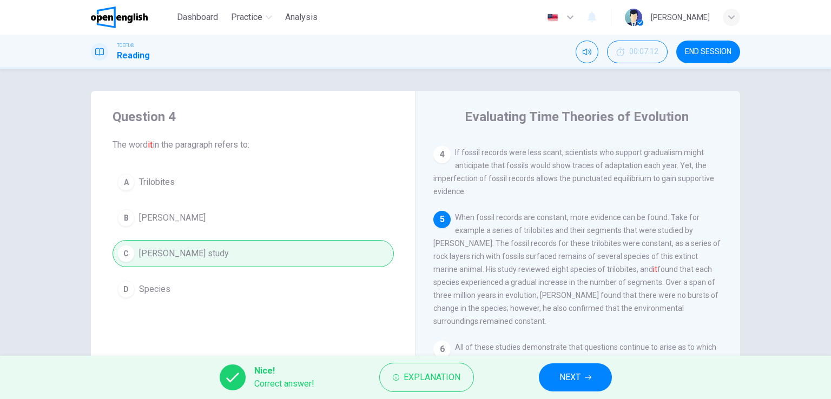
click at [575, 381] on span "NEXT" at bounding box center [569, 377] width 21 height 15
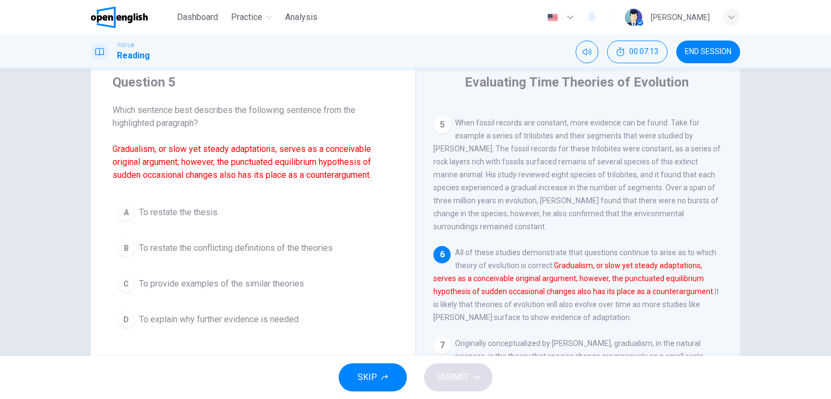
scroll to position [54, 0]
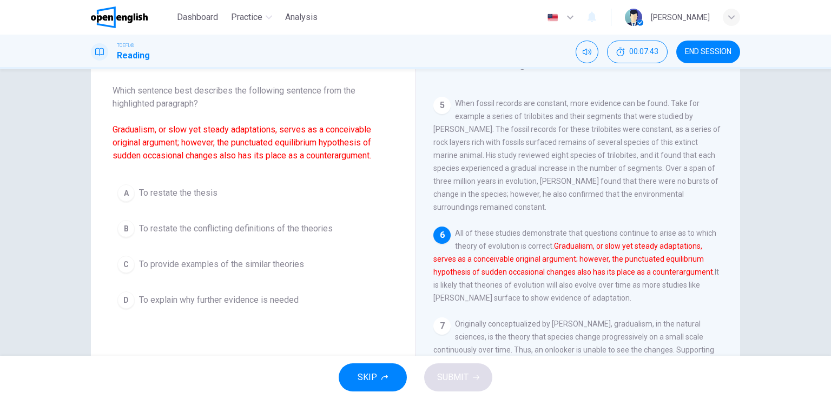
drag, startPoint x: 326, startPoint y: 130, endPoint x: 361, endPoint y: 130, distance: 35.7
click at [361, 130] on font "Gradualism, or slow yet steady adaptations, serves as a conceivable original ar…" at bounding box center [241, 142] width 259 height 36
click at [186, 265] on span "To provide examples of the similar theories" at bounding box center [221, 264] width 165 height 13
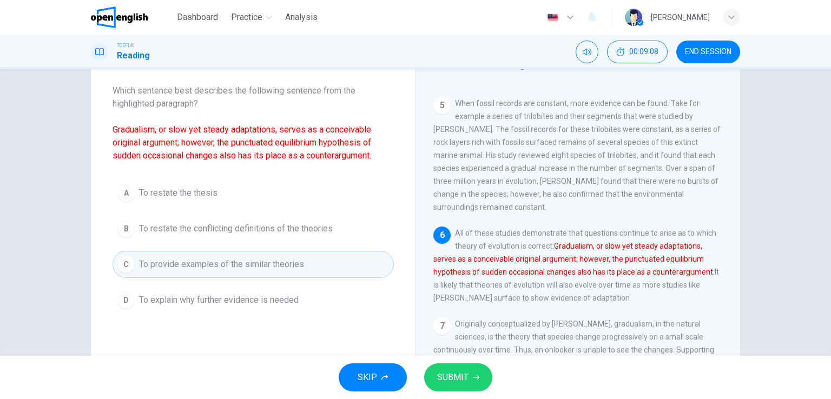
click at [179, 303] on span "To explain why further evidence is needed" at bounding box center [219, 300] width 160 height 13
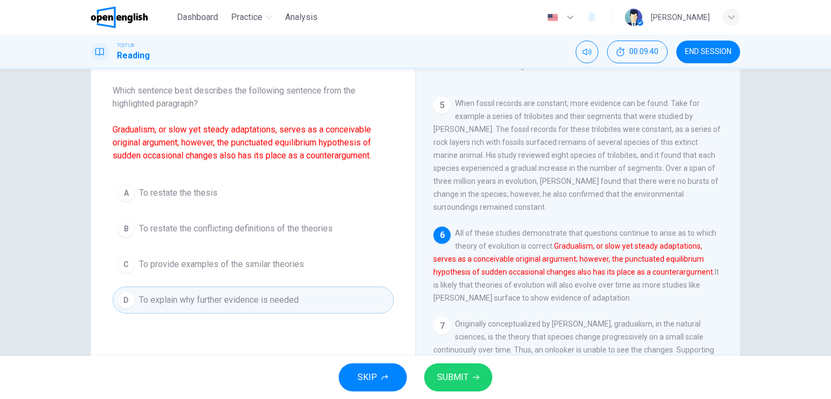
click at [236, 262] on span "To provide examples of the similar theories" at bounding box center [221, 264] width 165 height 13
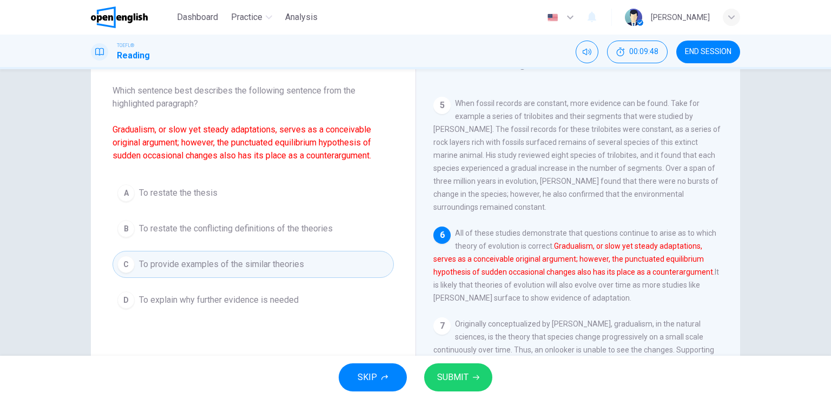
click at [164, 234] on button "B To restate the conflicting definitions of the theories" at bounding box center [252, 228] width 281 height 27
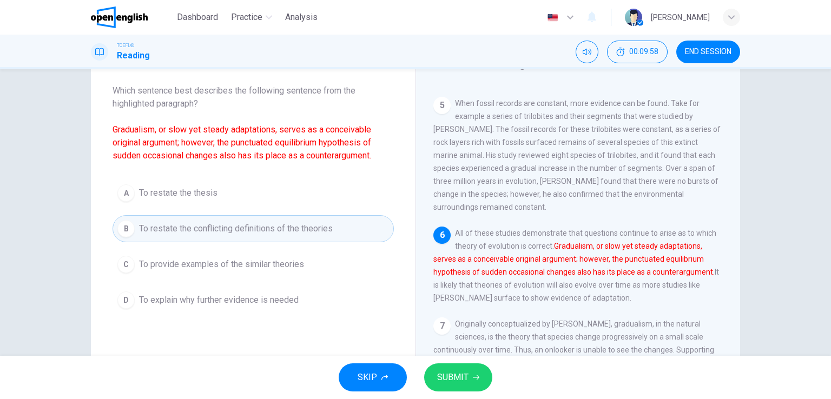
click at [189, 202] on button "A To restate the thesis" at bounding box center [252, 193] width 281 height 27
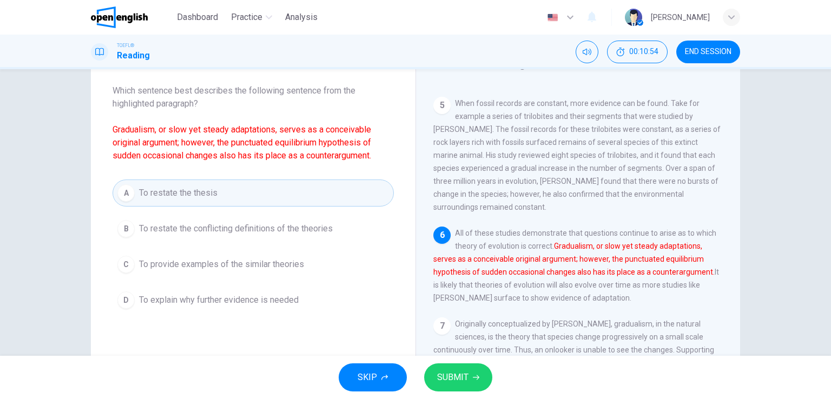
click at [206, 258] on span "To provide examples of the similar theories" at bounding box center [221, 264] width 165 height 13
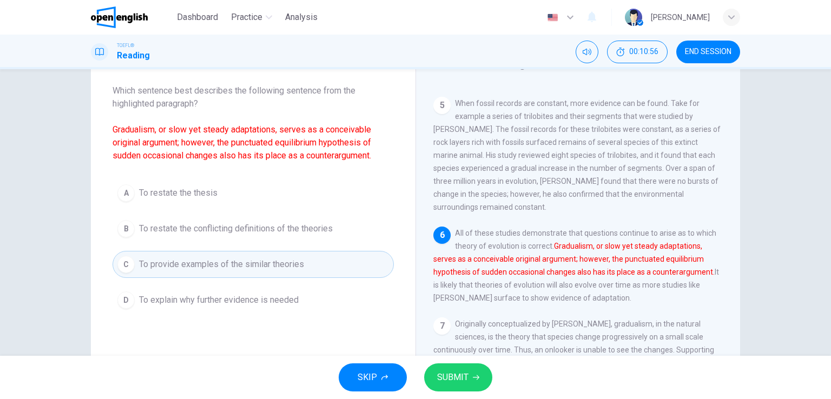
click at [441, 365] on button "SUBMIT" at bounding box center [458, 377] width 68 height 28
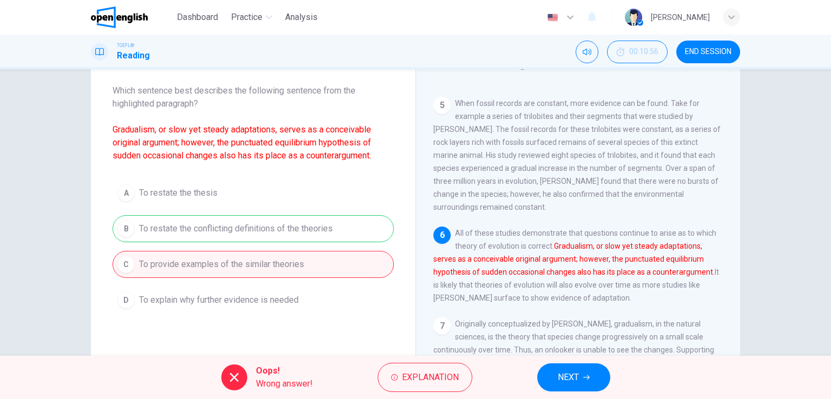
click at [247, 225] on div "A To restate the thesis B To restate the conflicting definitions of the theorie…" at bounding box center [252, 247] width 281 height 134
click at [199, 229] on div "A To restate the thesis B To restate the conflicting definitions of the theorie…" at bounding box center [252, 247] width 281 height 134
click at [306, 184] on div "A To restate the thesis B To restate the conflicting definitions of the theorie…" at bounding box center [252, 247] width 281 height 134
click at [558, 373] on span "NEXT" at bounding box center [568, 377] width 21 height 15
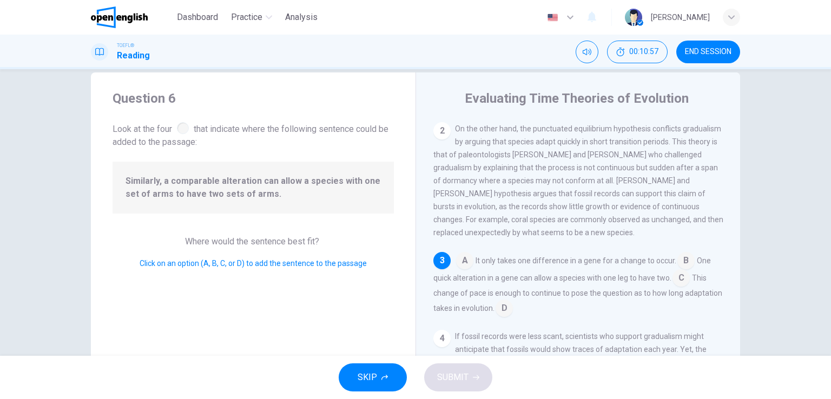
scroll to position [0, 0]
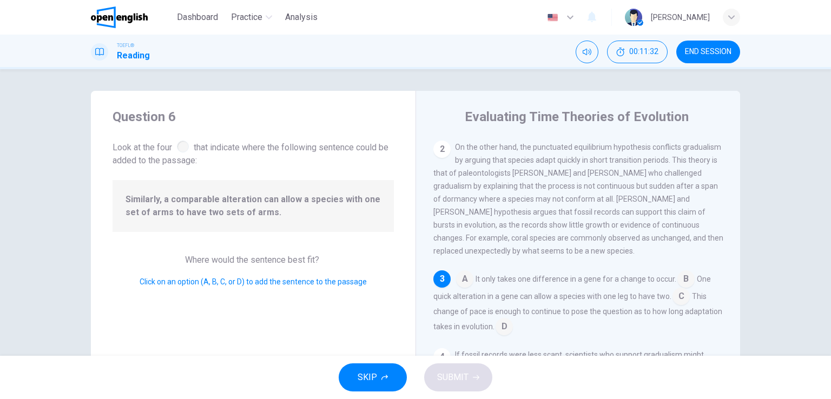
click at [136, 248] on div "Question 6 Look at the four that indicate where the following sentence could be…" at bounding box center [253, 279] width 324 height 376
drag, startPoint x: 259, startPoint y: 214, endPoint x: 208, endPoint y: 194, distance: 54.6
click at [208, 194] on span "Similarly, a comparable alteration can allow a species with one set of arms to …" at bounding box center [252, 206] width 255 height 26
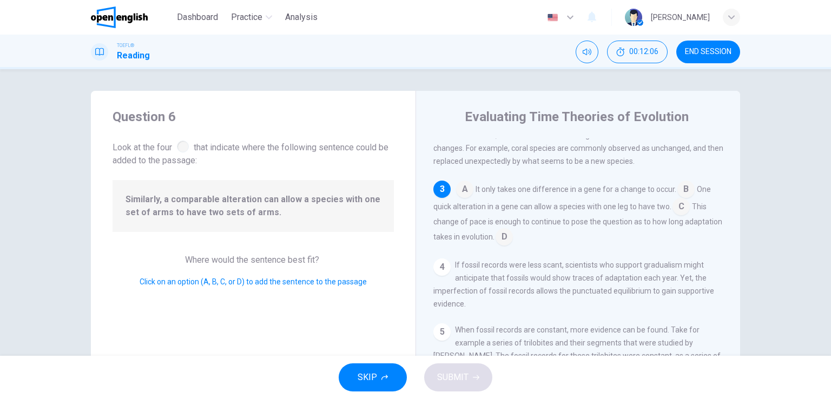
scroll to position [197, 0]
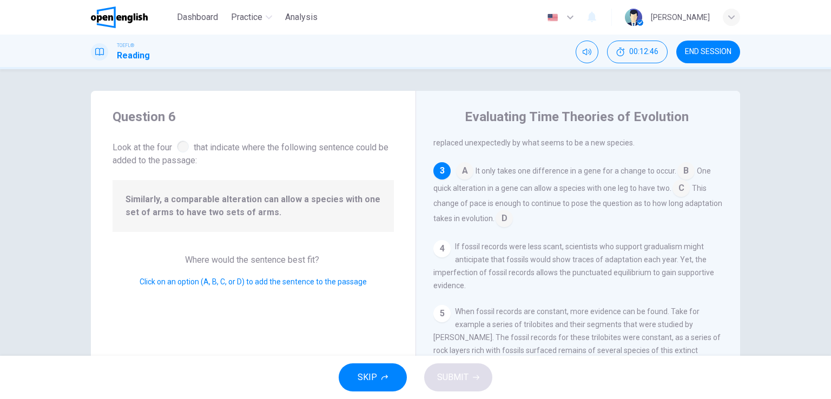
click at [677, 194] on input at bounding box center [680, 189] width 17 height 17
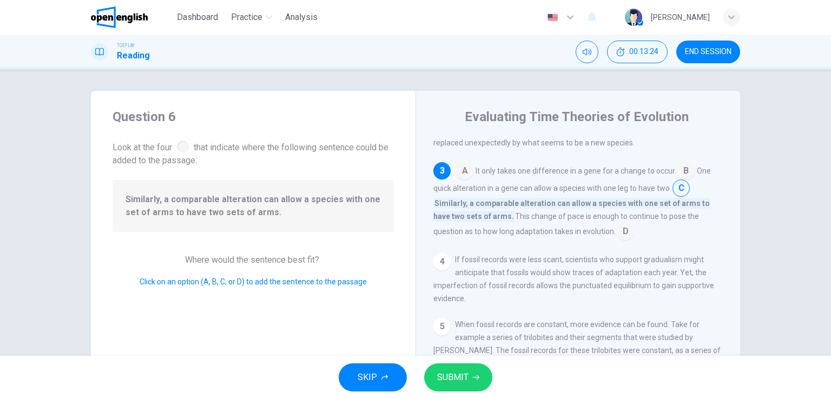
click at [683, 191] on input at bounding box center [680, 189] width 17 height 17
click at [480, 370] on button "SUBMIT" at bounding box center [458, 377] width 68 height 28
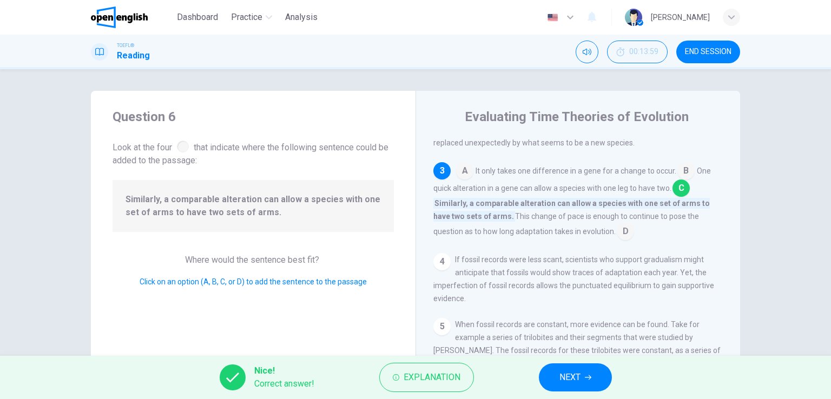
drag, startPoint x: 564, startPoint y: 226, endPoint x: 568, endPoint y: 240, distance: 14.7
click at [568, 236] on span "This change of pace is enough to continue to pose the question as to how long a…" at bounding box center [566, 224] width 266 height 24
click at [571, 374] on span "NEXT" at bounding box center [569, 377] width 21 height 15
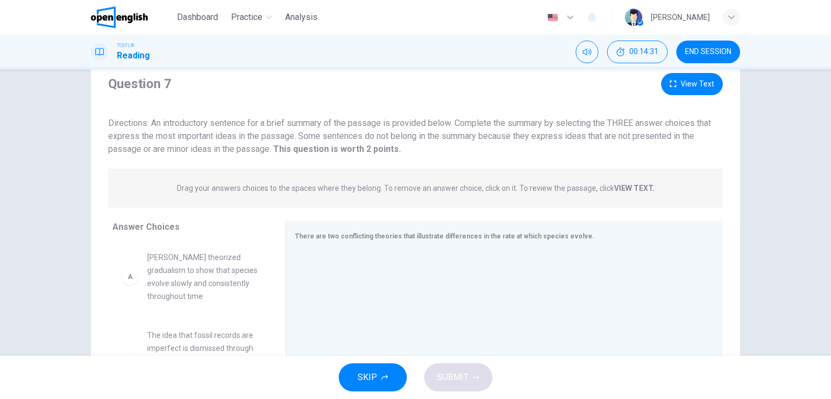
scroll to position [54, 0]
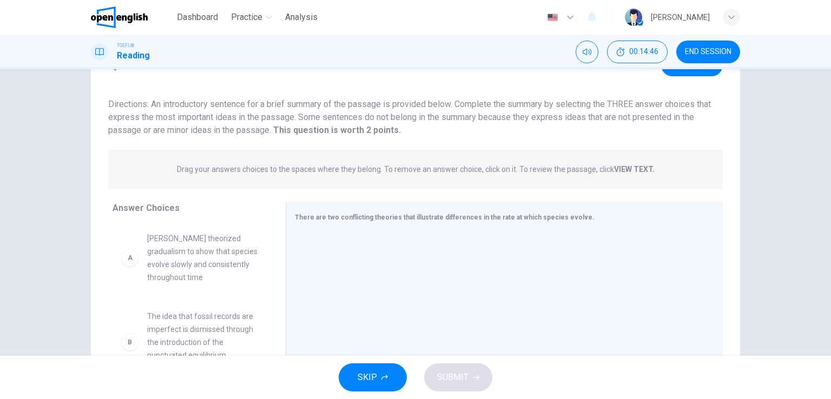
click at [203, 260] on span "Charles Darwin theorized gradualism to show that species evolve slowly and cons…" at bounding box center [203, 258] width 112 height 52
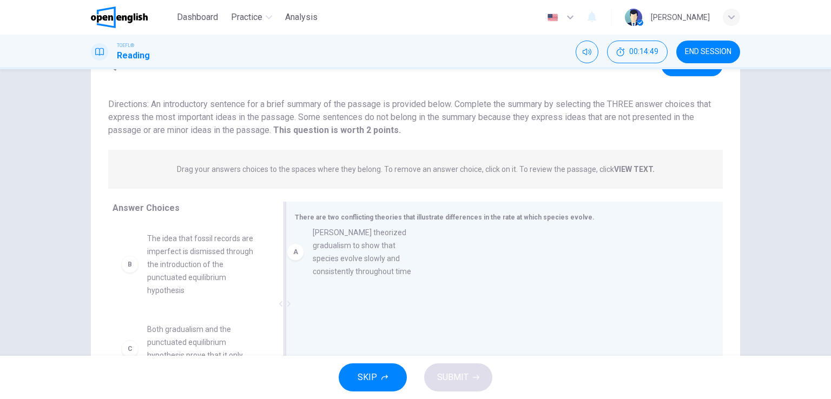
drag, startPoint x: 175, startPoint y: 264, endPoint x: 346, endPoint y: 259, distance: 171.5
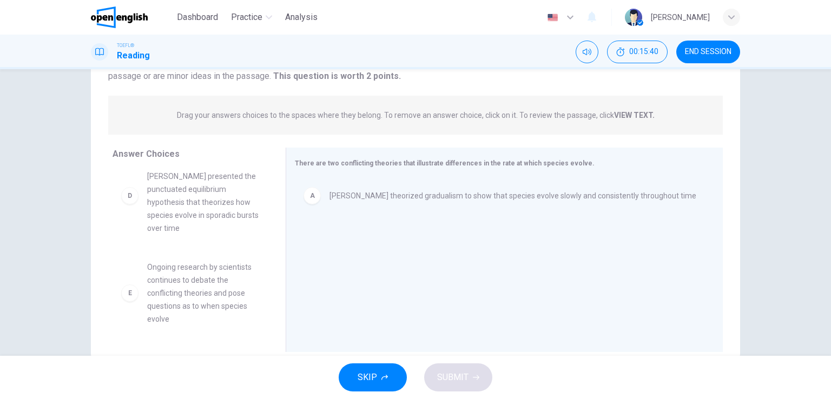
scroll to position [171, 0]
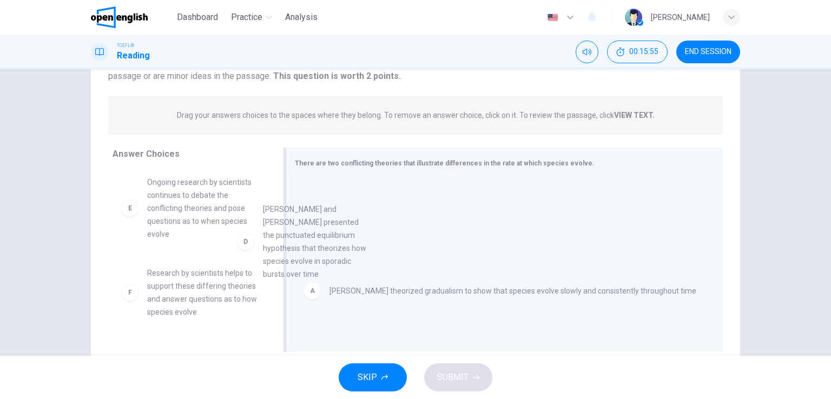
drag, startPoint x: 192, startPoint y: 238, endPoint x: 359, endPoint y: 255, distance: 167.9
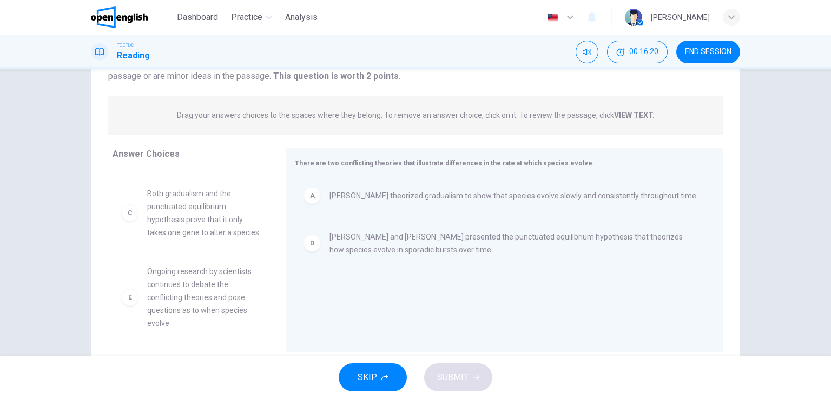
scroll to position [63, 0]
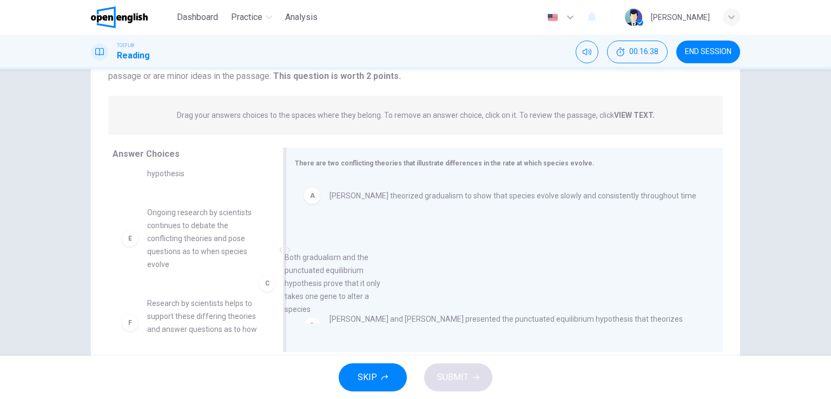
drag, startPoint x: 190, startPoint y: 231, endPoint x: 361, endPoint y: 283, distance: 178.5
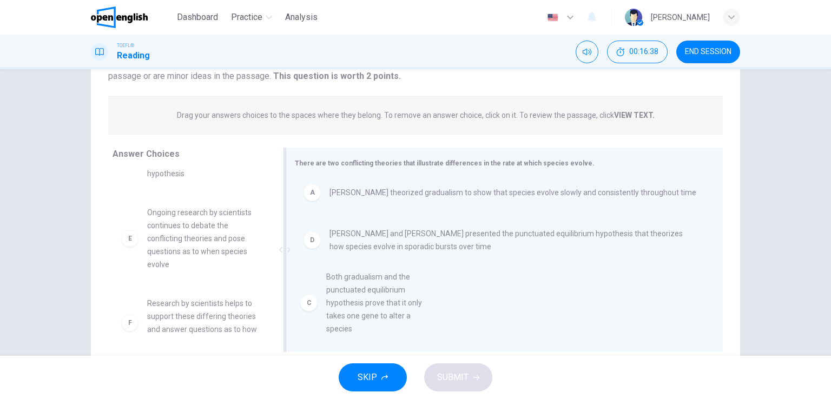
scroll to position [0, 0]
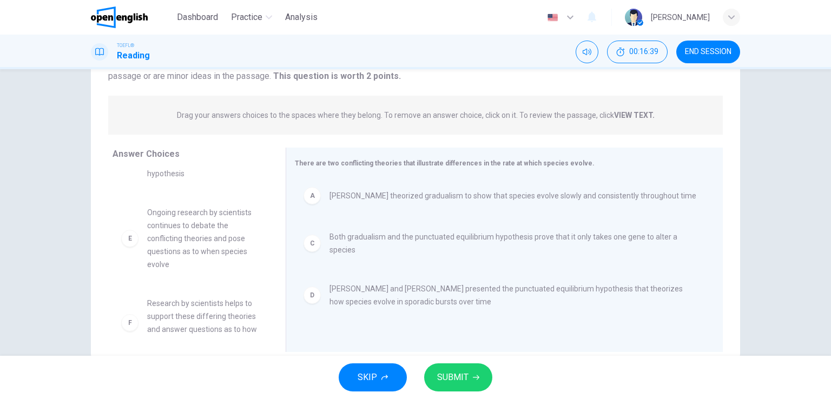
click at [465, 377] on span "SUBMIT" at bounding box center [452, 377] width 31 height 15
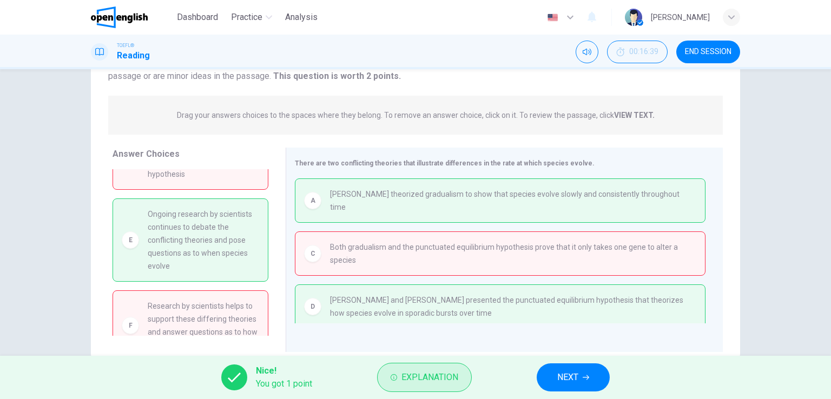
click at [429, 378] on span "Explanation" at bounding box center [429, 377] width 57 height 15
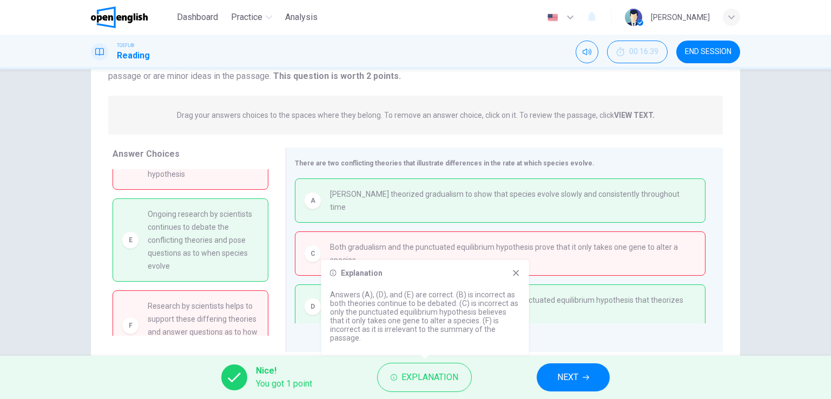
drag, startPoint x: 473, startPoint y: 311, endPoint x: 390, endPoint y: 323, distance: 84.1
click at [390, 323] on p "Answers (A), (D), and (E) are correct. (B) is incorrect as both theories contin…" at bounding box center [425, 316] width 190 height 52
click at [518, 276] on icon at bounding box center [516, 273] width 6 height 6
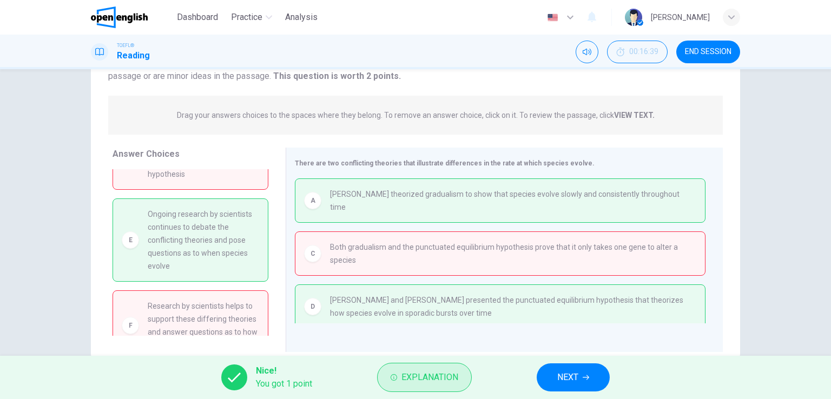
click at [416, 379] on span "Explanation" at bounding box center [429, 377] width 57 height 15
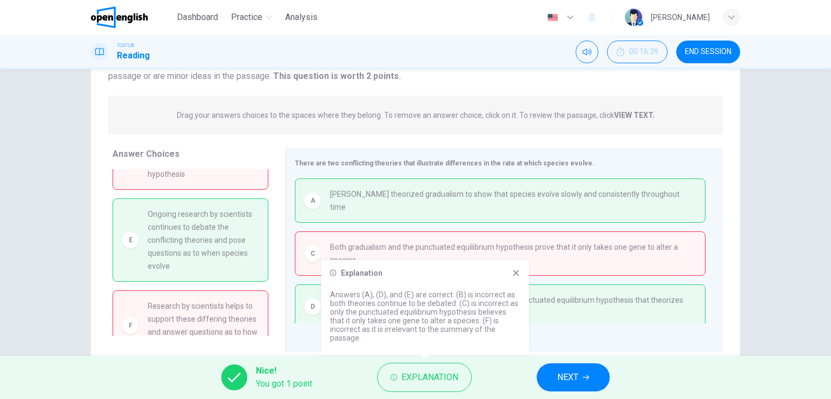
click at [514, 277] on icon at bounding box center [516, 273] width 9 height 9
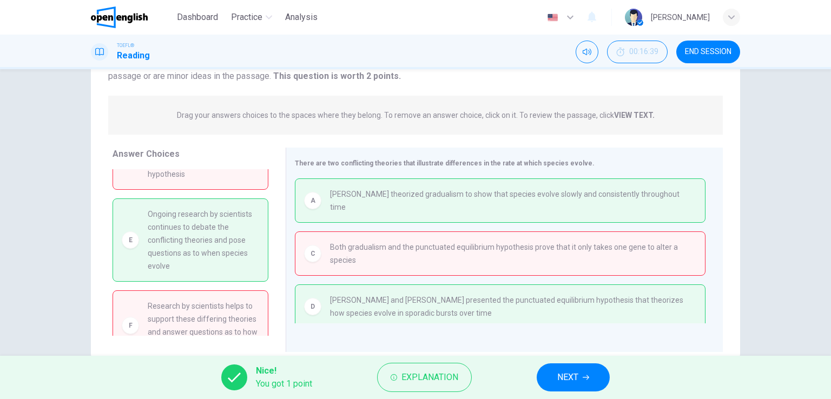
click at [571, 375] on span "NEXT" at bounding box center [567, 377] width 21 height 15
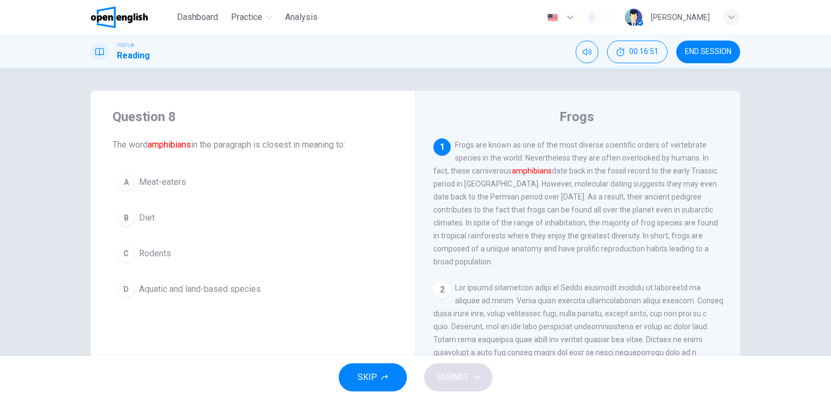
click at [156, 190] on button "A Meat-eaters" at bounding box center [252, 182] width 281 height 27
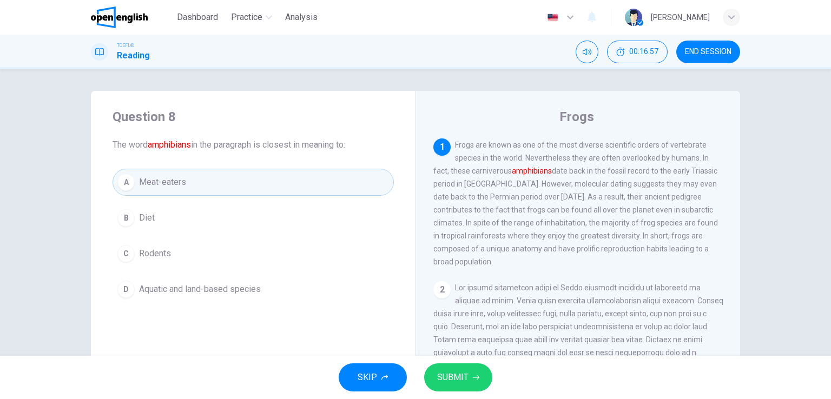
click at [227, 281] on button "D Aquatic and land-based species" at bounding box center [252, 289] width 281 height 27
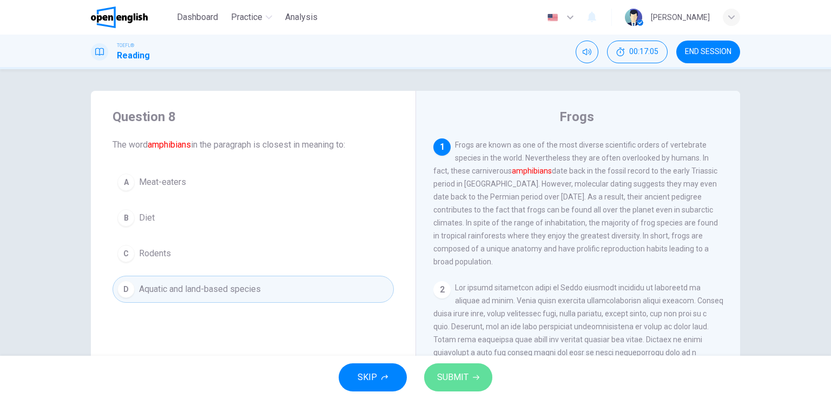
click at [458, 373] on span "SUBMIT" at bounding box center [452, 377] width 31 height 15
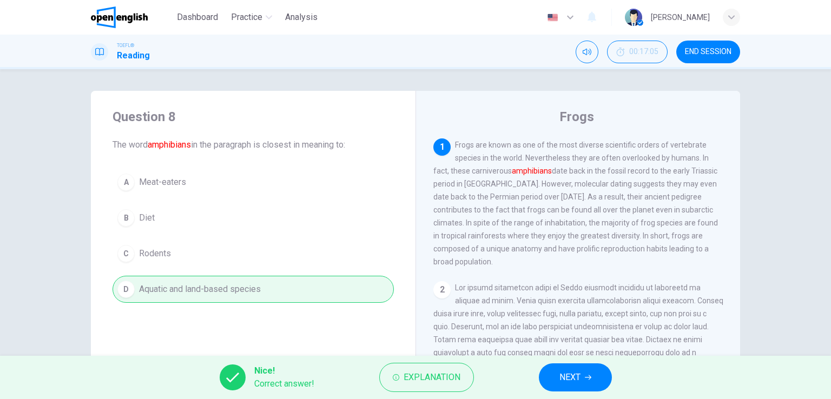
click at [562, 376] on span "NEXT" at bounding box center [569, 377] width 21 height 15
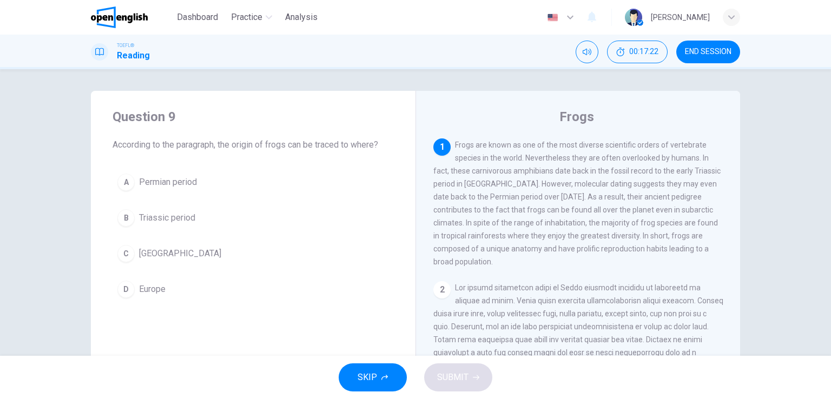
click at [147, 288] on span "Europe" at bounding box center [152, 289] width 26 height 13
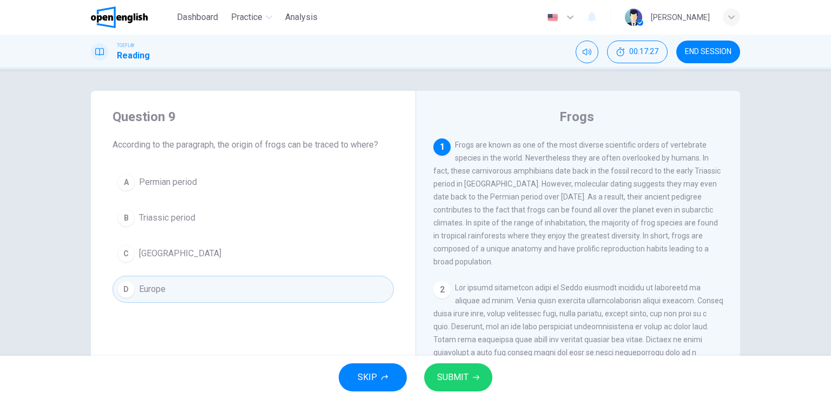
click at [517, 182] on span "Frogs are known as one of the most diverse scientific orders of vertebrate spec…" at bounding box center [576, 203] width 287 height 125
drag, startPoint x: 459, startPoint y: 211, endPoint x: 504, endPoint y: 214, distance: 45.5
click at [503, 214] on span "Frogs are known as one of the most diverse scientific orders of vertebrate spec…" at bounding box center [576, 203] width 287 height 125
click at [182, 247] on span "Madagascar" at bounding box center [180, 253] width 82 height 13
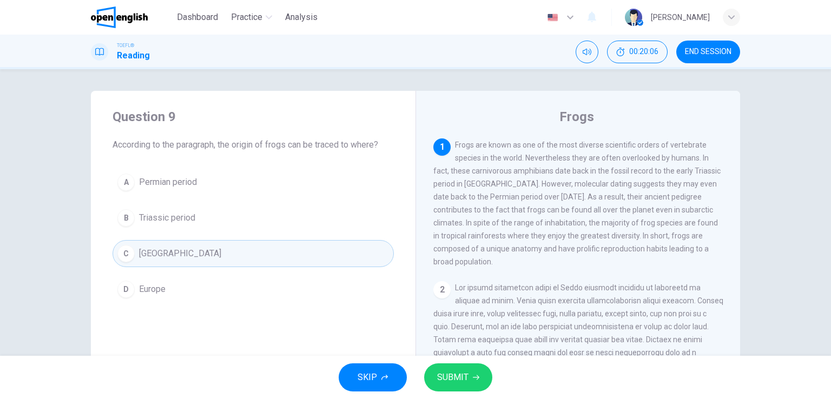
click at [148, 195] on button "A Permian period" at bounding box center [252, 182] width 281 height 27
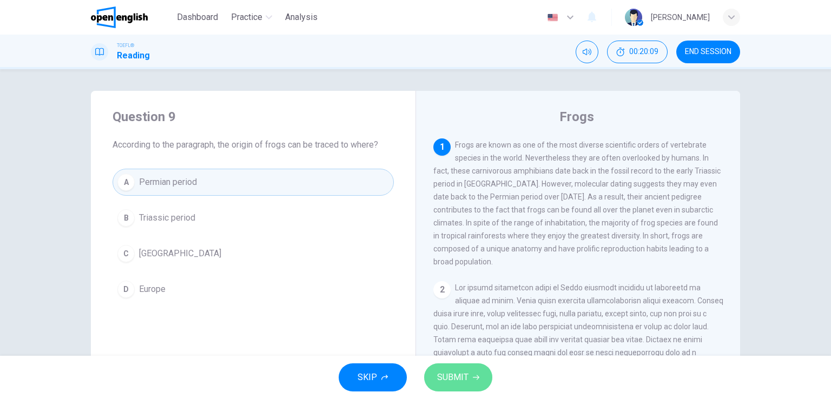
click at [463, 377] on span "SUBMIT" at bounding box center [452, 377] width 31 height 15
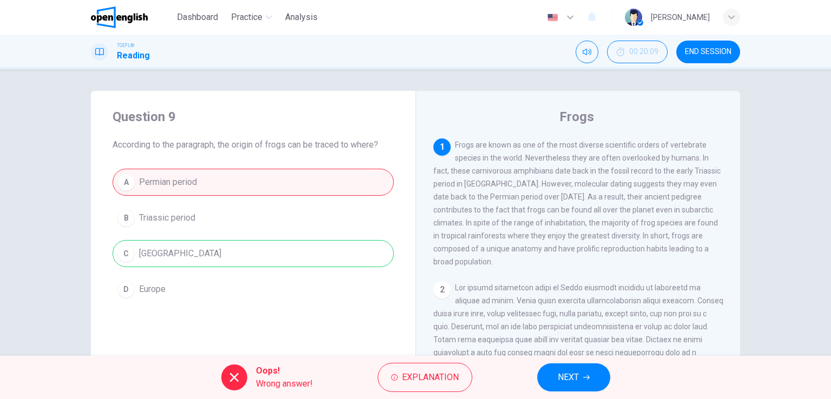
click at [254, 251] on div "A Permian period B Triassic period C Madagascar D Europe" at bounding box center [252, 236] width 281 height 134
click at [493, 368] on div "Oops! Wrong answer! Explanation NEXT" at bounding box center [415, 377] width 831 height 43
click at [471, 165] on div "1 Frogs are known as one of the most diverse scientific orders of vertebrate sp…" at bounding box center [578, 203] width 290 height 130
drag, startPoint x: 352, startPoint y: 146, endPoint x: 361, endPoint y: 153, distance: 11.7
click at [361, 150] on span "According to the paragraph, the origin of frogs can be traced to where?" at bounding box center [252, 144] width 281 height 13
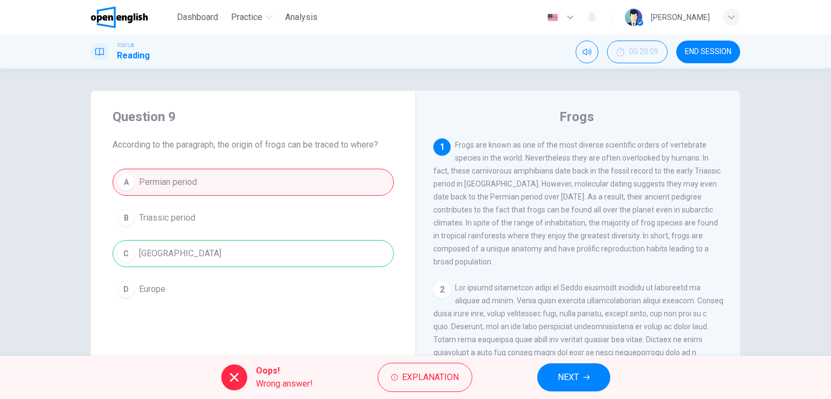
click at [574, 372] on span "NEXT" at bounding box center [568, 377] width 21 height 15
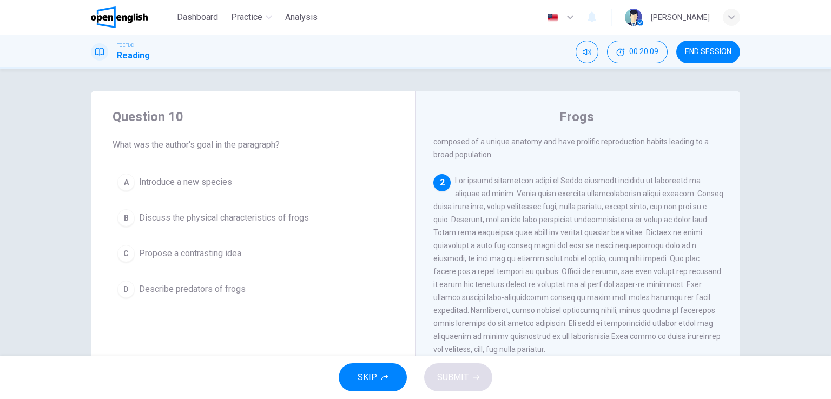
scroll to position [118, 0]
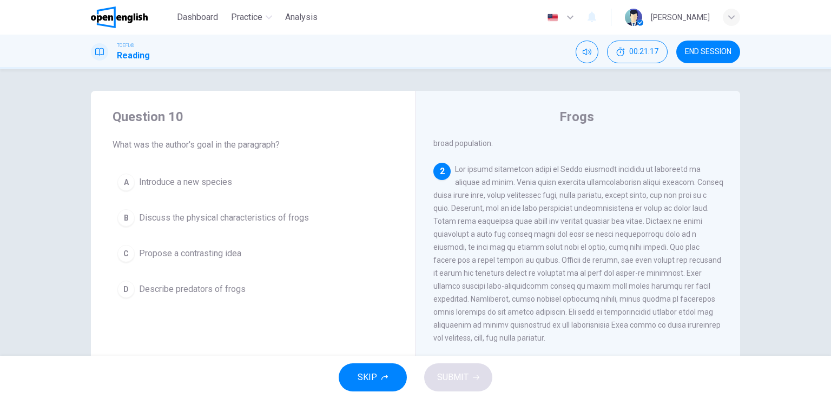
click at [266, 221] on span "Discuss the physical characteristics of frogs" at bounding box center [224, 217] width 170 height 13
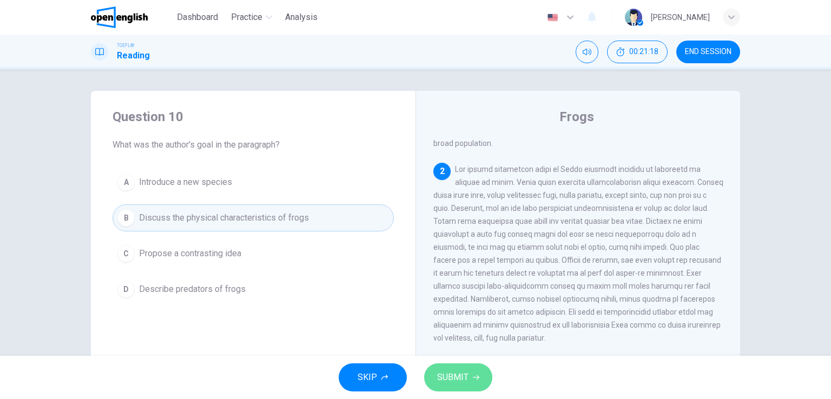
click at [460, 373] on span "SUBMIT" at bounding box center [452, 377] width 31 height 15
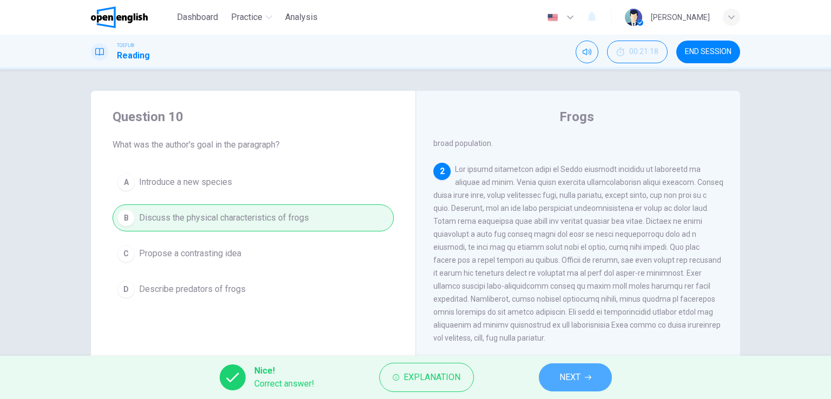
click at [597, 369] on button "NEXT" at bounding box center [575, 377] width 73 height 28
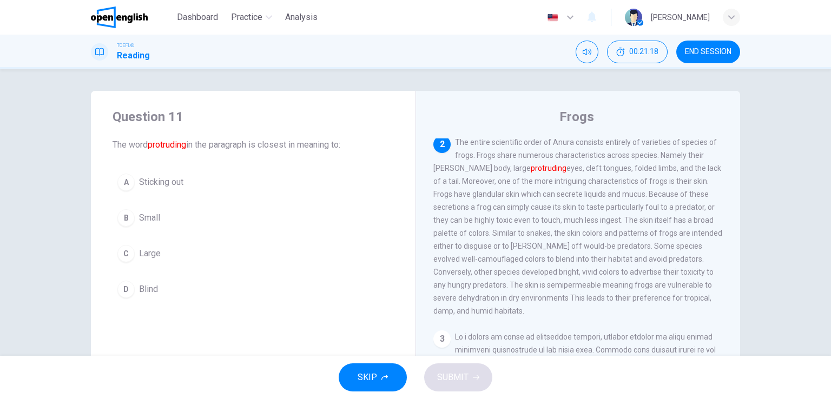
scroll to position [147, 0]
click at [162, 161] on div "Question 11 The word protruding in the paragraph is closest in meaning to: A St…" at bounding box center [253, 205] width 324 height 229
click at [161, 184] on span "Sticking out" at bounding box center [161, 182] width 44 height 13
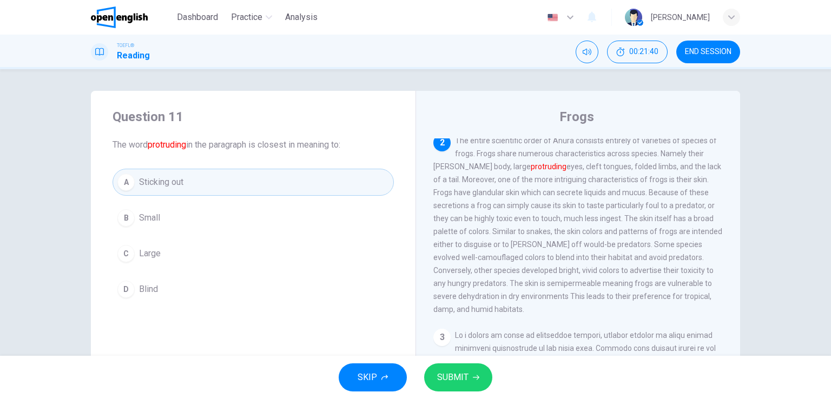
click at [447, 380] on span "SUBMIT" at bounding box center [452, 377] width 31 height 15
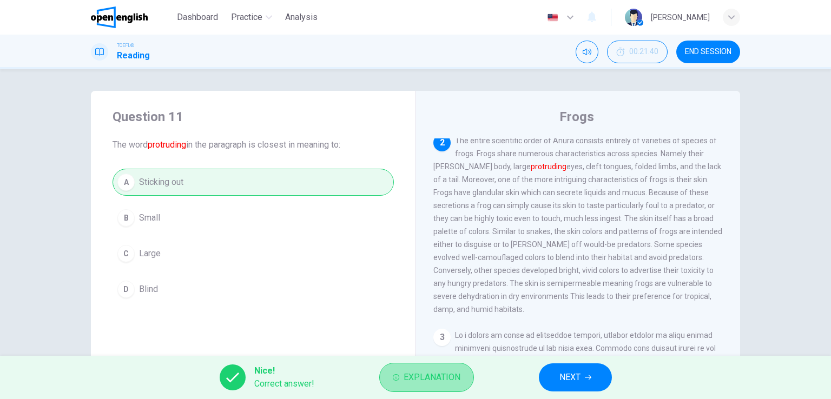
click at [437, 376] on span "Explanation" at bounding box center [431, 377] width 57 height 15
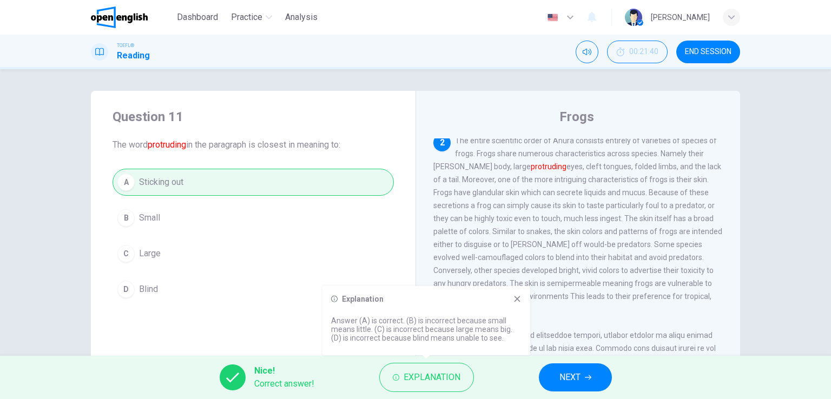
click at [570, 378] on span "NEXT" at bounding box center [569, 377] width 21 height 15
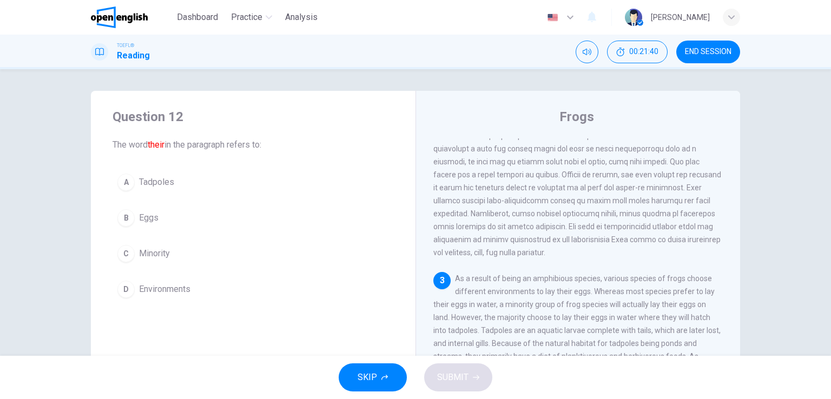
scroll to position [306, 0]
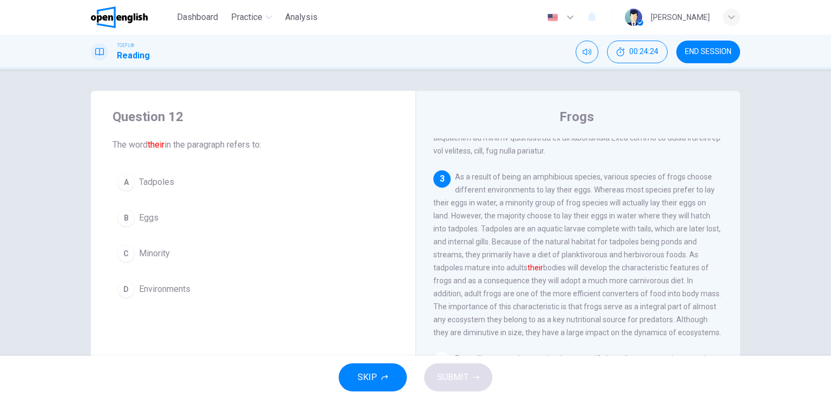
drag, startPoint x: 138, startPoint y: 179, endPoint x: 171, endPoint y: 185, distance: 33.6
click at [139, 179] on span "Tadpoles" at bounding box center [156, 182] width 35 height 13
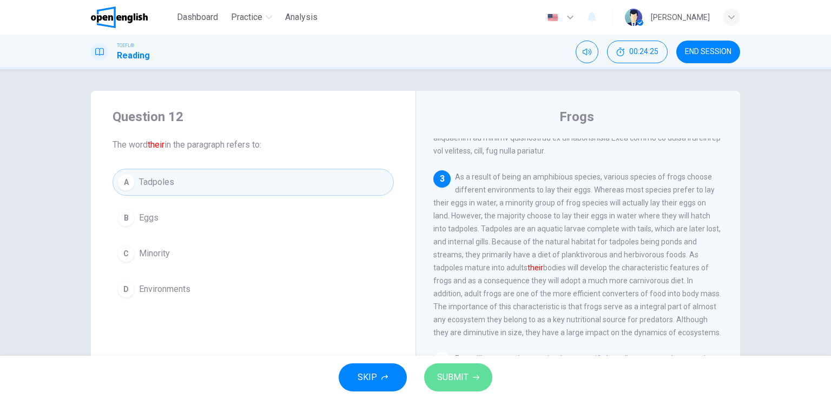
click at [465, 379] on span "SUBMIT" at bounding box center [452, 377] width 31 height 15
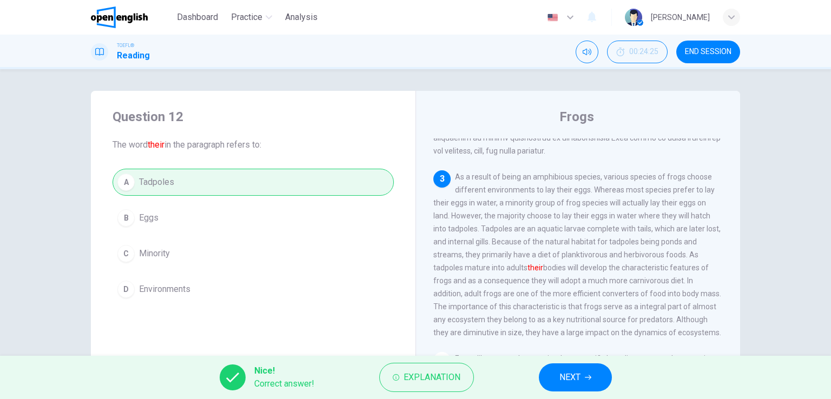
click at [573, 371] on span "NEXT" at bounding box center [569, 377] width 21 height 15
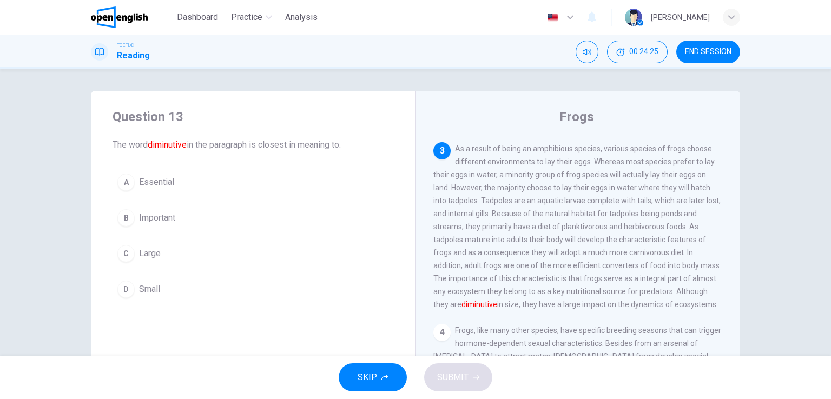
scroll to position [334, 0]
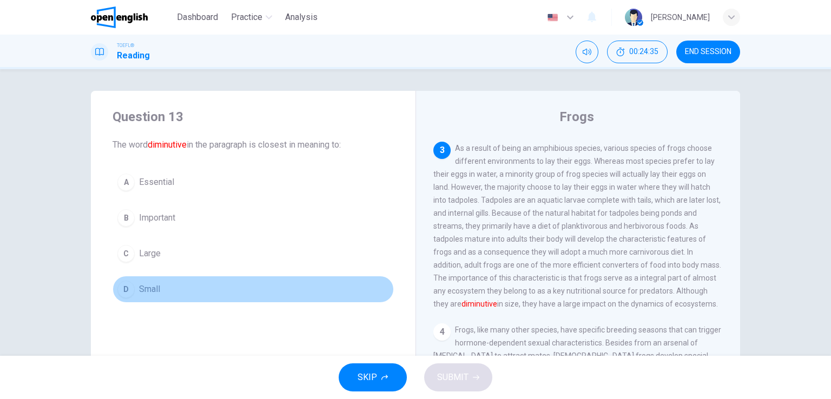
click at [126, 288] on div "D" at bounding box center [125, 289] width 17 height 17
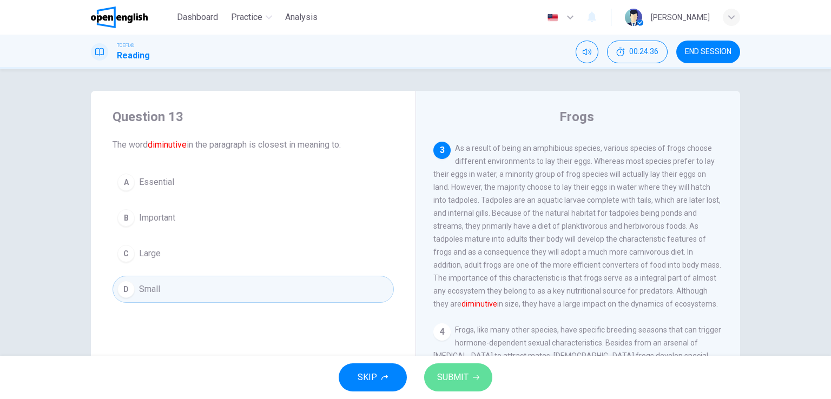
click at [460, 383] on span "SUBMIT" at bounding box center [452, 377] width 31 height 15
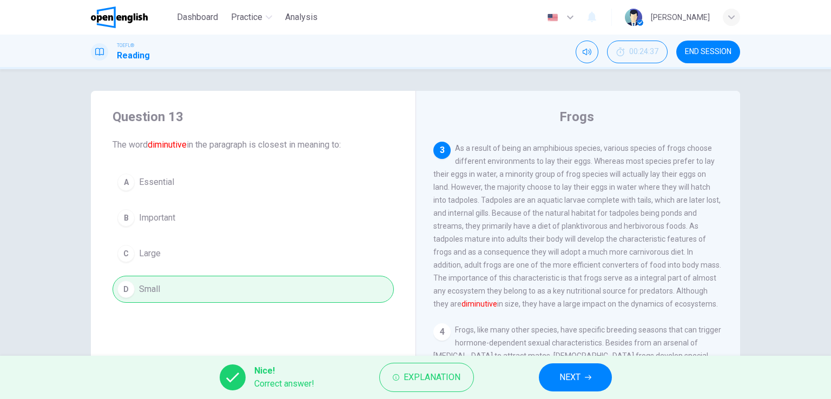
click at [567, 379] on span "NEXT" at bounding box center [569, 377] width 21 height 15
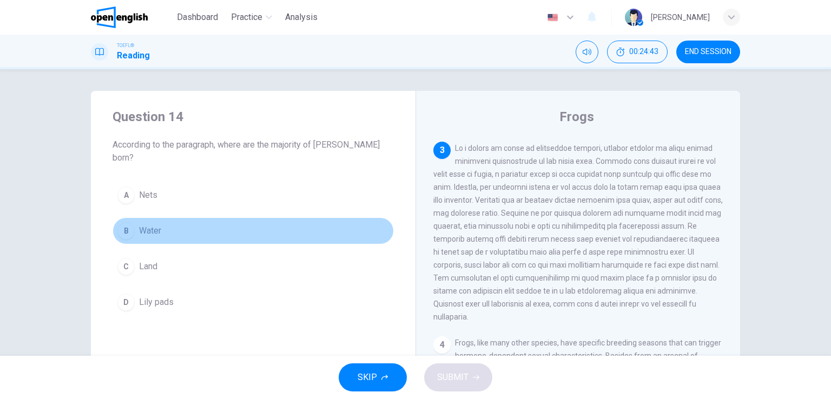
click at [153, 224] on span "Water" at bounding box center [150, 230] width 22 height 13
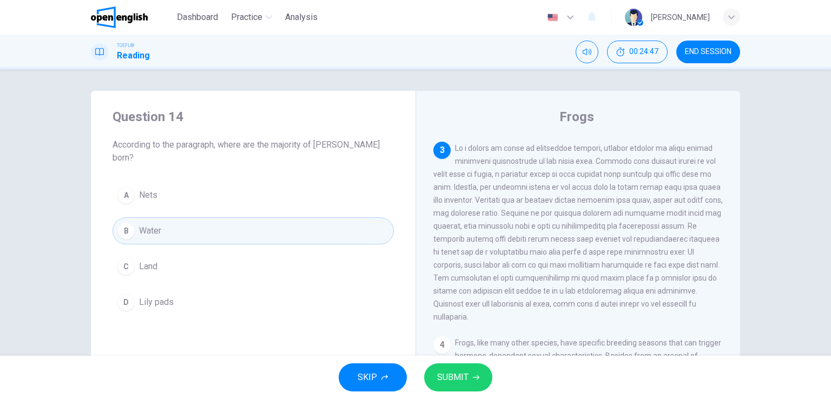
click at [162, 296] on span "Lily pads" at bounding box center [156, 302] width 35 height 13
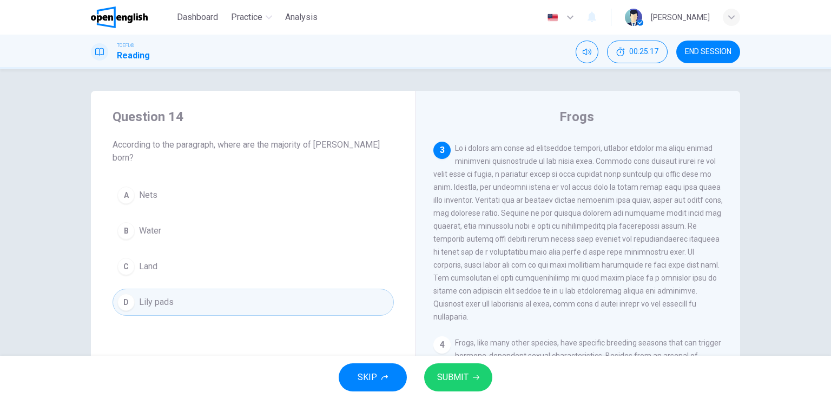
drag, startPoint x: 452, startPoint y: 185, endPoint x: 573, endPoint y: 193, distance: 121.9
click at [573, 193] on div "3" at bounding box center [578, 233] width 290 height 182
drag, startPoint x: 474, startPoint y: 198, endPoint x: 435, endPoint y: 187, distance: 40.7
click at [435, 187] on span at bounding box center [577, 232] width 289 height 177
click at [158, 224] on span "Water" at bounding box center [150, 230] width 22 height 13
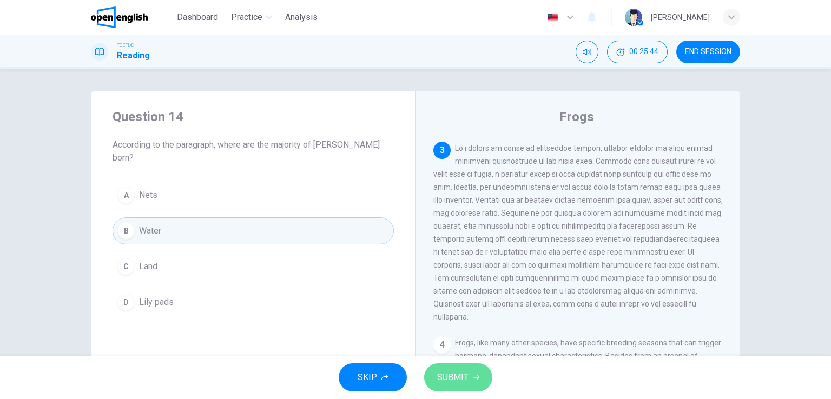
click at [446, 366] on button "SUBMIT" at bounding box center [458, 377] width 68 height 28
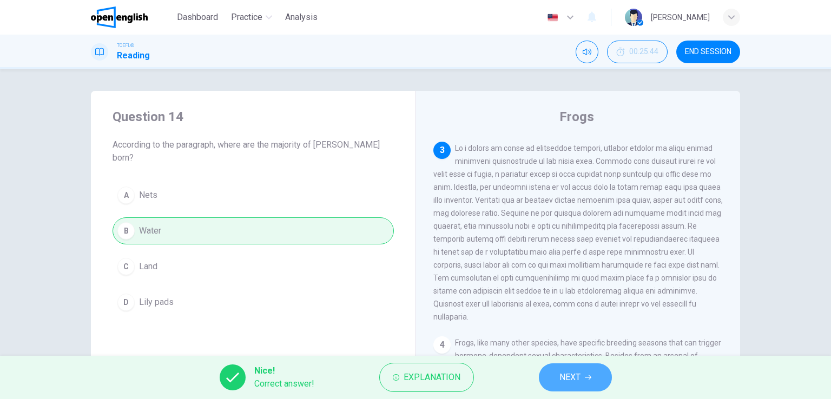
click at [569, 371] on span "NEXT" at bounding box center [569, 377] width 21 height 15
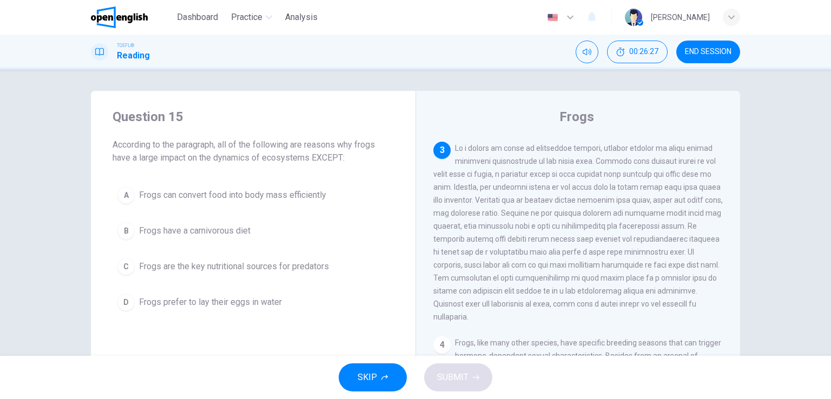
drag, startPoint x: 316, startPoint y: 142, endPoint x: 356, endPoint y: 143, distance: 40.0
click at [356, 143] on span "According to the paragraph, all of the following are reasons why frogs have a l…" at bounding box center [252, 151] width 281 height 26
click at [319, 160] on span "According to the paragraph, all of the following are reasons why frogs have a l…" at bounding box center [252, 151] width 281 height 26
click at [214, 297] on span "Frogs prefer to lay their eggs in water" at bounding box center [210, 302] width 143 height 13
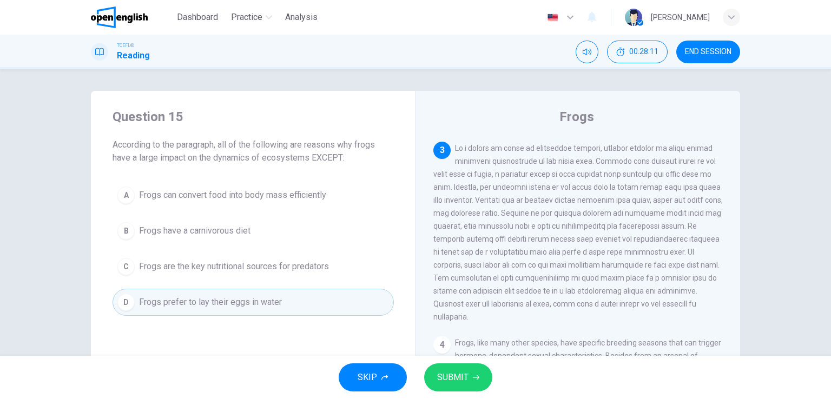
drag, startPoint x: 553, startPoint y: 225, endPoint x: 638, endPoint y: 228, distance: 85.0
click at [638, 228] on span at bounding box center [577, 232] width 289 height 177
click at [335, 266] on button "C Frogs are the key nutritional sources for predators" at bounding box center [252, 266] width 281 height 27
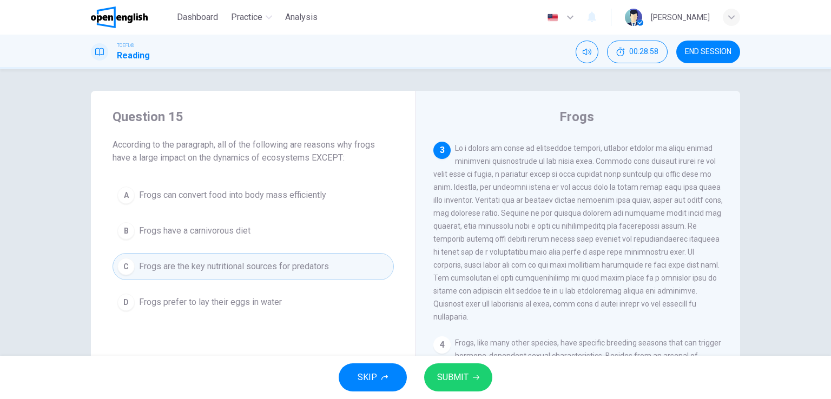
click at [465, 377] on span "SUBMIT" at bounding box center [452, 377] width 31 height 15
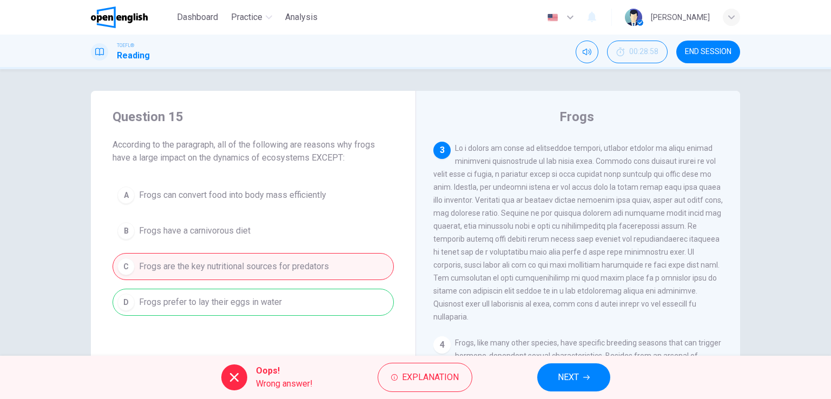
click at [293, 293] on div "A Frogs can convert food into body mass efficiently B Frogs have a carnivorous …" at bounding box center [252, 249] width 281 height 134
drag, startPoint x: 661, startPoint y: 295, endPoint x: 577, endPoint y: 291, distance: 84.4
click at [577, 291] on span at bounding box center [577, 232] width 289 height 177
click at [581, 363] on button "NEXT" at bounding box center [573, 377] width 73 height 28
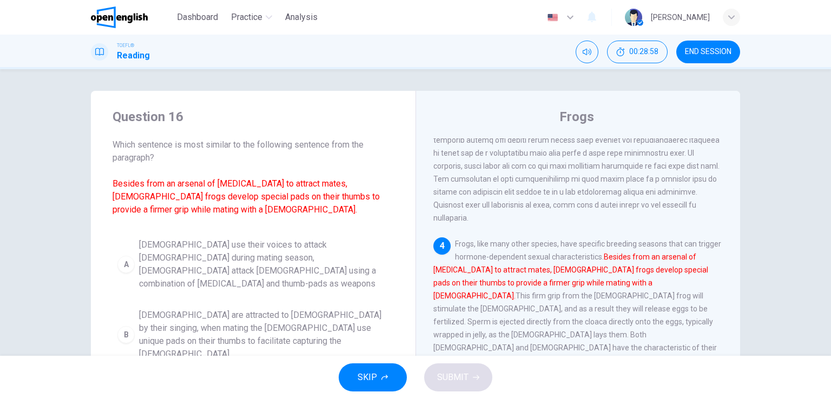
scroll to position [439, 0]
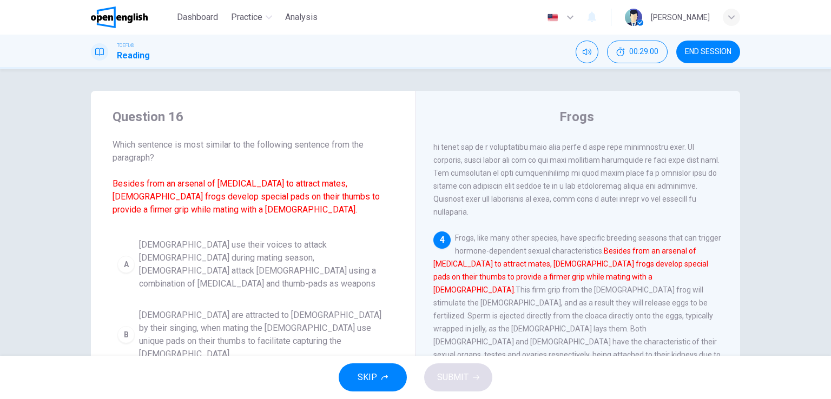
drag, startPoint x: 638, startPoint y: 241, endPoint x: 637, endPoint y: 263, distance: 22.2
click at [637, 263] on span "Frogs, like many other species, have specific breeding seasons that can trigger…" at bounding box center [577, 303] width 288 height 138
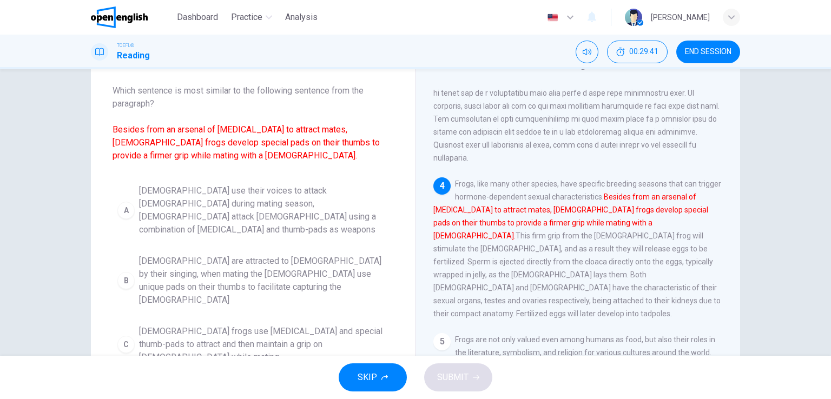
click at [286, 193] on span "Males use their voices to attack females during mating season, males attack fem…" at bounding box center [264, 210] width 250 height 52
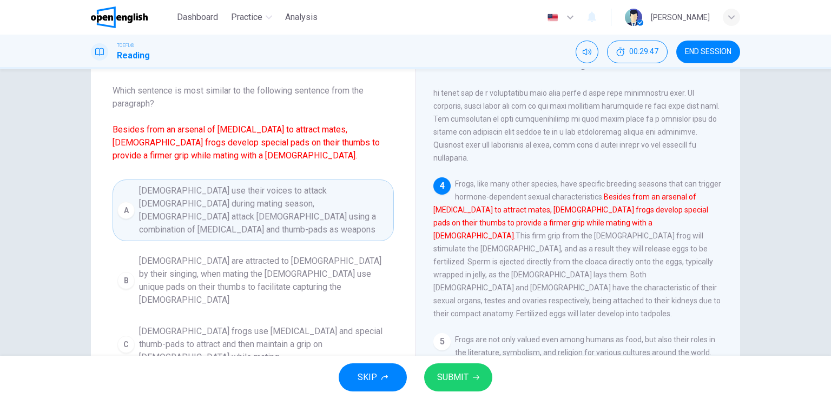
scroll to position [108, 0]
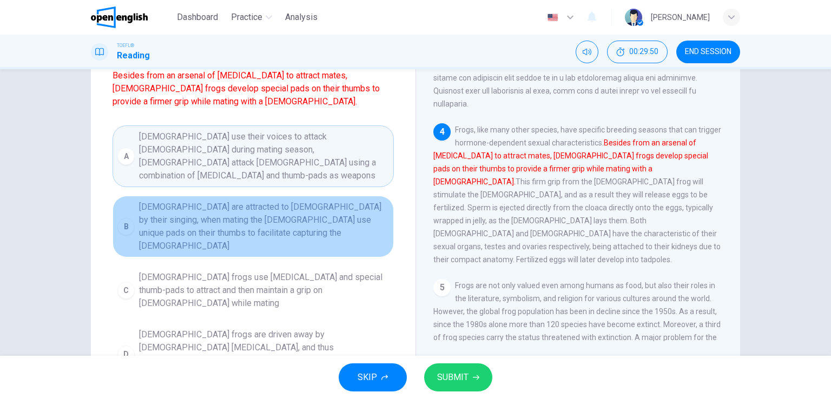
click at [257, 204] on span "Females are attracted to males by their singing, when mating the females use un…" at bounding box center [264, 227] width 250 height 52
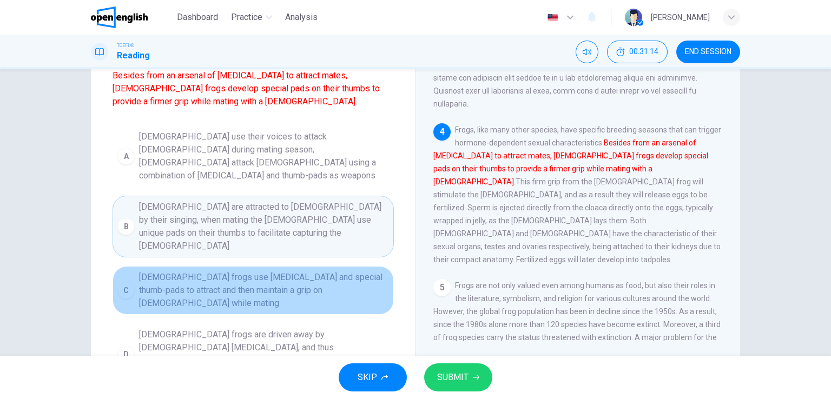
click at [286, 271] on span "Male frogs use vocal cords and special thumb-pads to attract and then maintain …" at bounding box center [264, 290] width 250 height 39
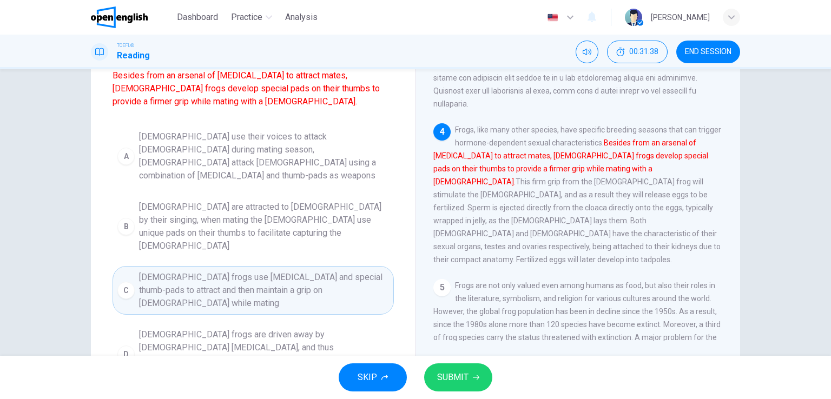
click at [334, 328] on span "Female frogs are driven away by male vocal cords, and thus male frogs developed…" at bounding box center [264, 354] width 250 height 52
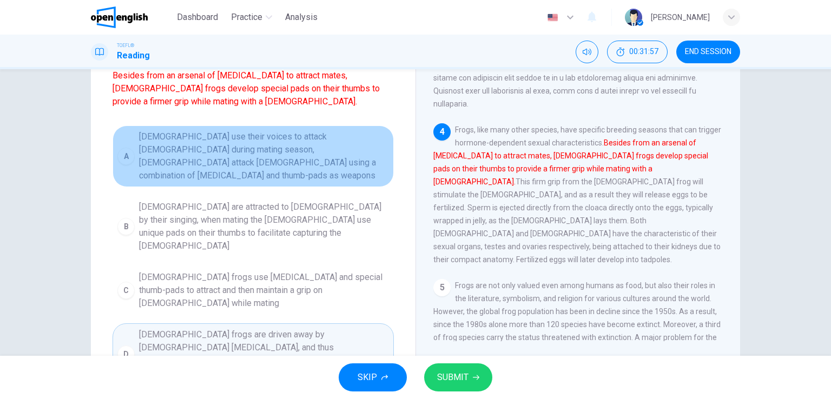
click at [306, 141] on span "Males use their voices to attack females during mating season, males attack fem…" at bounding box center [264, 156] width 250 height 52
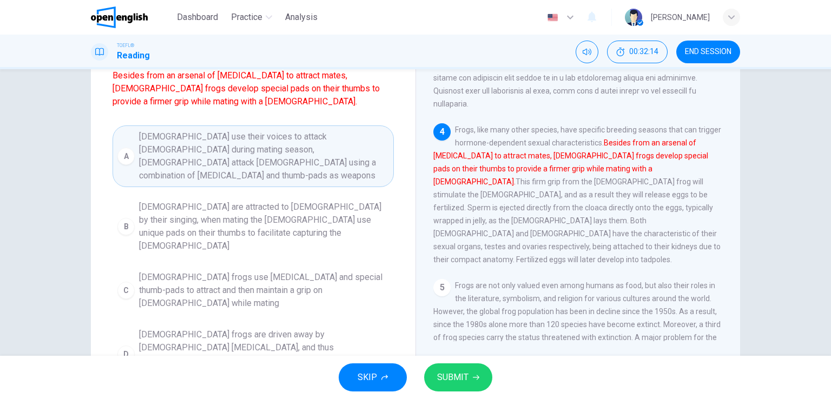
click at [459, 375] on span "SUBMIT" at bounding box center [452, 377] width 31 height 15
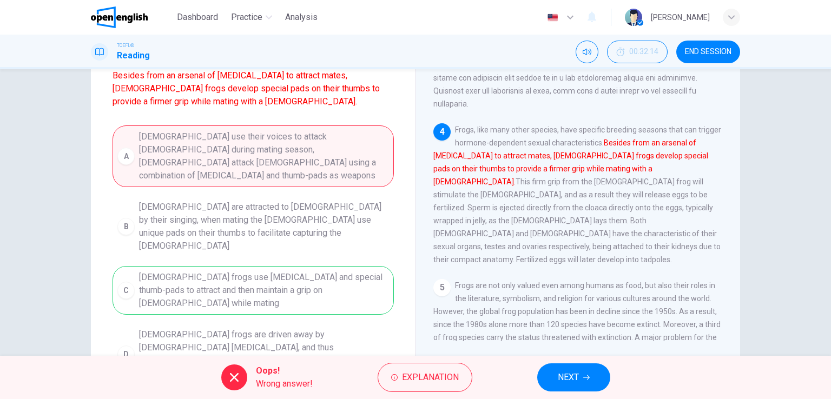
click at [262, 247] on div "A Males use their voices to attack females during mating season, males attack f…" at bounding box center [252, 255] width 281 height 260
click at [266, 252] on div "A Males use their voices to attack females during mating season, males attack f…" at bounding box center [252, 255] width 281 height 260
click at [425, 380] on span "Explanation" at bounding box center [430, 377] width 57 height 15
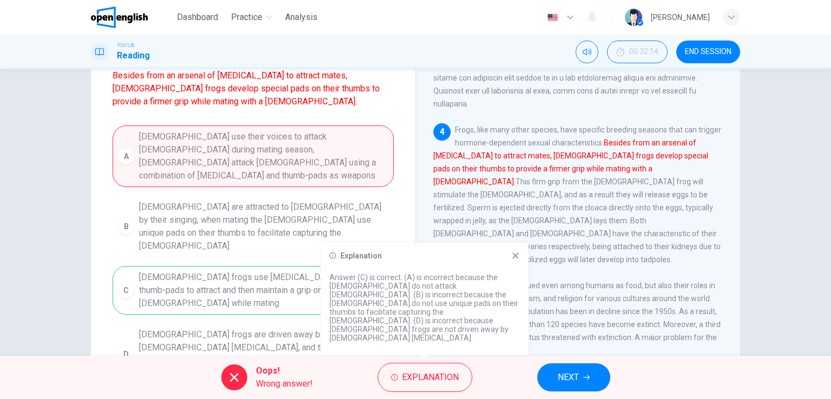
drag, startPoint x: 396, startPoint y: 311, endPoint x: 369, endPoint y: 311, distance: 27.0
click at [371, 311] on p "Answer (C) is correct. (A) is incorrect because the males do not attack females…" at bounding box center [424, 307] width 190 height 69
click at [243, 250] on div "A Males use their voices to attack females during mating season, males attack f…" at bounding box center [252, 255] width 281 height 260
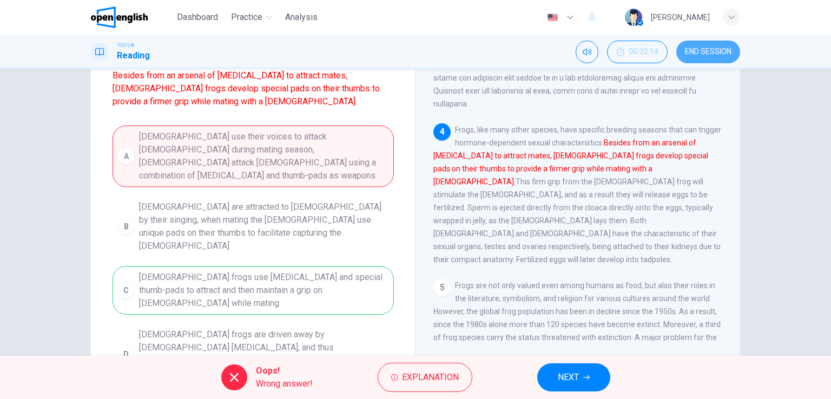
click at [703, 57] on button "END SESSION" at bounding box center [708, 52] width 64 height 23
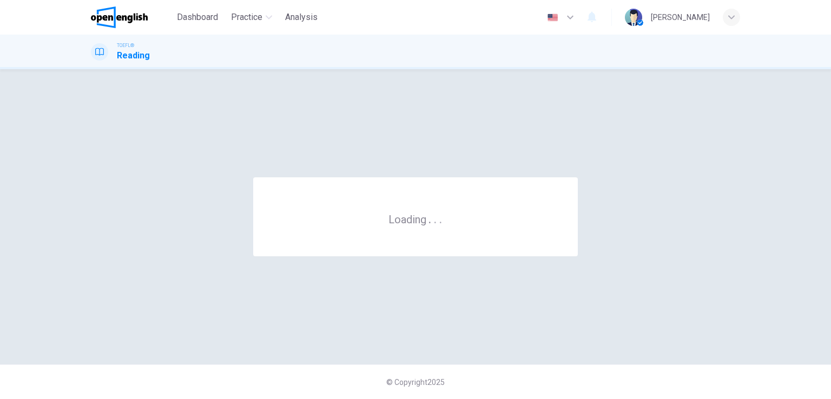
scroll to position [0, 0]
